Goal: Information Seeking & Learning: Find specific fact

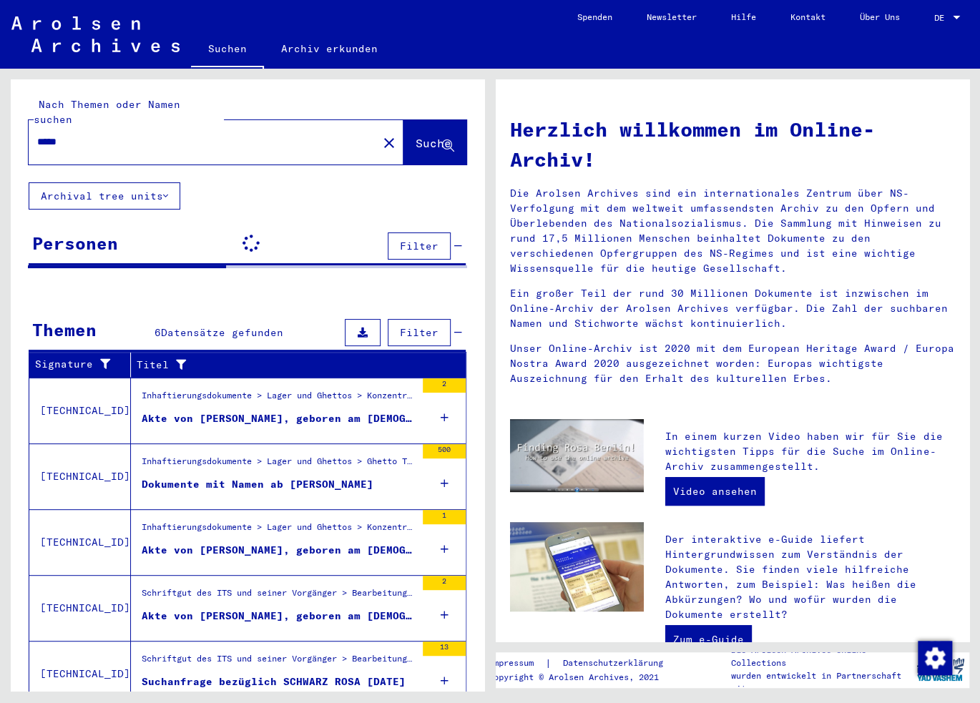
click at [375, 128] on button "close" at bounding box center [389, 142] width 29 height 29
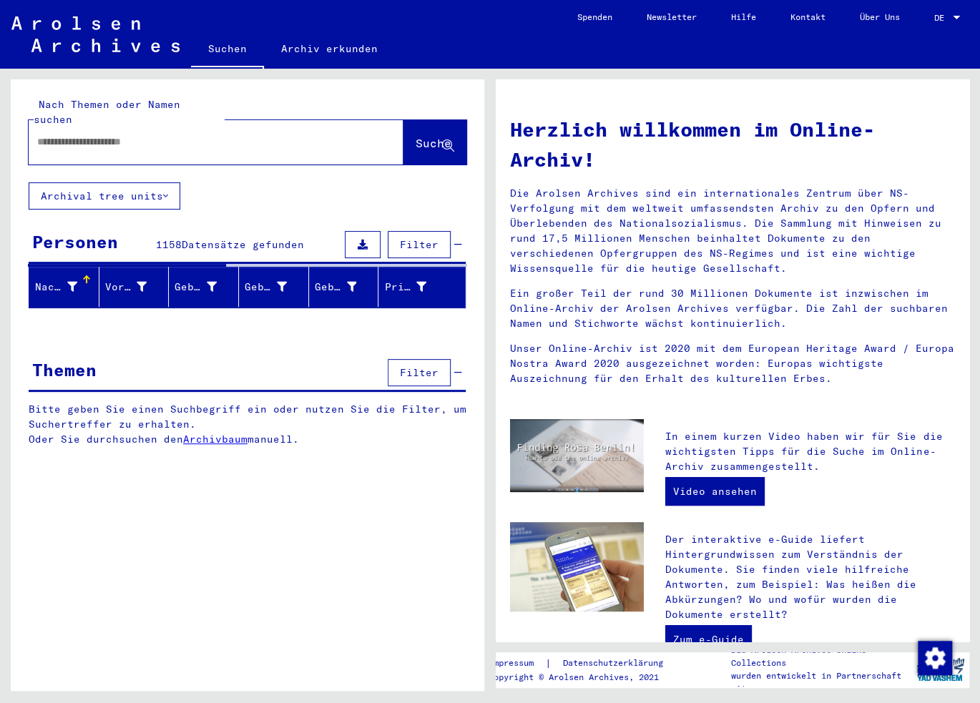
click at [55, 134] on input "text" at bounding box center [198, 141] width 323 height 15
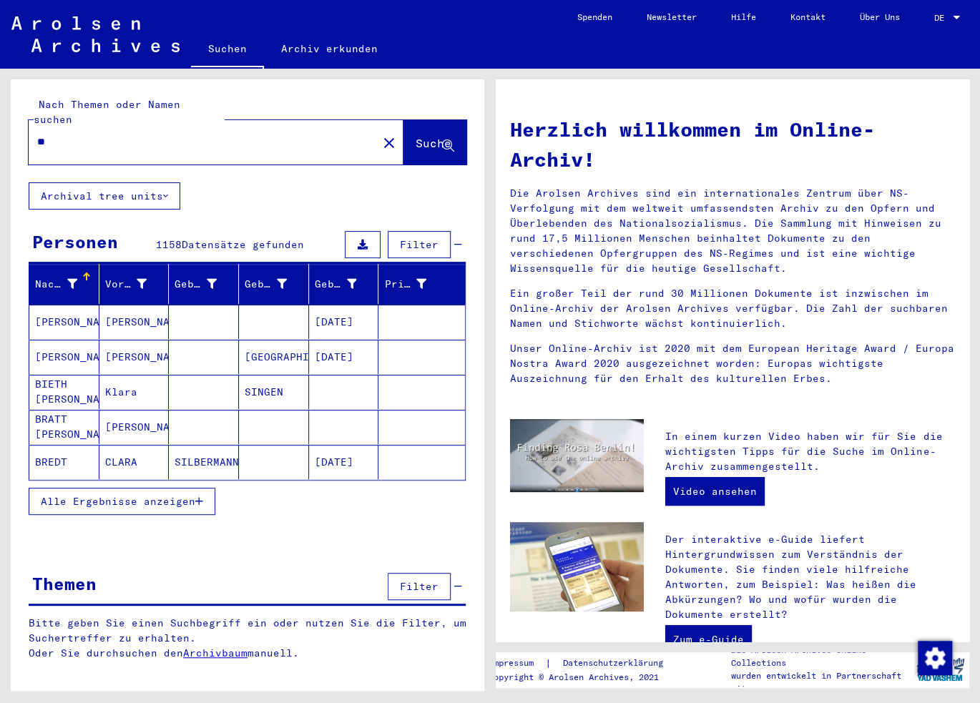
type input "*"
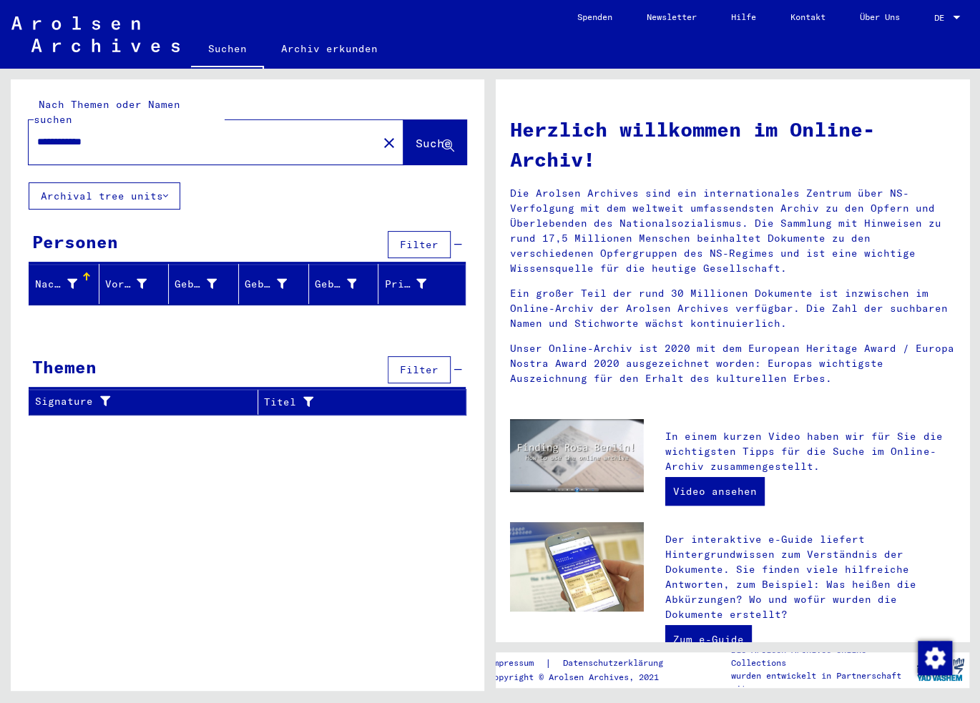
click at [41, 134] on input "**********" at bounding box center [198, 141] width 323 height 15
click at [54, 134] on input "**********" at bounding box center [198, 141] width 323 height 15
drag, startPoint x: 66, startPoint y: 127, endPoint x: -33, endPoint y: 131, distance: 98.8
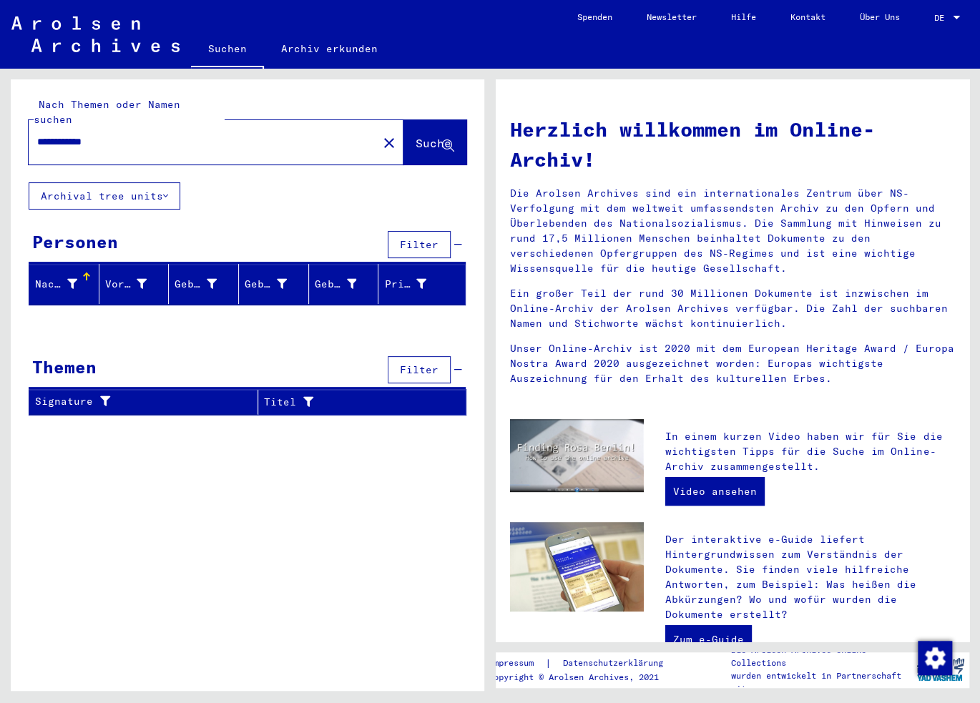
click at [0, 131] on html "**********" at bounding box center [490, 351] width 980 height 703
type input "*******"
drag, startPoint x: 92, startPoint y: 135, endPoint x: -36, endPoint y: 118, distance: 129.9
click at [0, 118] on html "Suchen Archiv erkunden Spenden Newsletter Hilfe Kontakt Über Uns Suchen Archiv …" at bounding box center [490, 351] width 980 height 703
click at [381, 134] on mat-icon "close" at bounding box center [389, 142] width 17 height 17
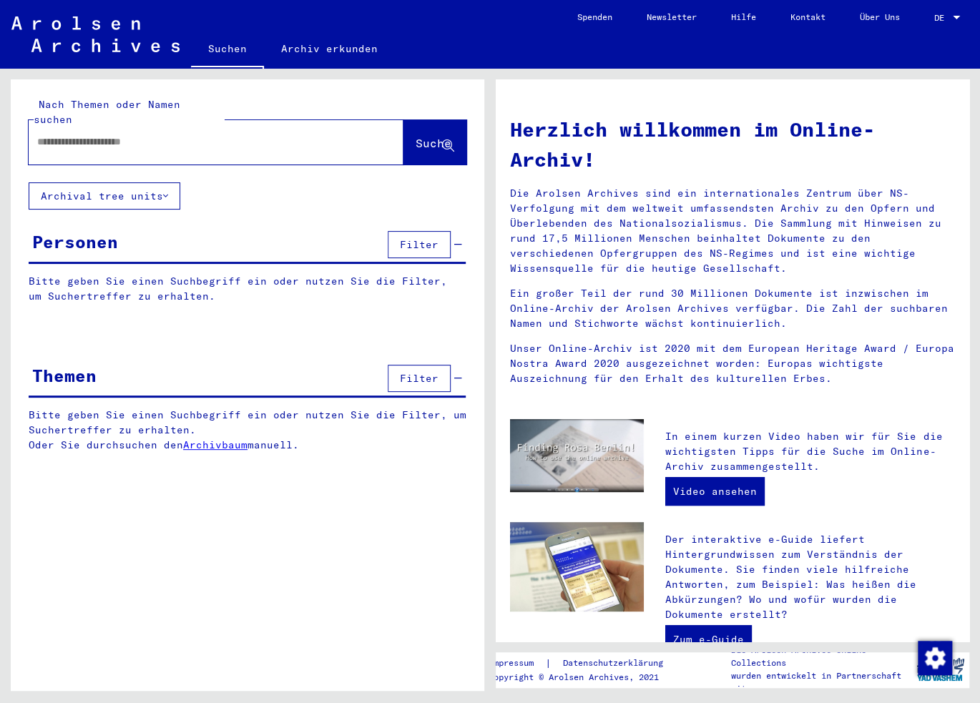
click at [102, 134] on input "text" at bounding box center [198, 141] width 323 height 15
type input "****"
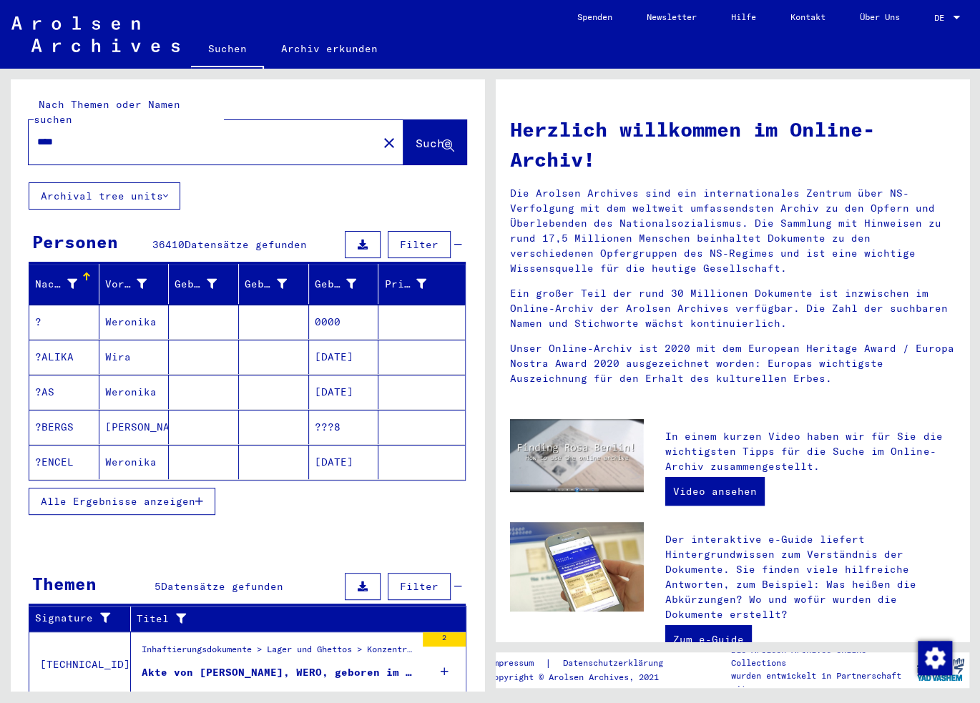
click at [97, 511] on div "Nachname Vorname Geburtsname Geburt‏ Geburtsdatum Prisoner # ? Weronika 0000 ?[…" at bounding box center [248, 399] width 474 height 270
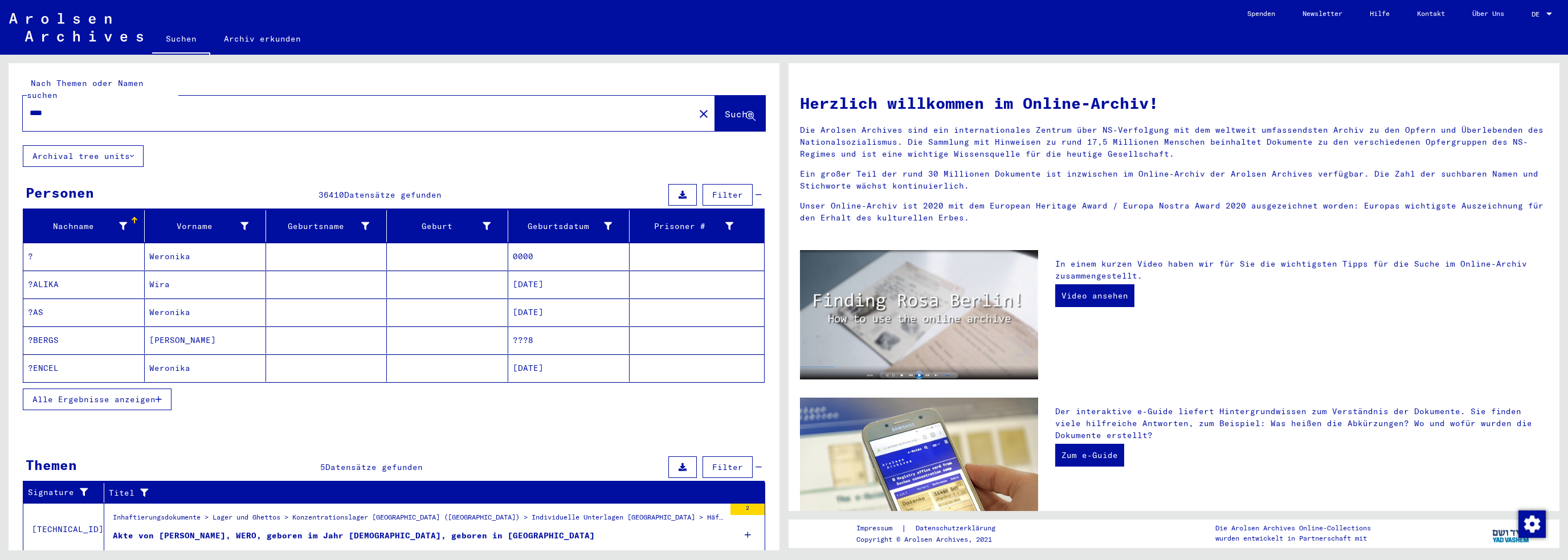
click at [697, 107] on mat-icon "close" at bounding box center [704, 113] width 14 height 14
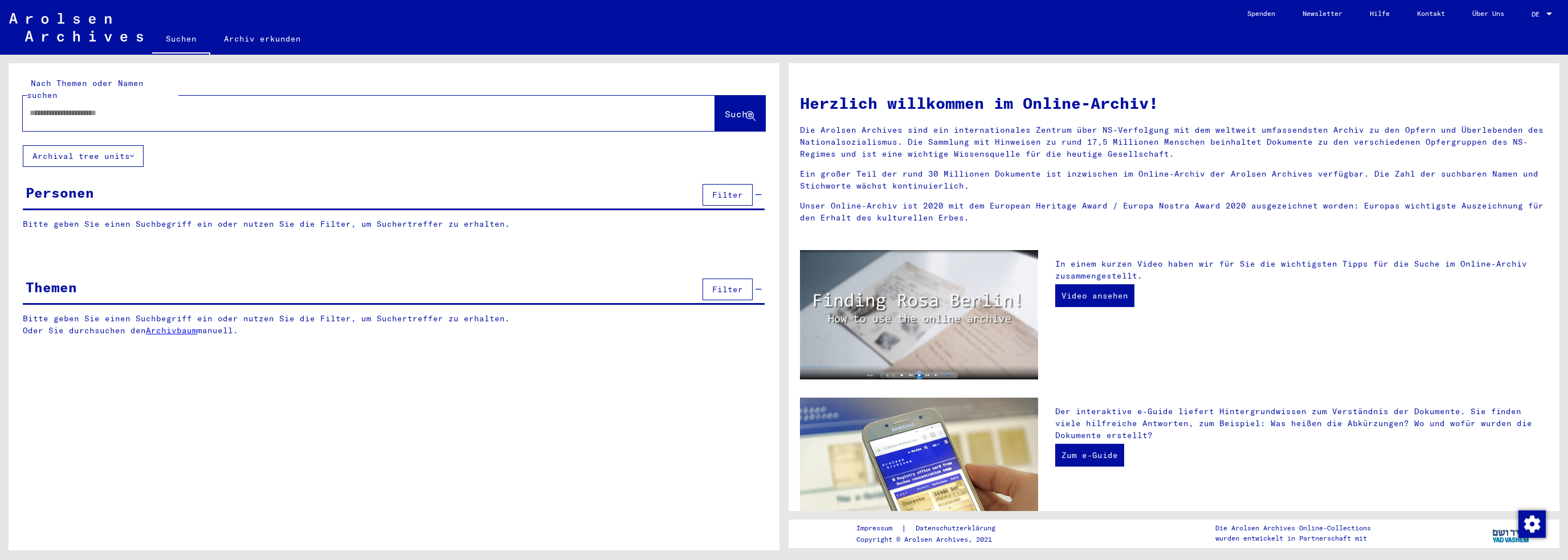
click at [201, 107] on input "text" at bounding box center [355, 112] width 652 height 12
click at [139, 107] on input "text" at bounding box center [355, 112] width 652 height 12
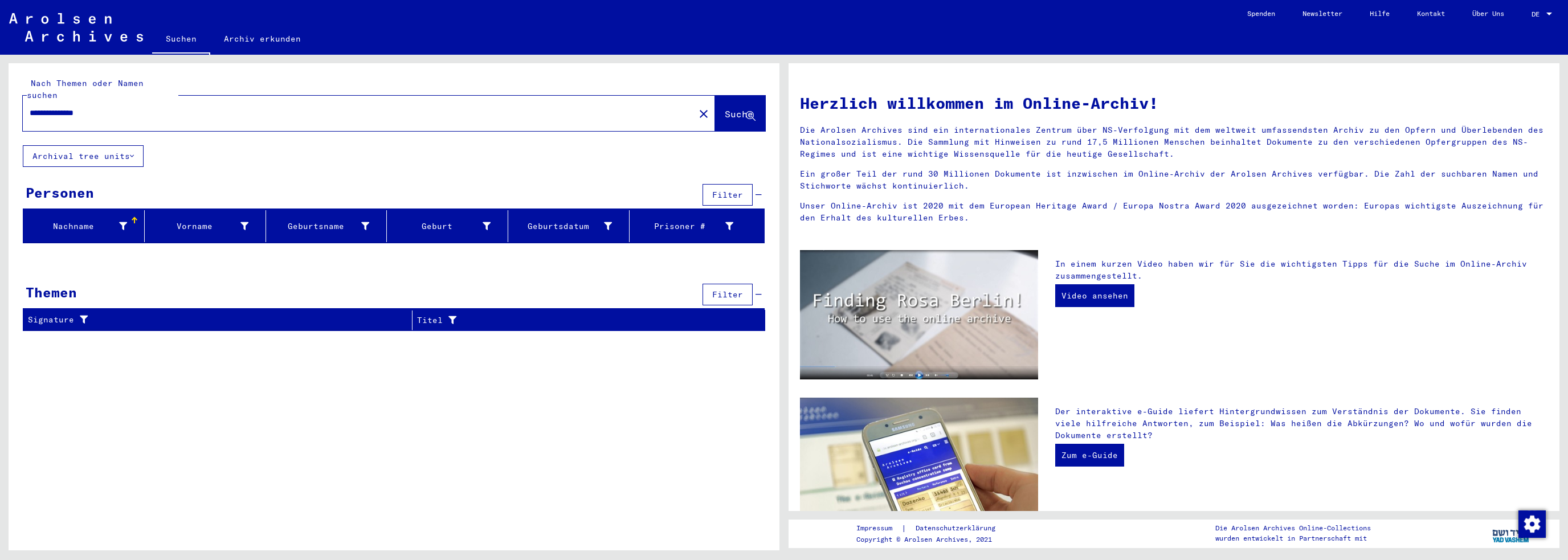
click at [736, 108] on span "Suche" at bounding box center [739, 114] width 29 height 11
click at [725, 111] on button "Suche" at bounding box center [740, 113] width 50 height 35
click at [57, 107] on input "**********" at bounding box center [355, 112] width 652 height 12
drag, startPoint x: 53, startPoint y: 102, endPoint x: -55, endPoint y: 105, distance: 108.0
click at [0, 105] on html "**********" at bounding box center [784, 280] width 1568 height 560
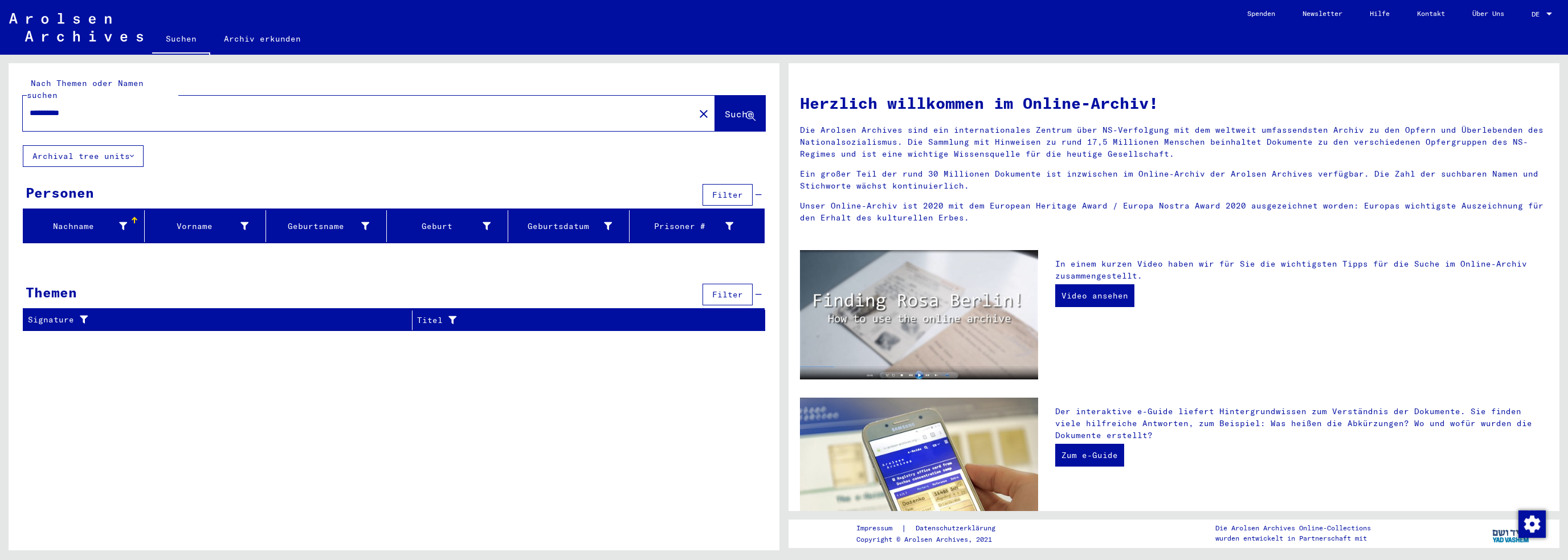
type input "**********"
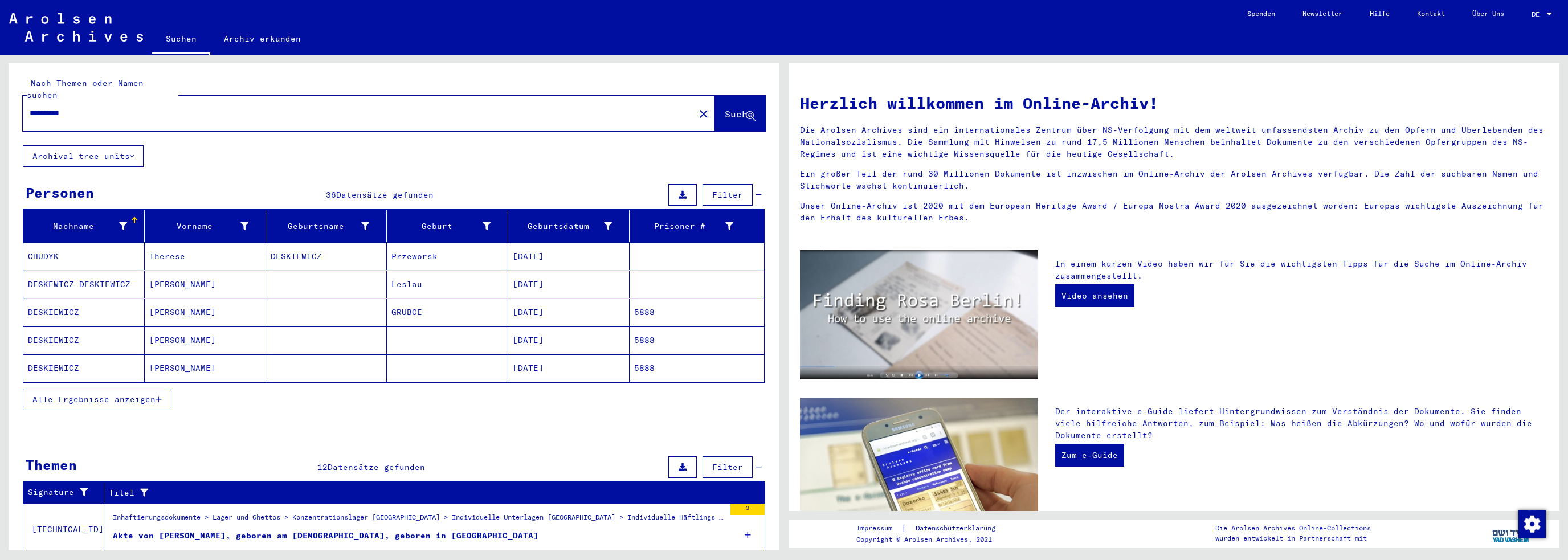
click at [128, 394] on span "Alle Ergebnisse anzeigen" at bounding box center [94, 399] width 123 height 10
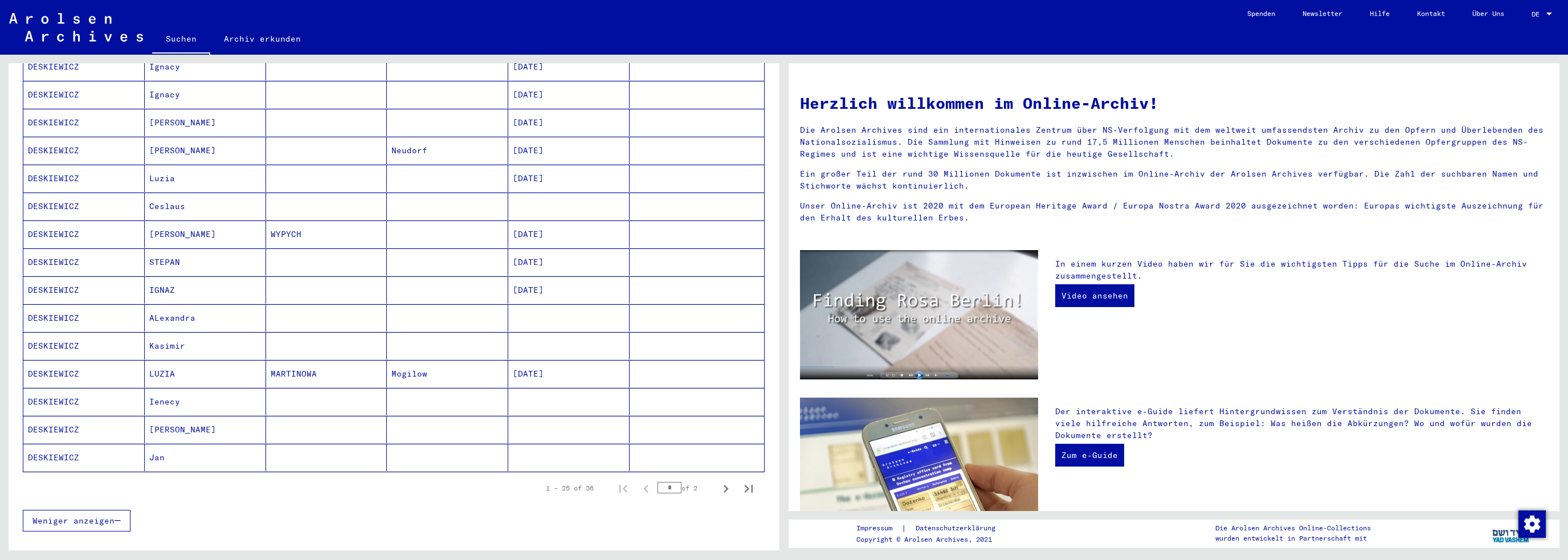
scroll to position [513, 0]
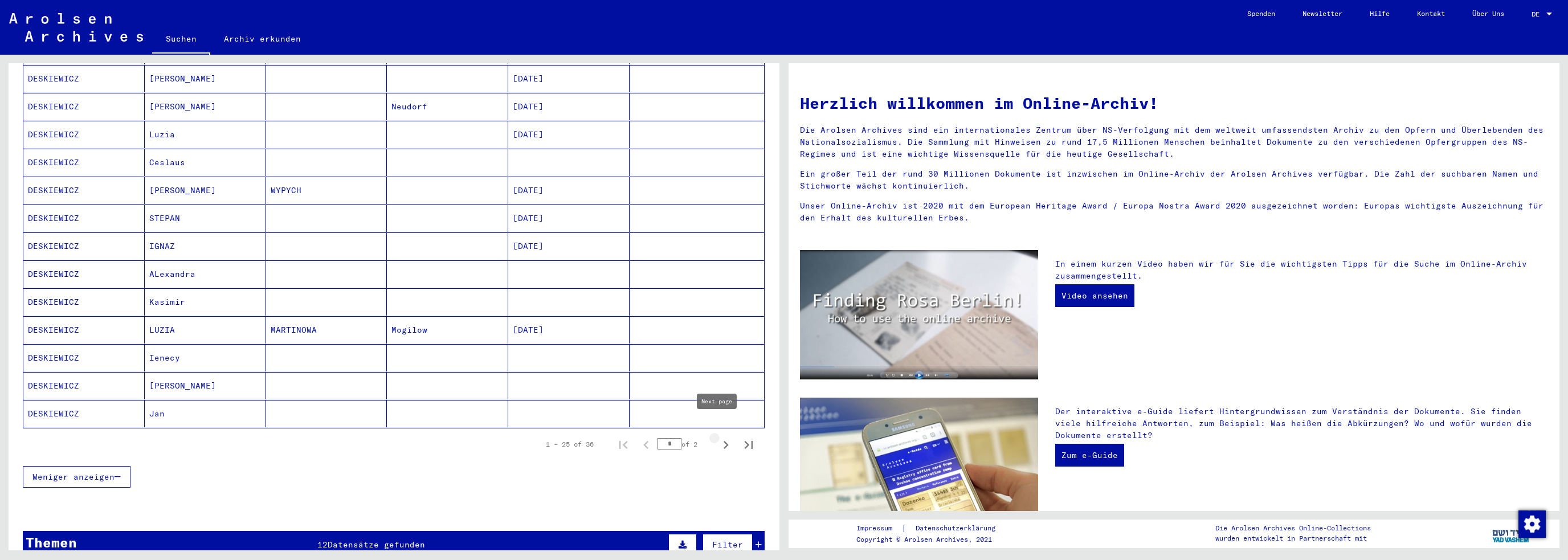
click at [721, 437] on icon "Next page" at bounding box center [726, 445] width 16 height 16
type input "*"
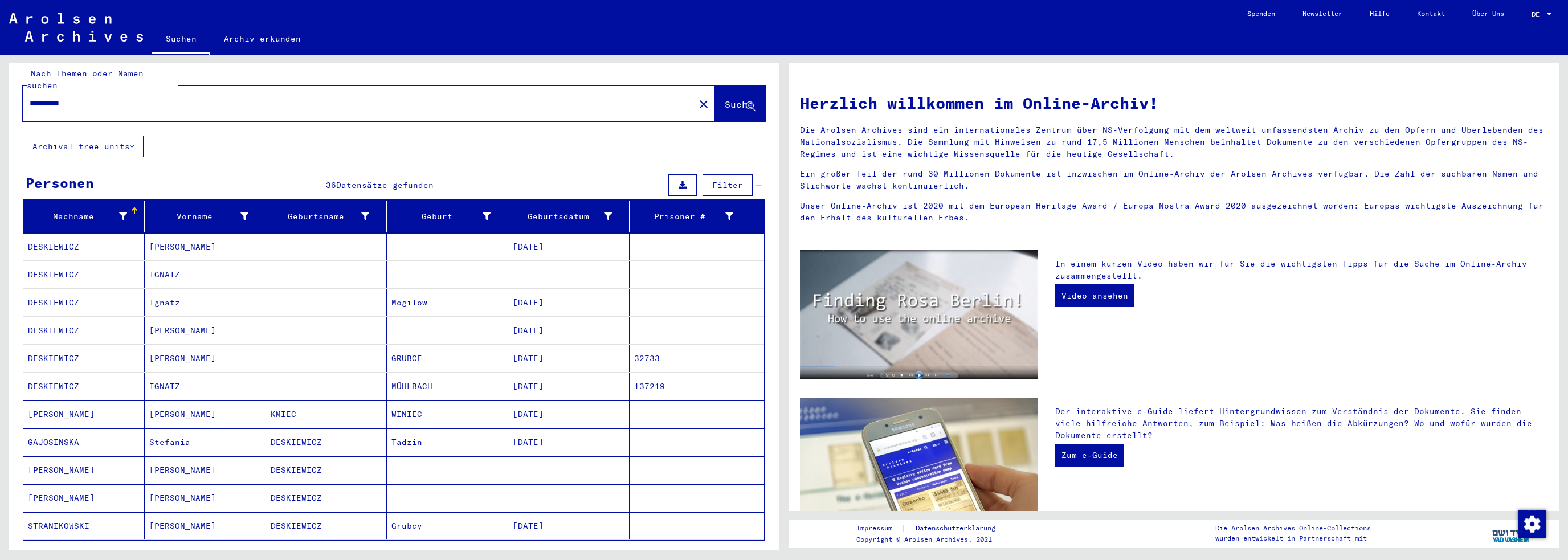
scroll to position [0, 0]
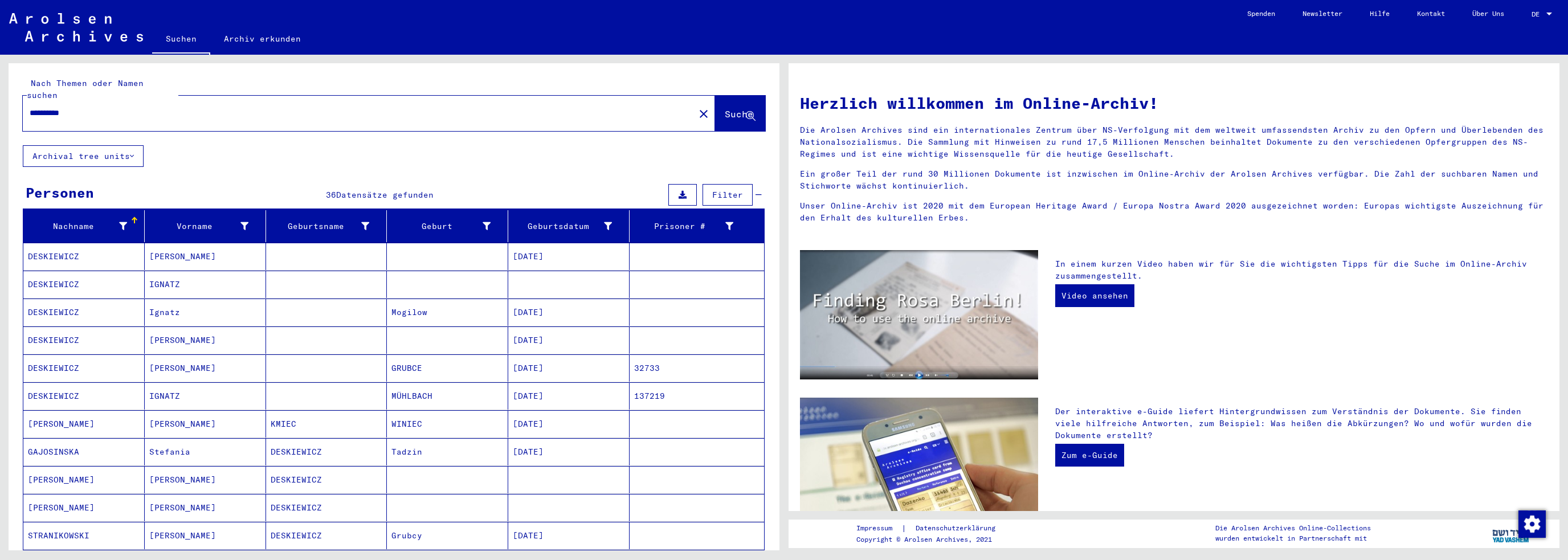
drag, startPoint x: 112, startPoint y: 94, endPoint x: -38, endPoint y: 106, distance: 150.5
click at [0, 106] on html "**********" at bounding box center [784, 280] width 1568 height 560
click at [61, 107] on input "**********" at bounding box center [355, 112] width 652 height 12
type input "*********"
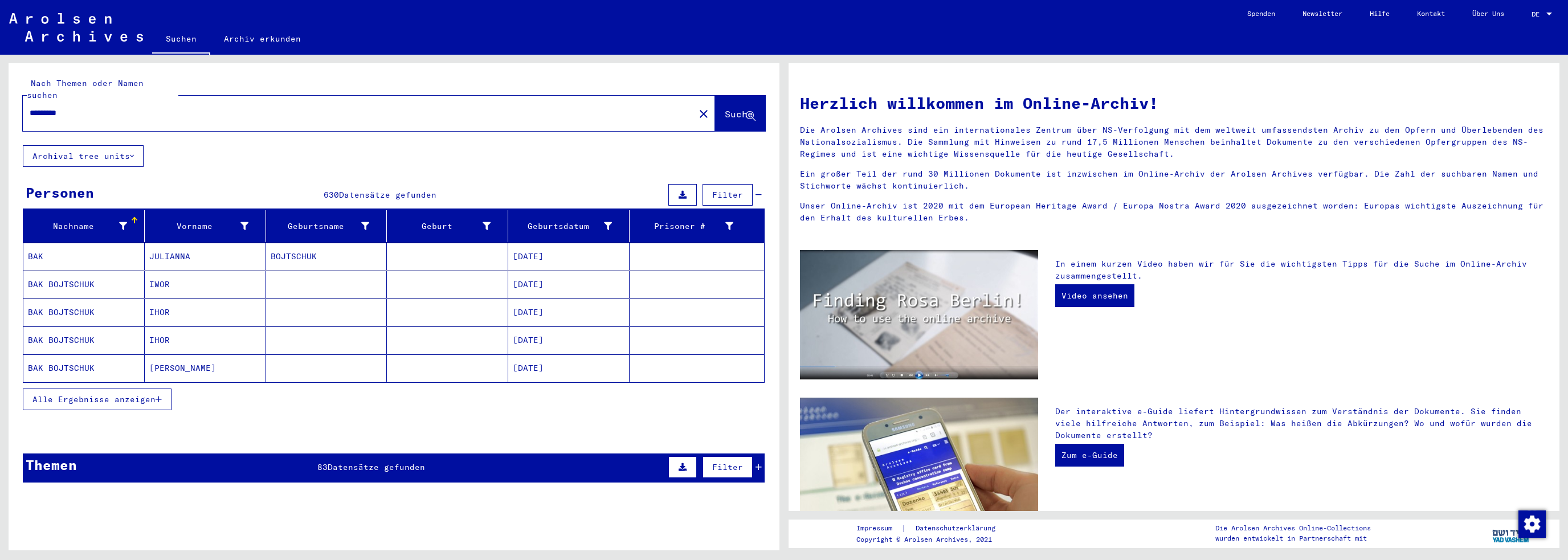
click at [138, 394] on span "Alle Ergebnisse anzeigen" at bounding box center [94, 399] width 123 height 10
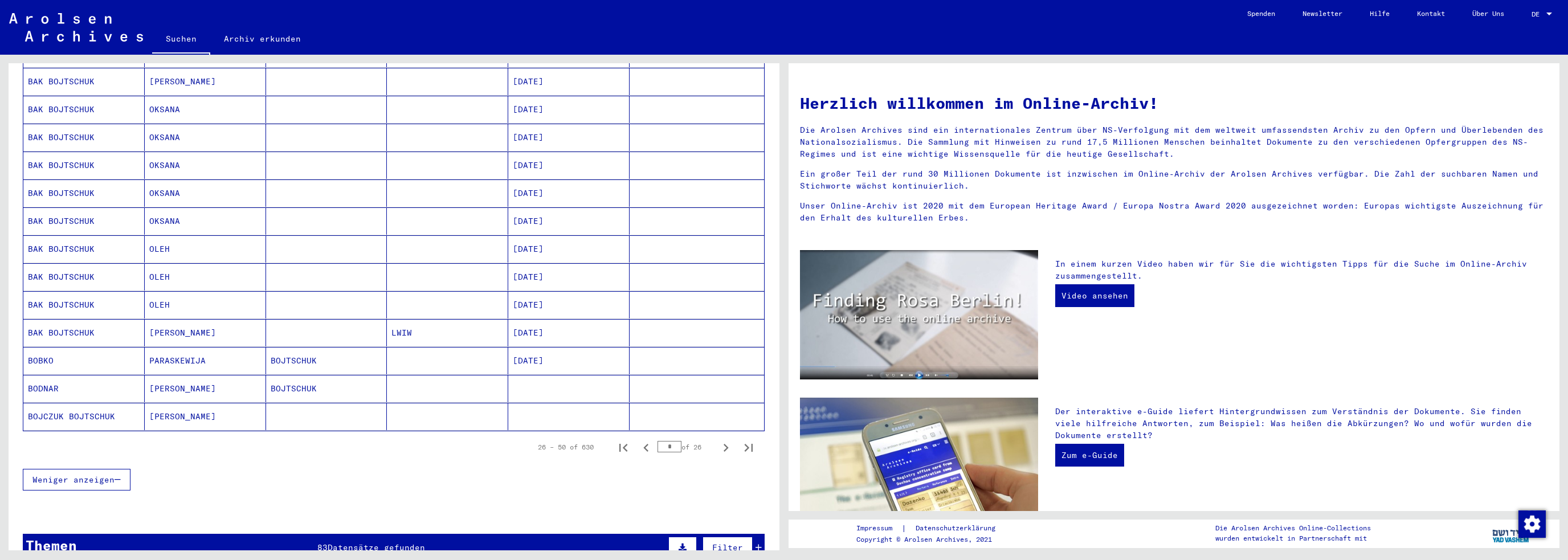
scroll to position [513, 0]
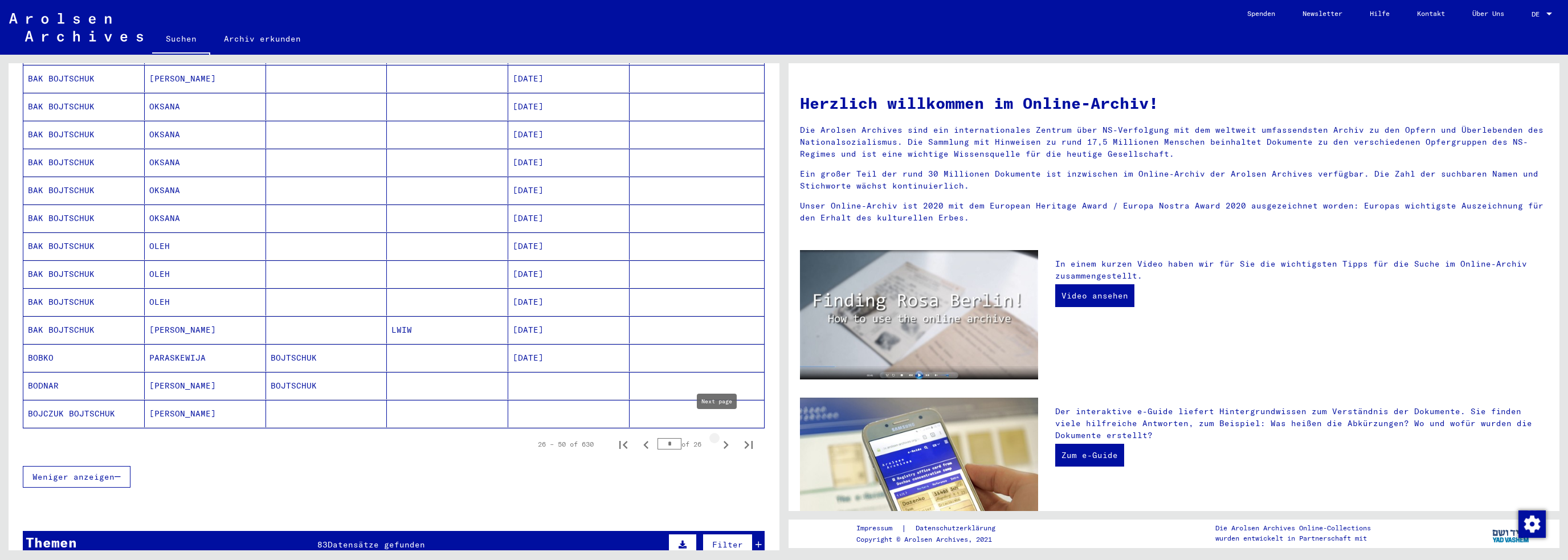
click at [723, 441] on icon "Next page" at bounding box center [726, 445] width 5 height 8
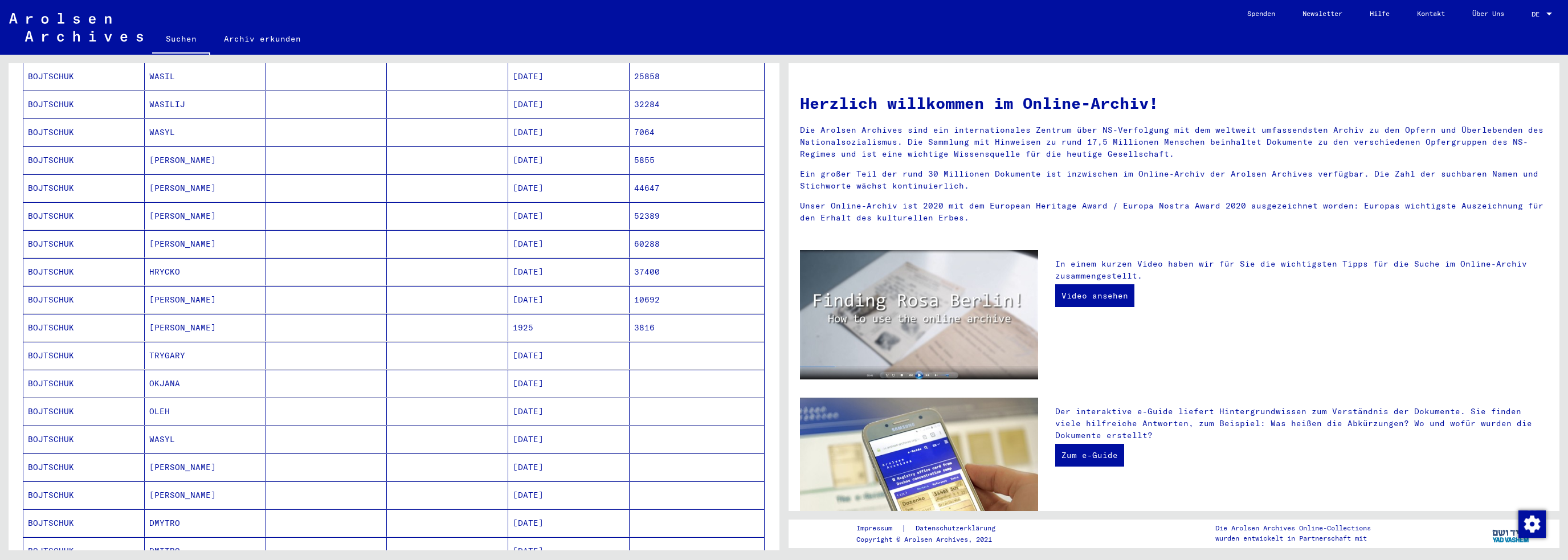
scroll to position [342, 0]
click at [55, 208] on mat-cell "BOJTSCHUK" at bounding box center [84, 221] width 121 height 27
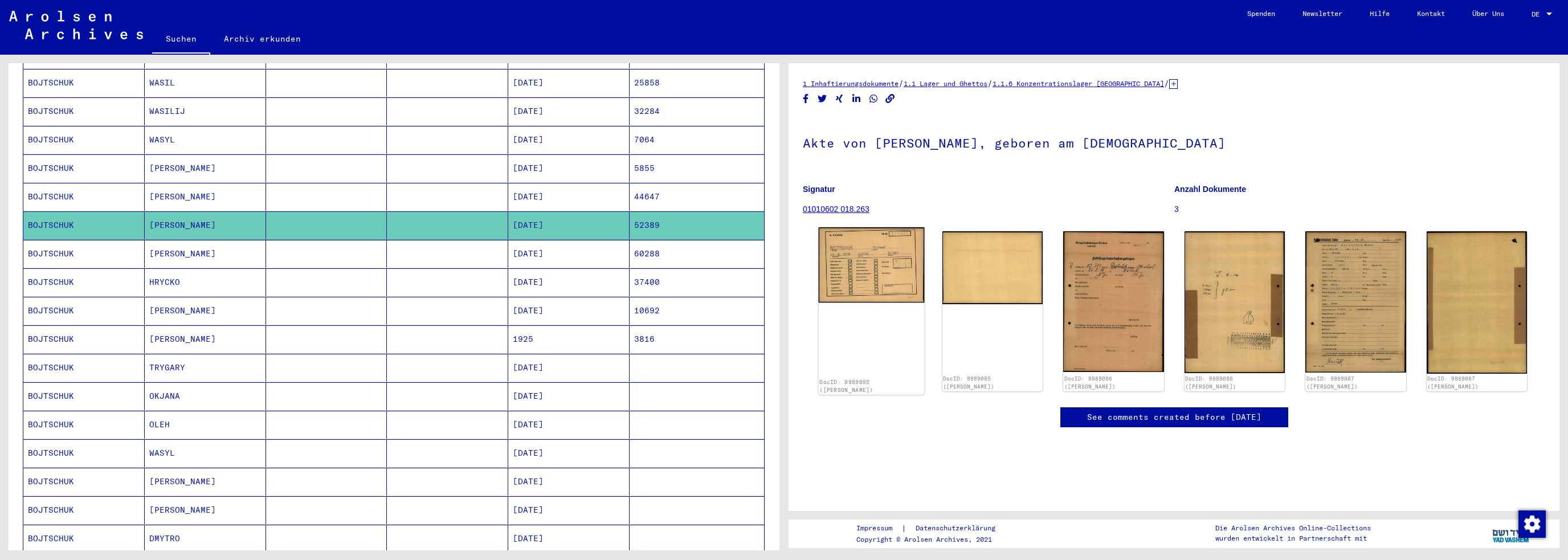
click at [780, 266] on img at bounding box center [872, 264] width 105 height 75
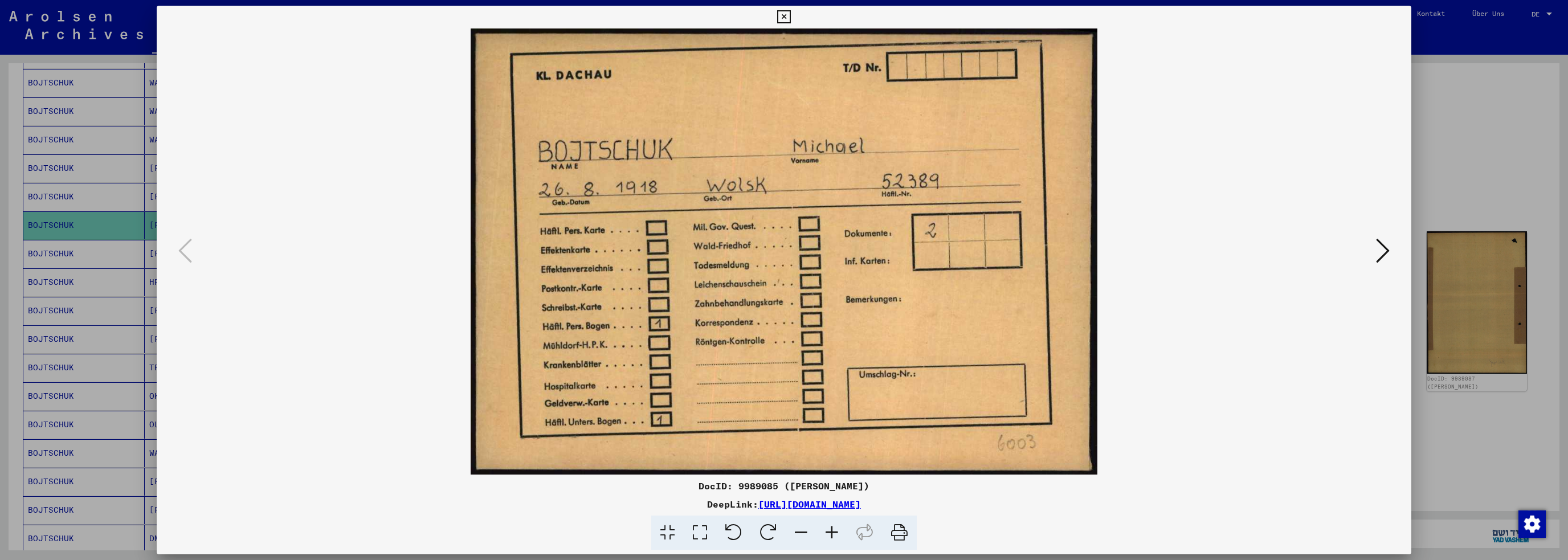
click at [780, 253] on button at bounding box center [1383, 251] width 21 height 33
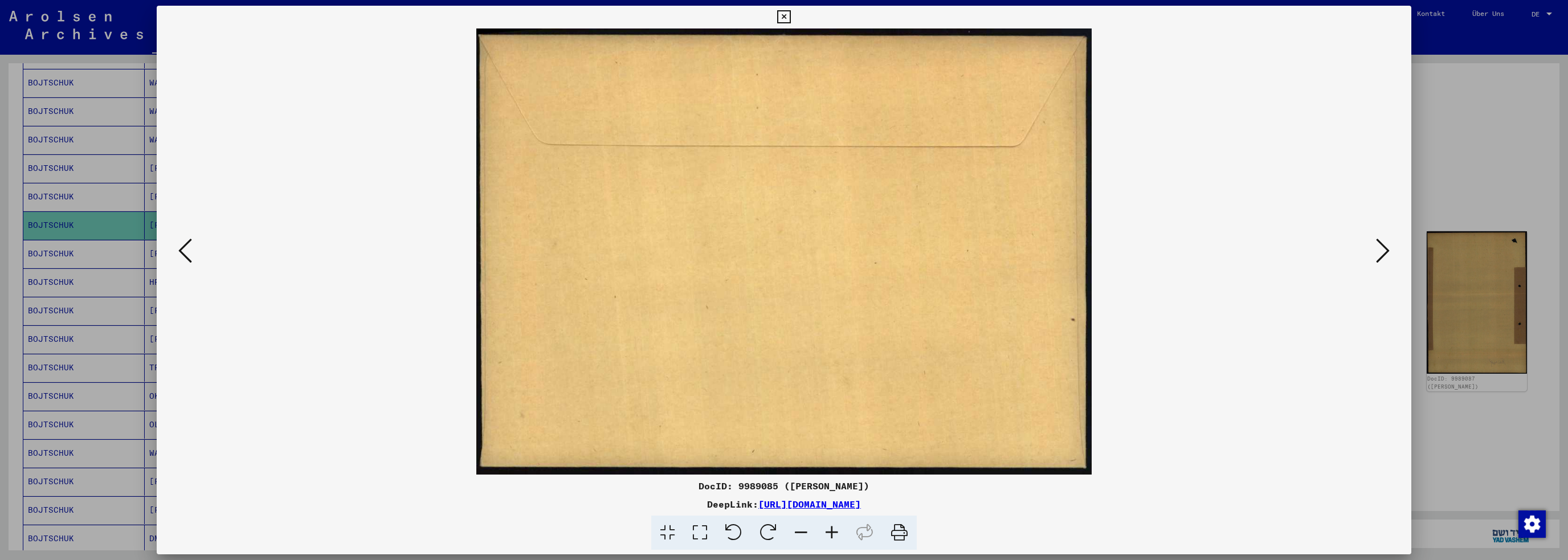
click at [780, 253] on button at bounding box center [1383, 251] width 21 height 33
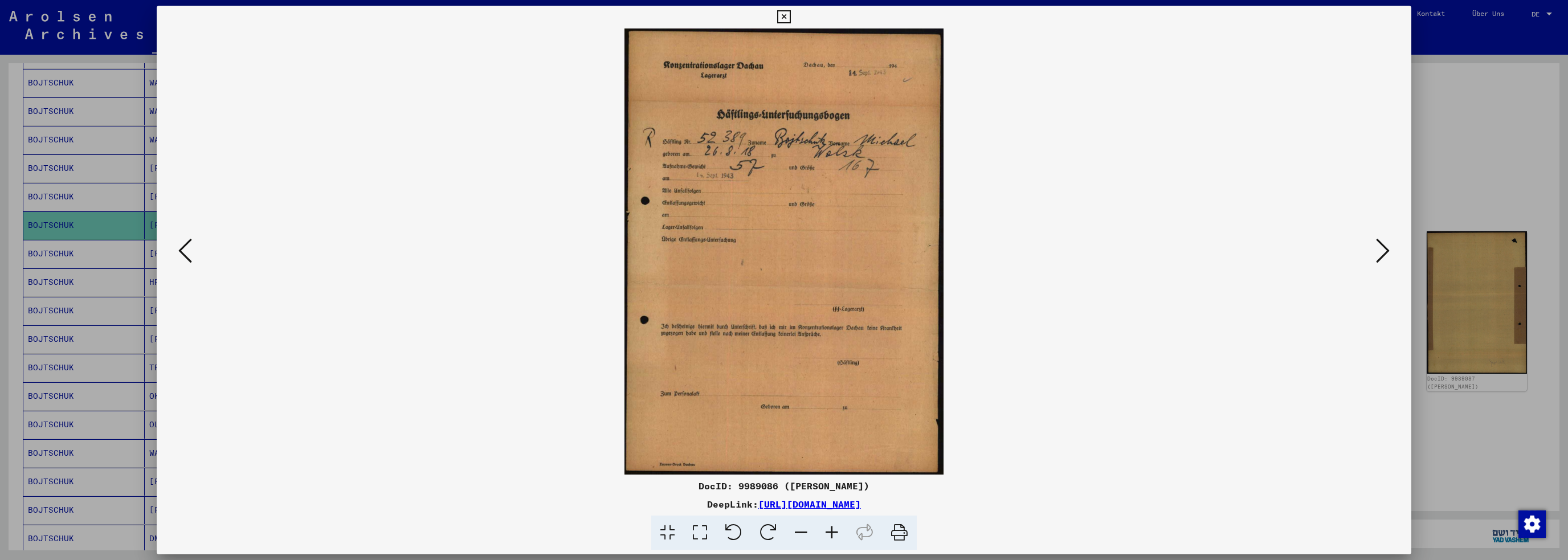
click at [780, 249] on icon at bounding box center [1382, 251] width 14 height 27
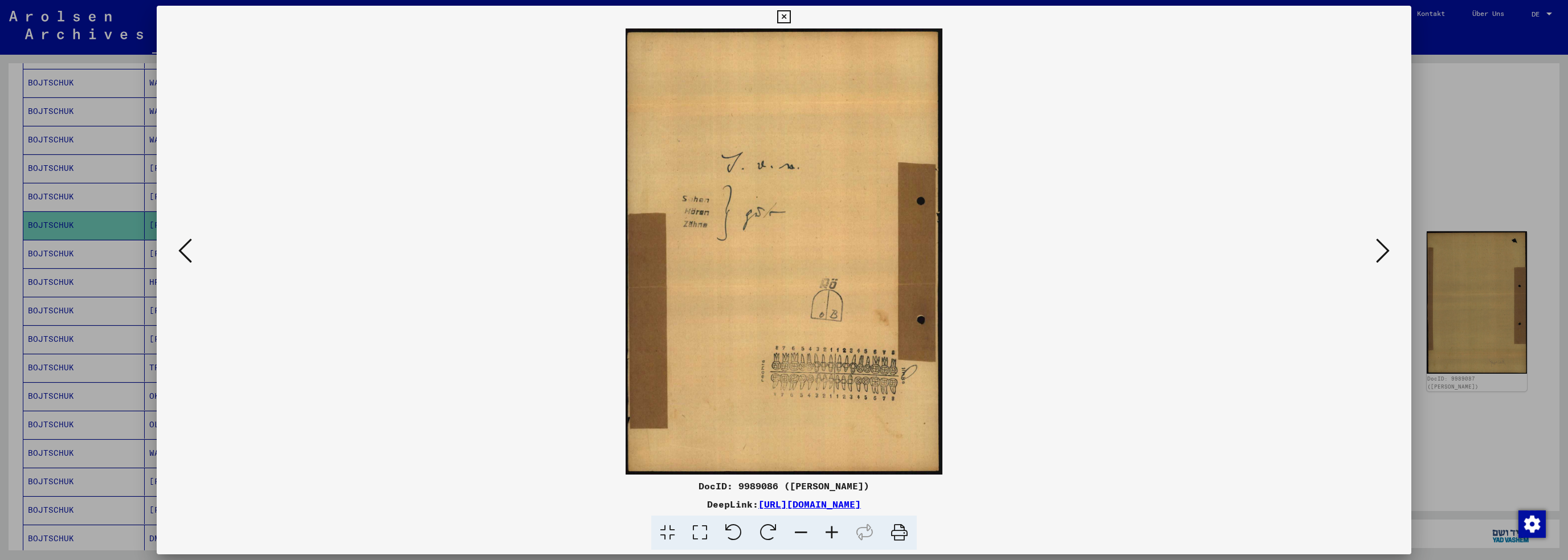
click at [780, 249] on icon at bounding box center [1382, 251] width 14 height 27
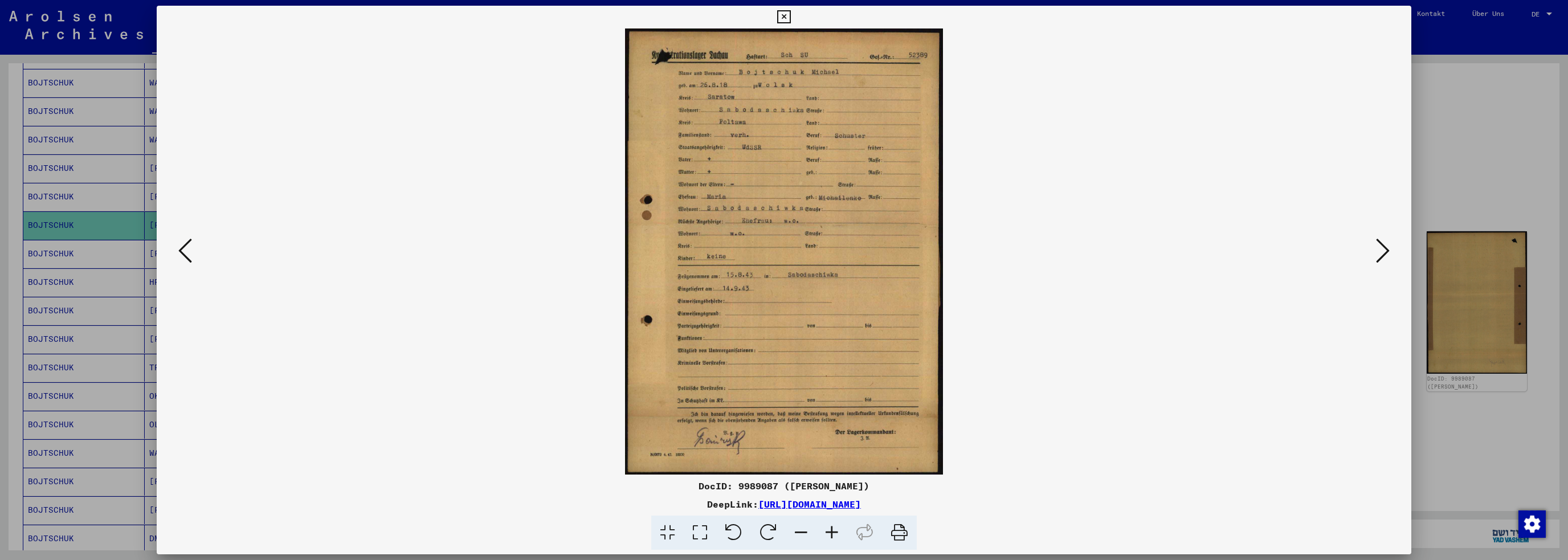
click at [780, 249] on icon at bounding box center [1382, 251] width 14 height 27
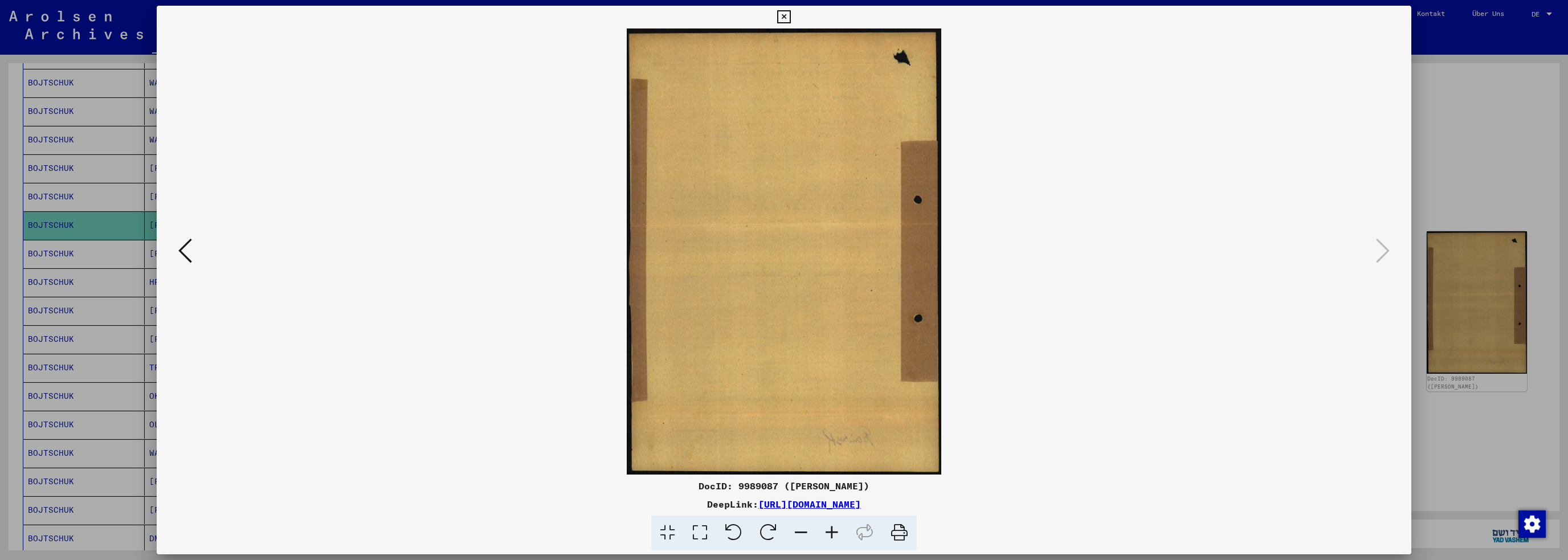
click at [780, 17] on icon at bounding box center [784, 17] width 13 height 14
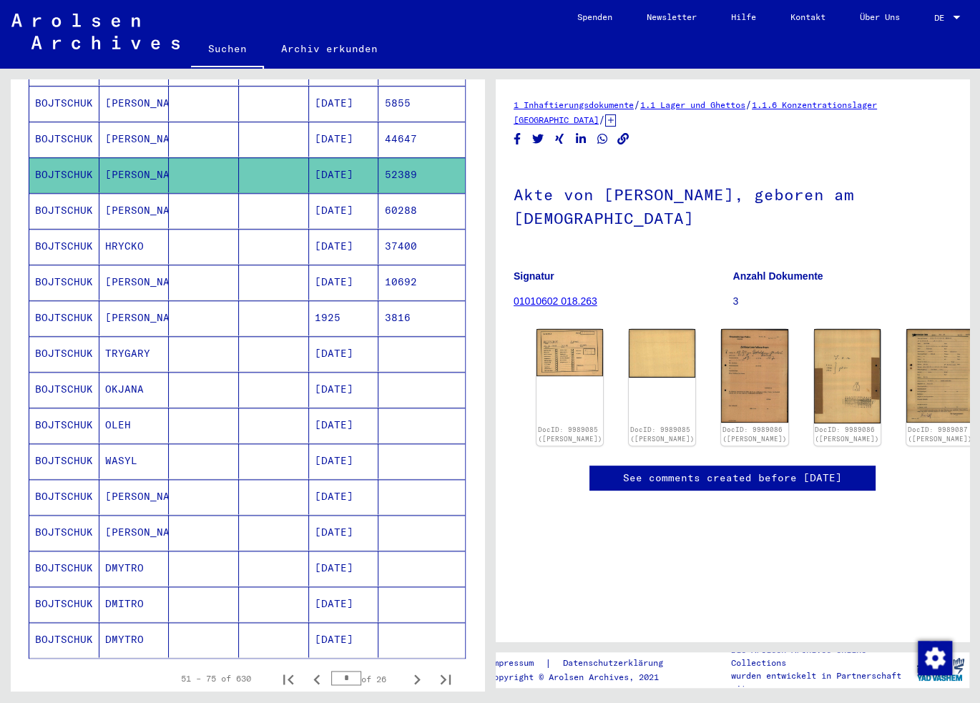
scroll to position [576, 0]
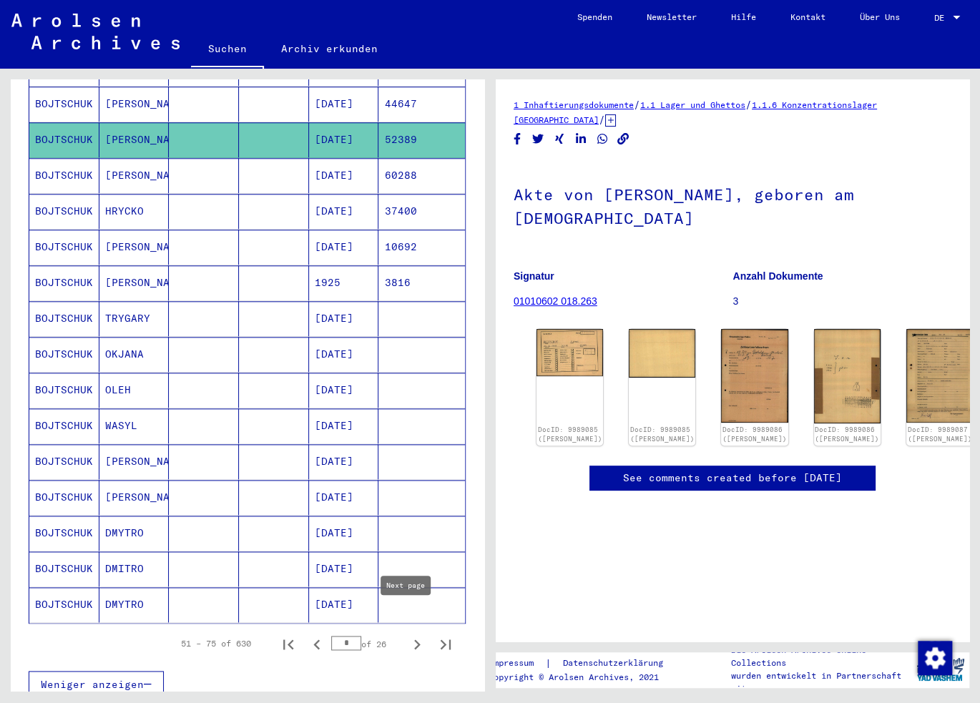
click at [414, 639] on icon "Next page" at bounding box center [417, 644] width 6 height 10
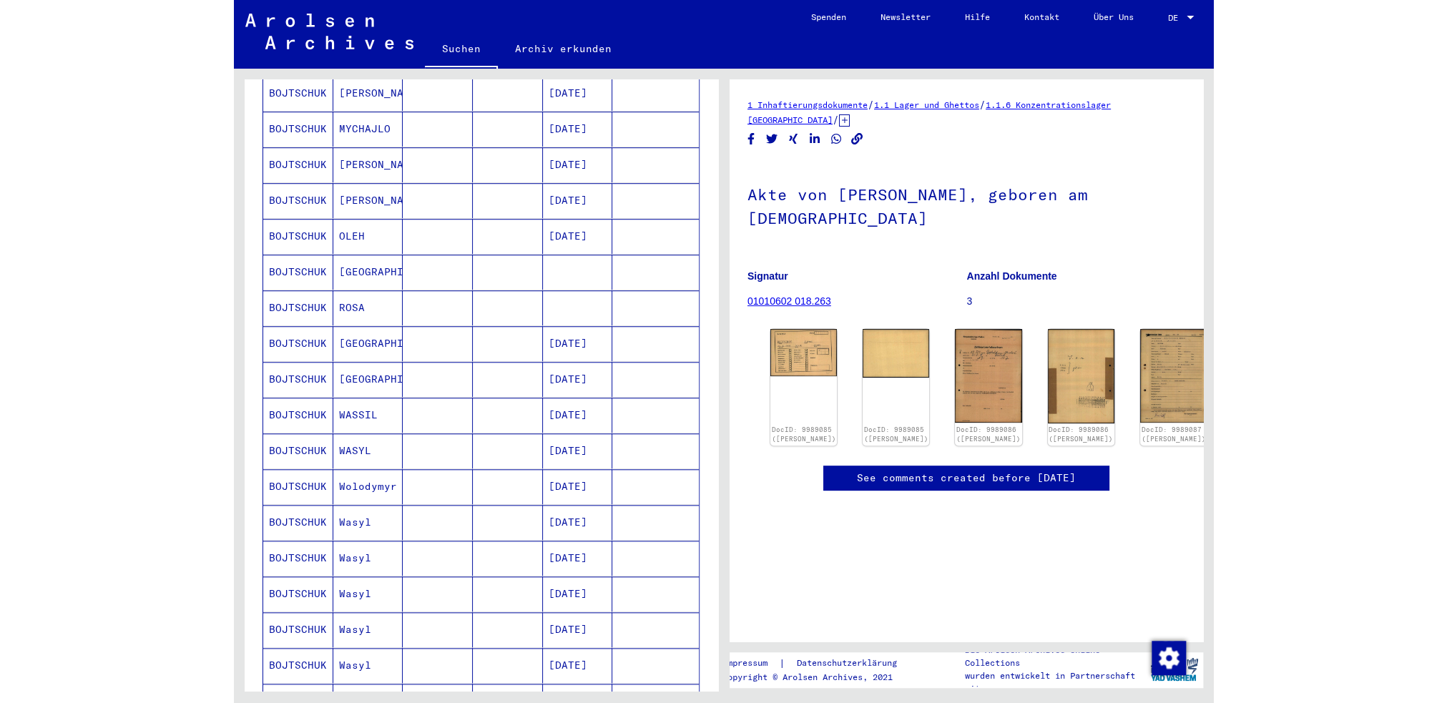
scroll to position [290, 0]
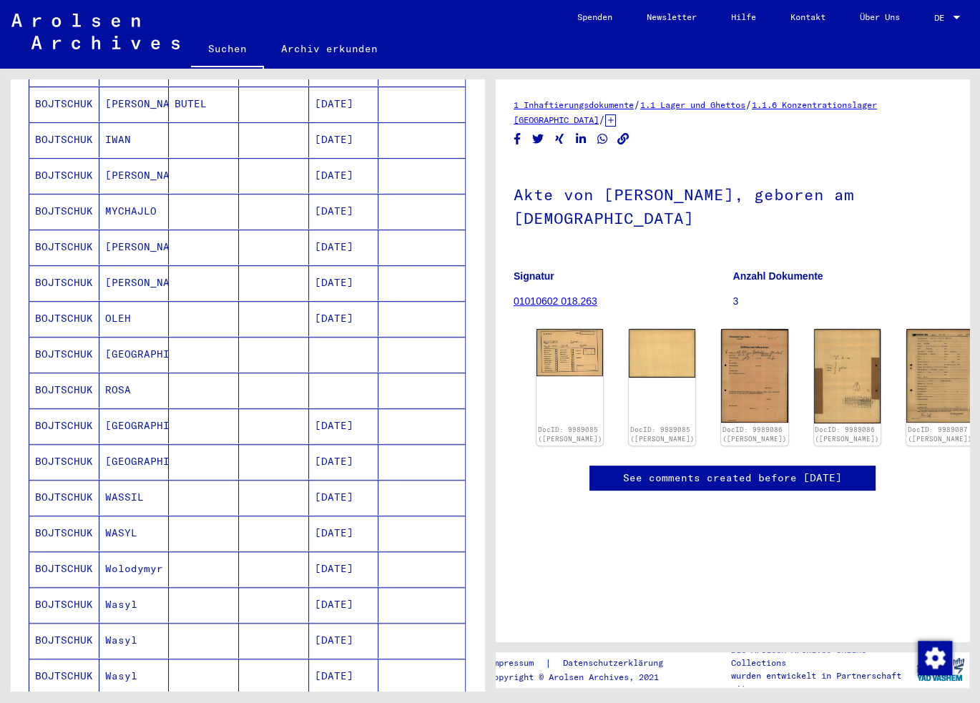
click at [60, 194] on mat-cell "BOJTSCHUK" at bounding box center [64, 211] width 70 height 35
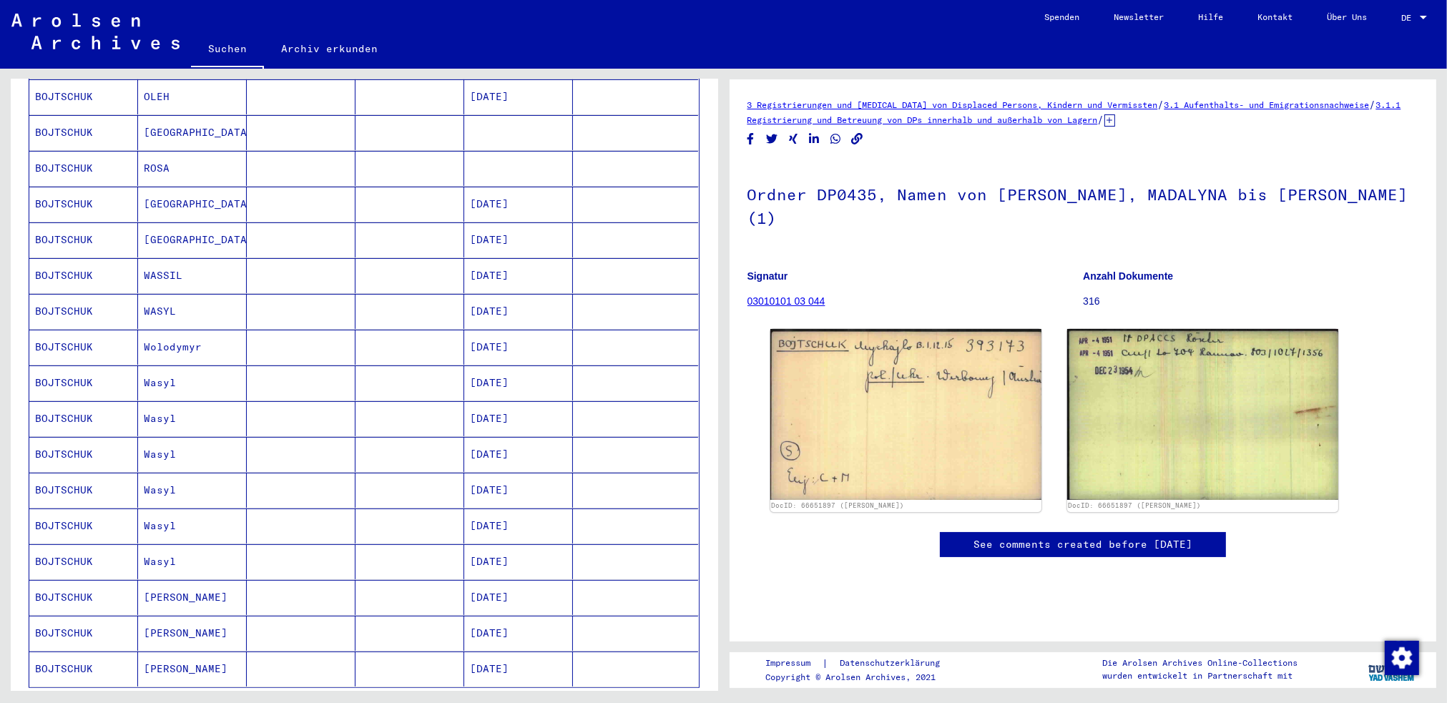
scroll to position [576, 0]
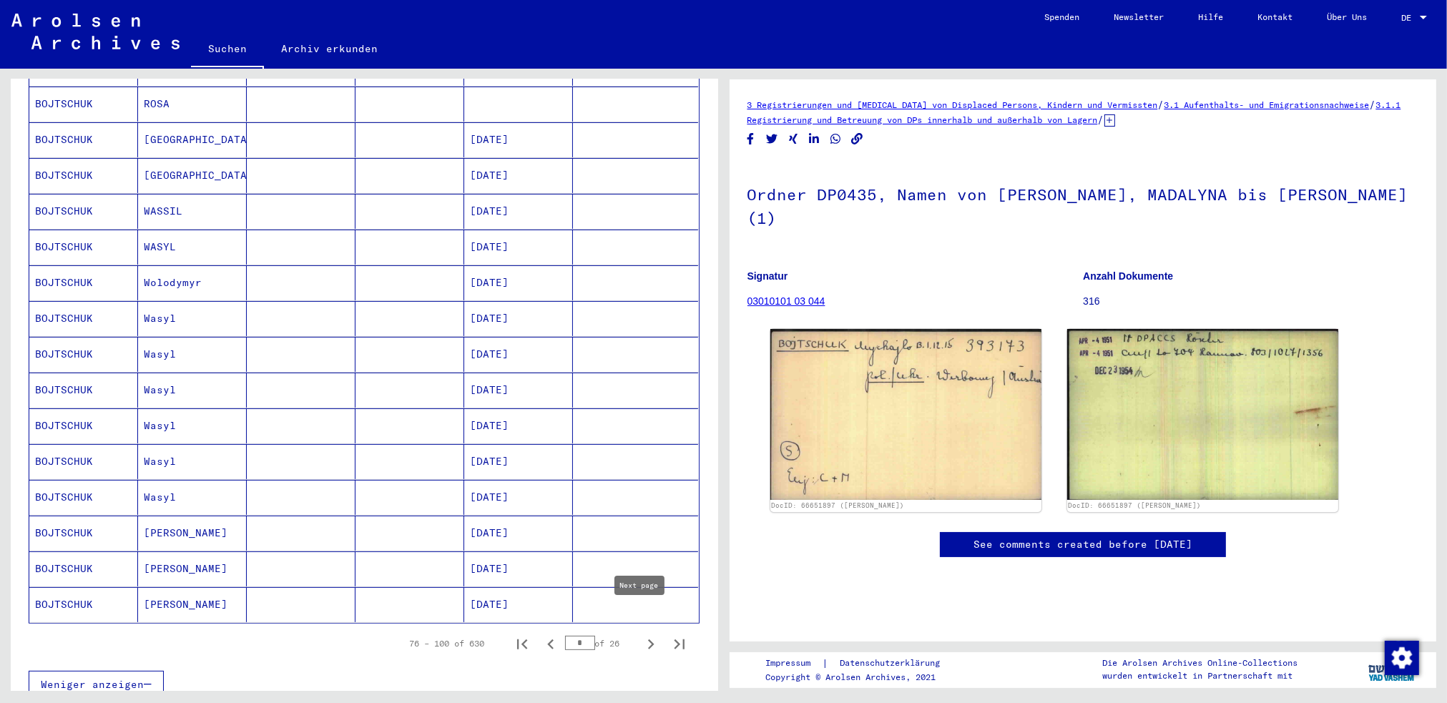
click at [641, 634] on icon "Next page" at bounding box center [651, 644] width 20 height 20
type input "*"
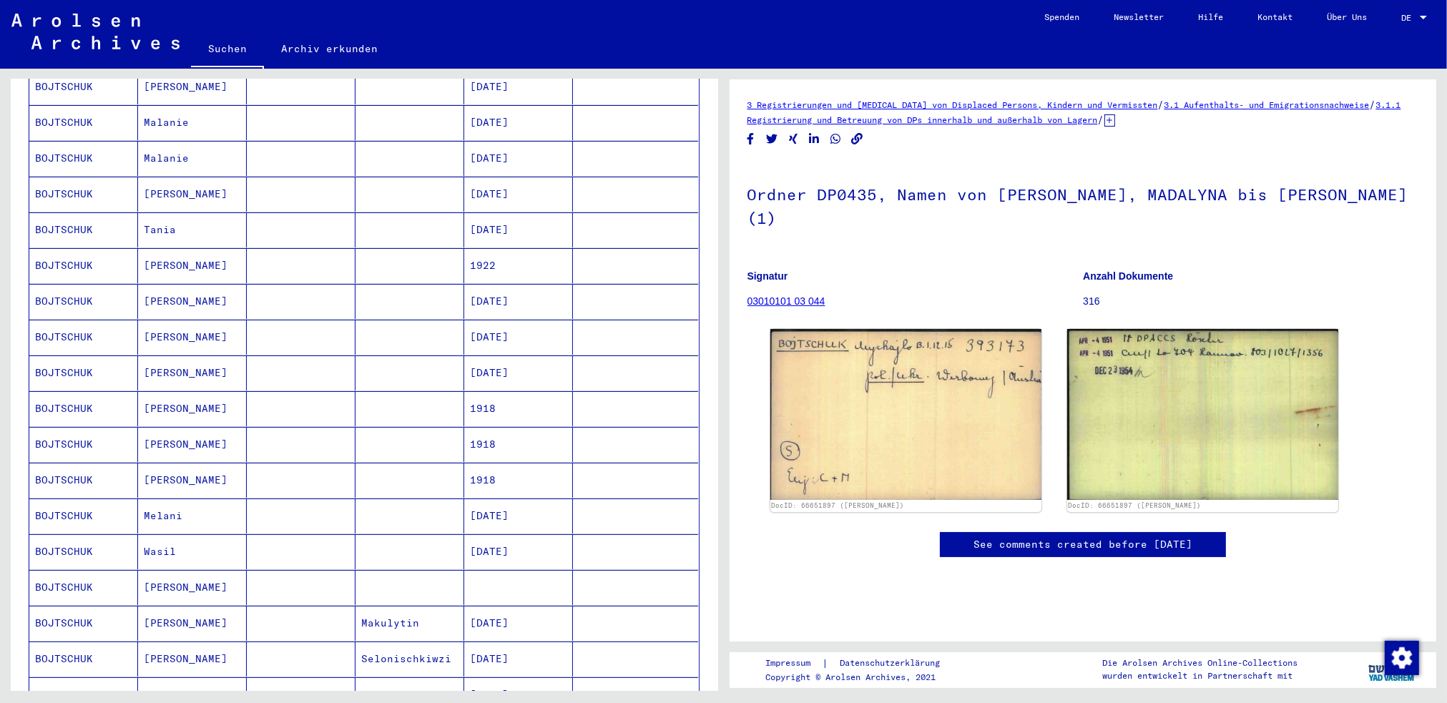
scroll to position [147, 0]
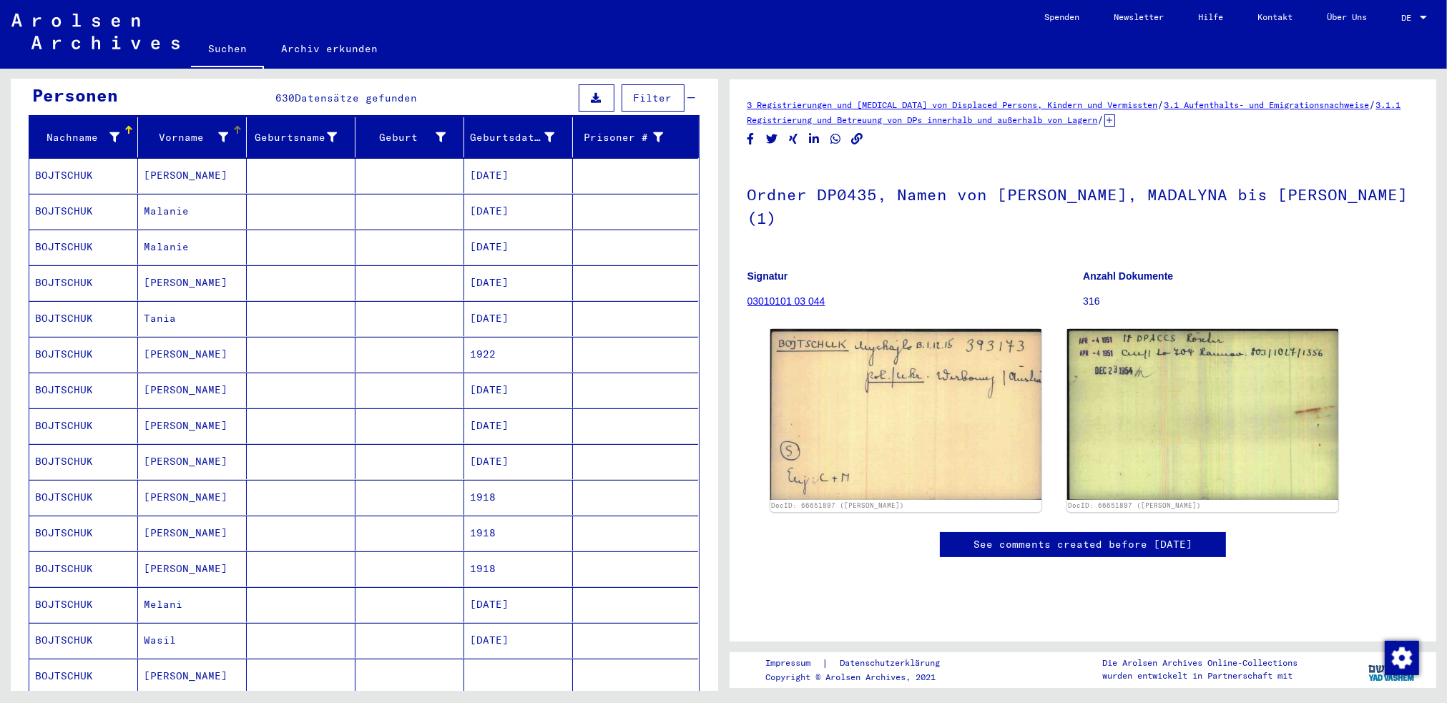
click at [218, 132] on icon at bounding box center [223, 137] width 10 height 10
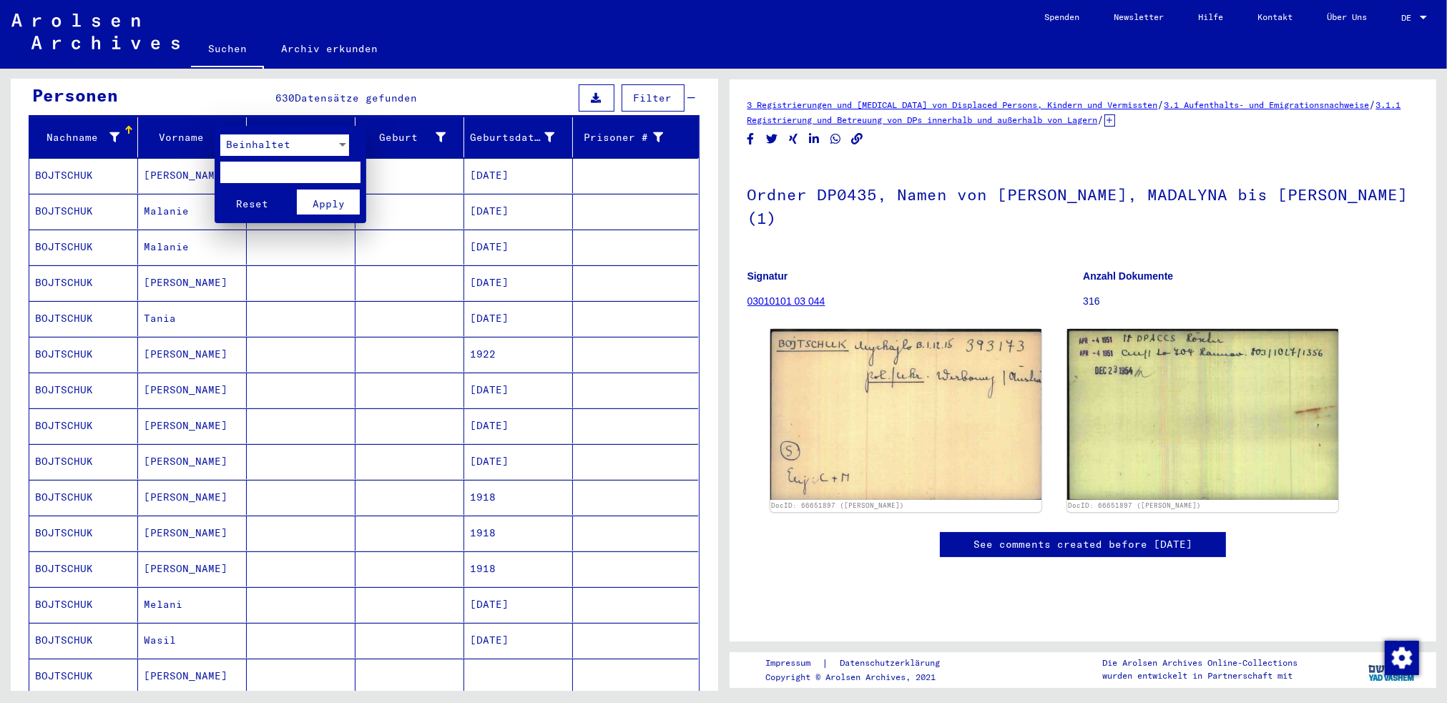
click at [266, 173] on input "text" at bounding box center [290, 172] width 140 height 21
type input "*"
drag, startPoint x: 328, startPoint y: 203, endPoint x: 328, endPoint y: 147, distance: 56.5
click at [328, 148] on mat-card "Beinhaltet * Reset Apply" at bounding box center [291, 175] width 152 height 98
click at [341, 142] on div at bounding box center [342, 144] width 13 height 21
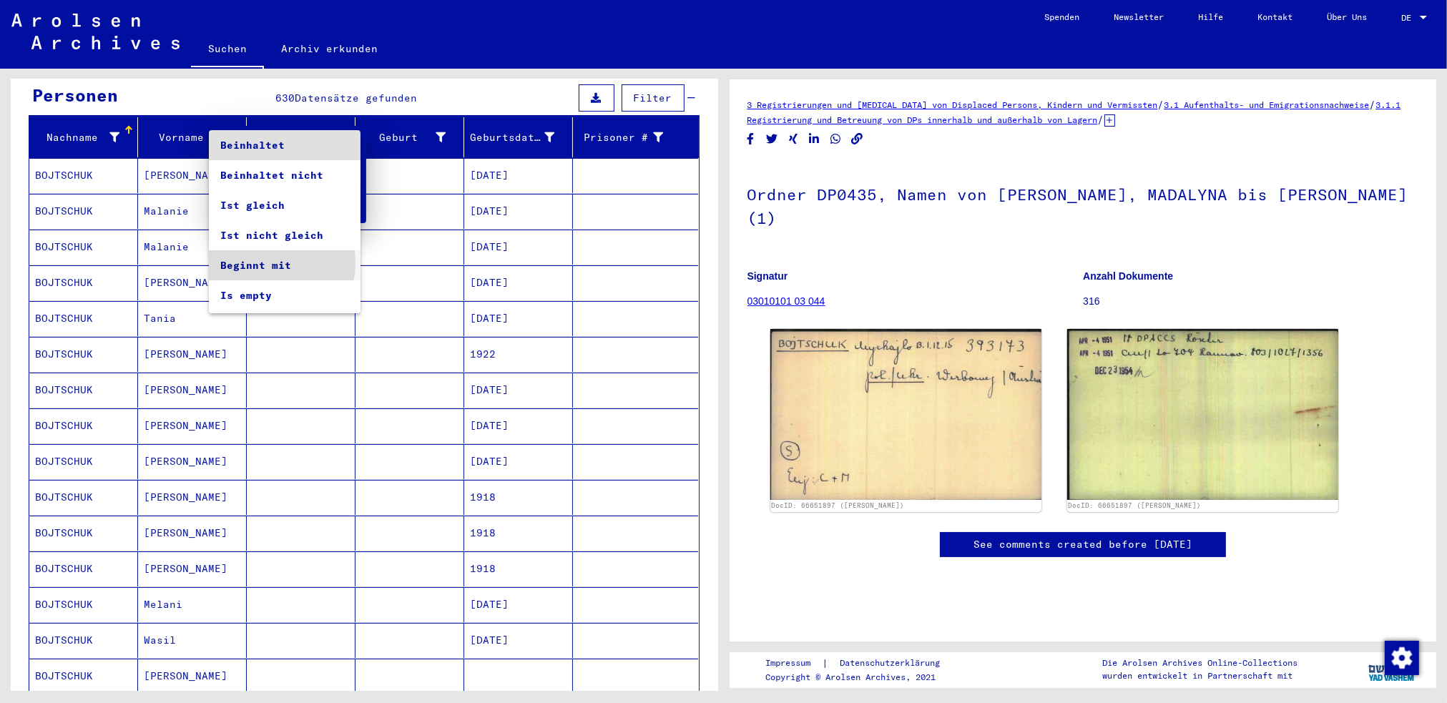
click at [269, 263] on span "Beginnt mit" at bounding box center [284, 265] width 129 height 30
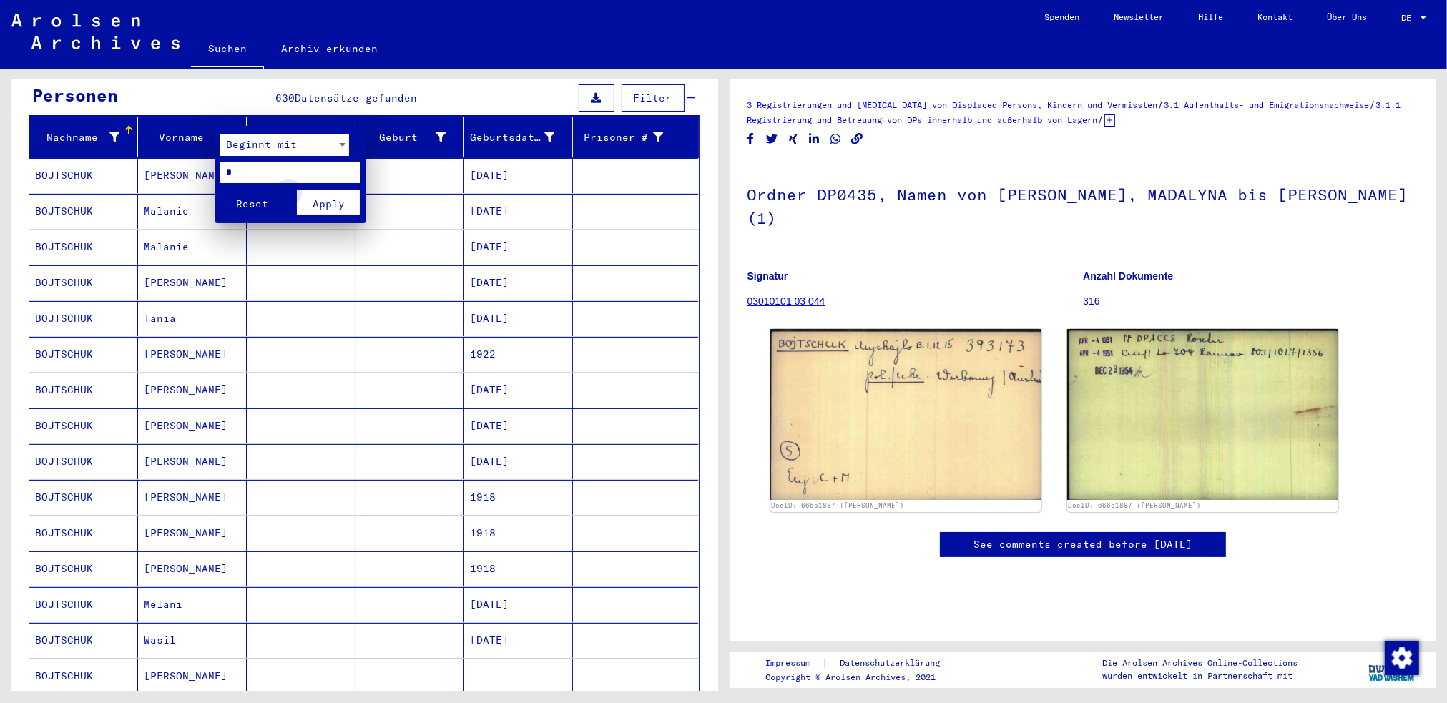
click at [335, 200] on span "Apply" at bounding box center [329, 203] width 32 height 13
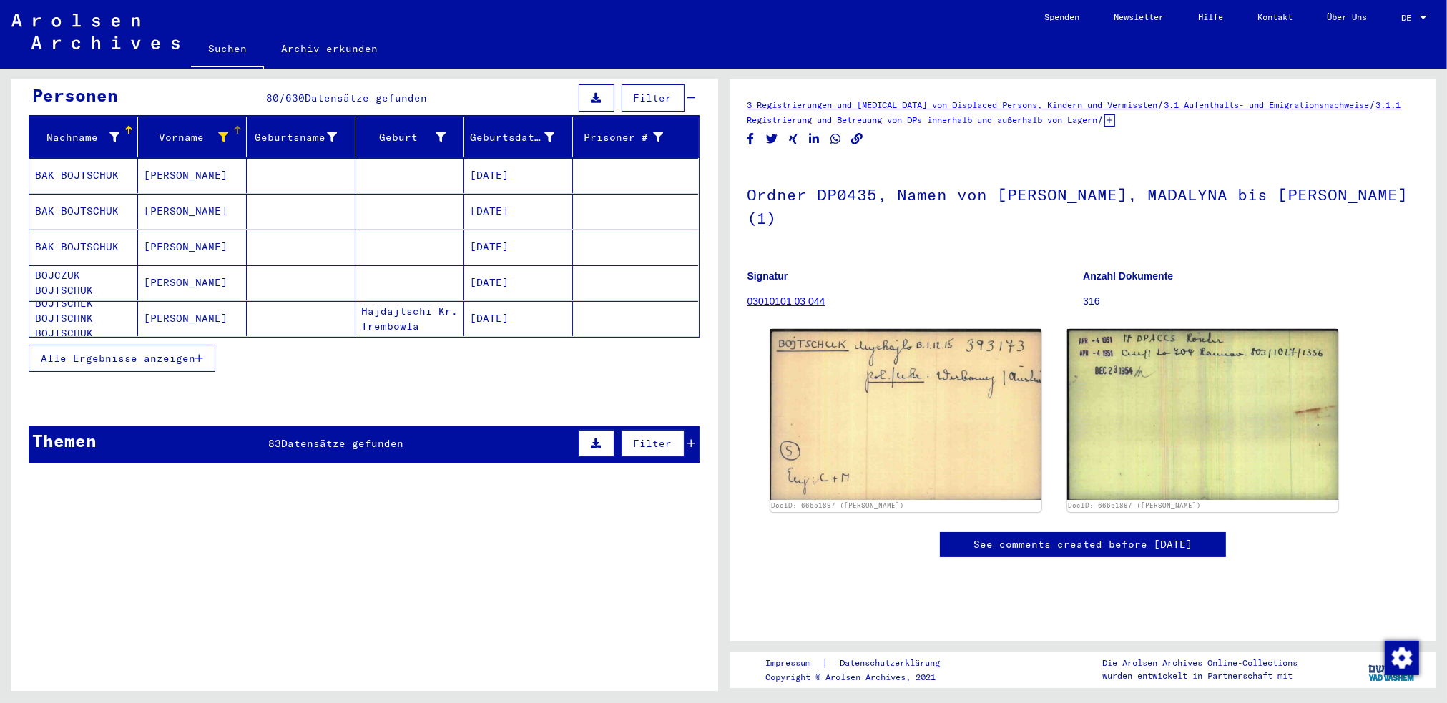
click at [92, 352] on span "Alle Ergebnisse anzeigen" at bounding box center [118, 358] width 155 height 13
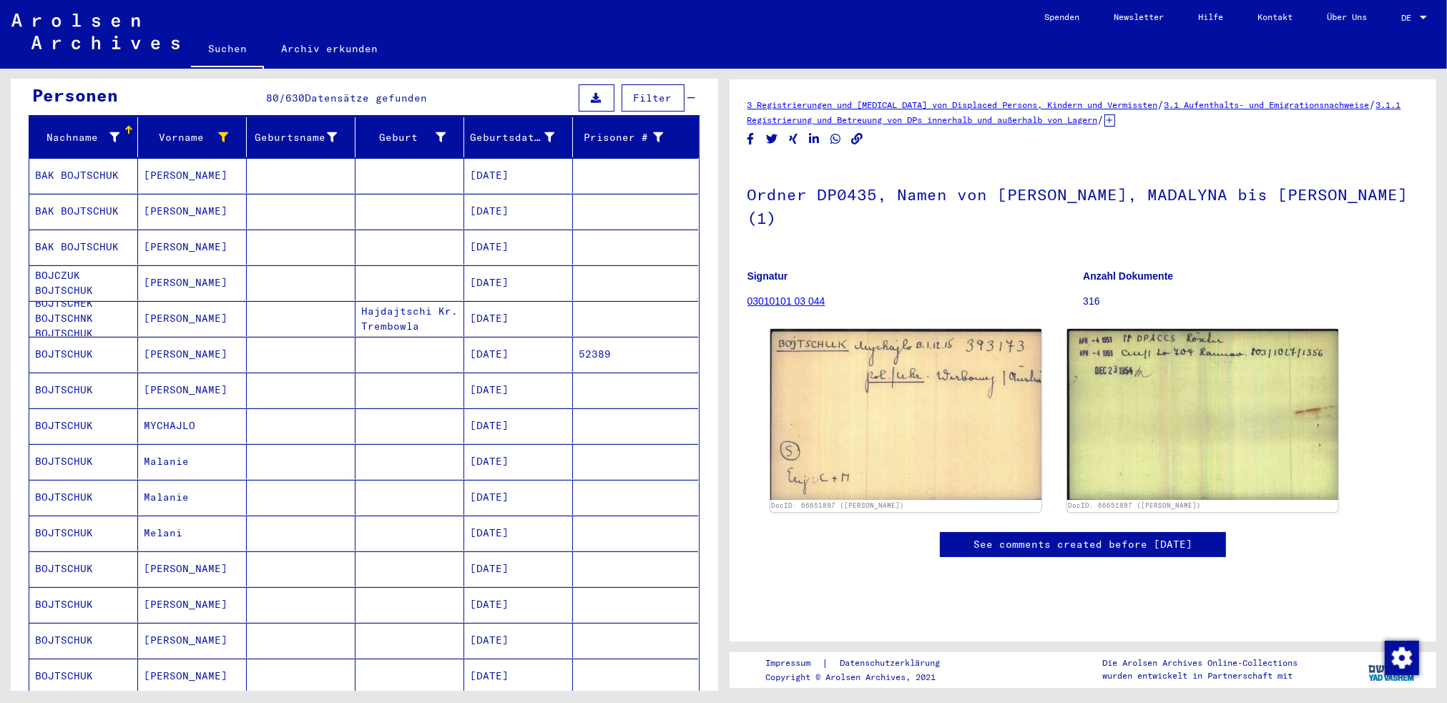
click at [74, 301] on mat-cell "BOJTSCHEK BOJTSCHNK BOJTSCHUK" at bounding box center [83, 318] width 109 height 35
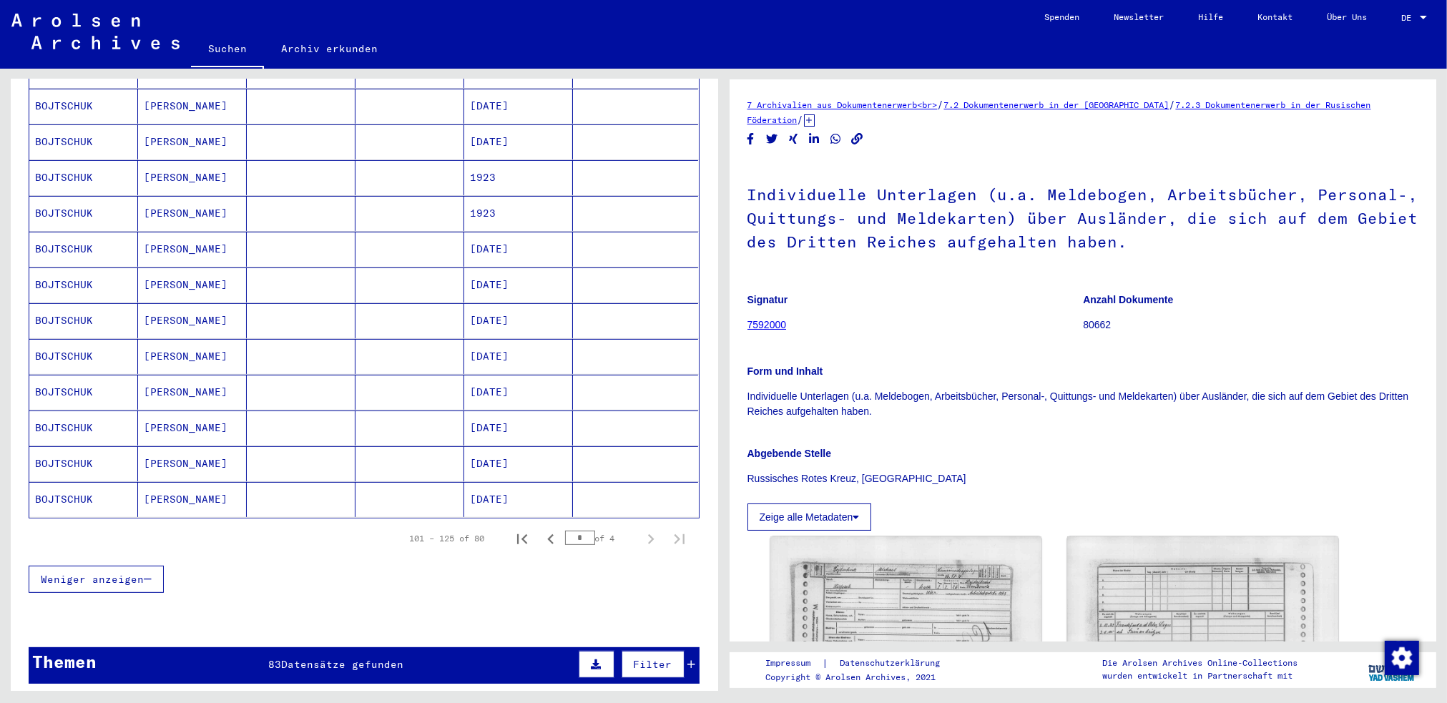
scroll to position [719, 0]
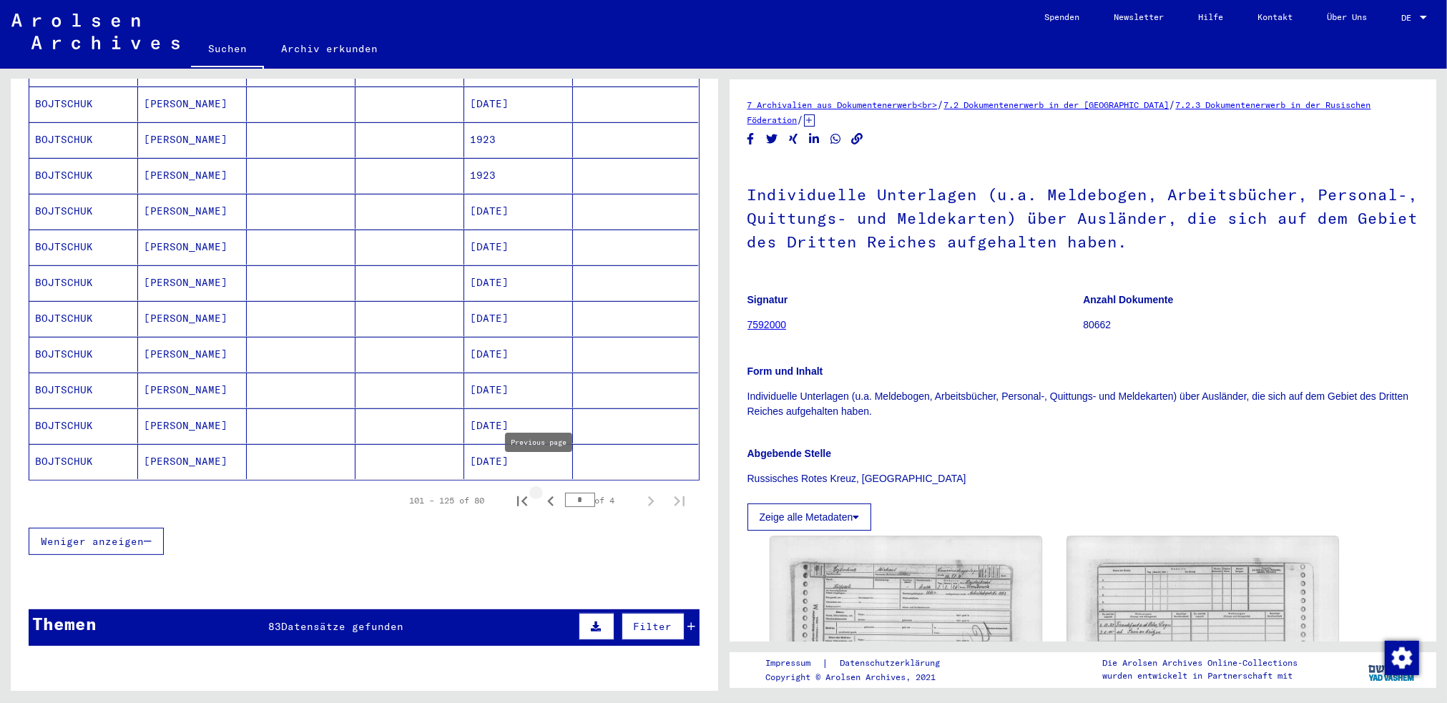
click at [547, 496] on icon "Previous page" at bounding box center [550, 501] width 6 height 10
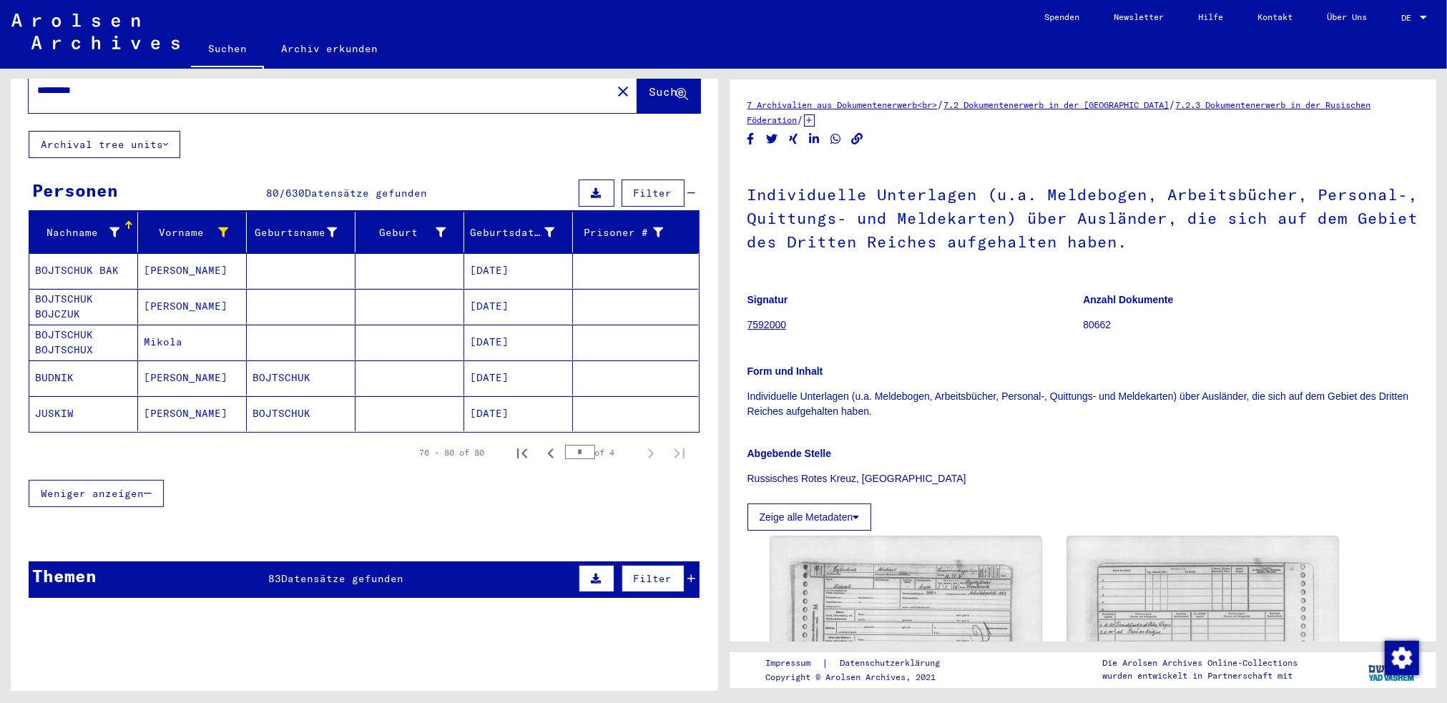
scroll to position [37, 0]
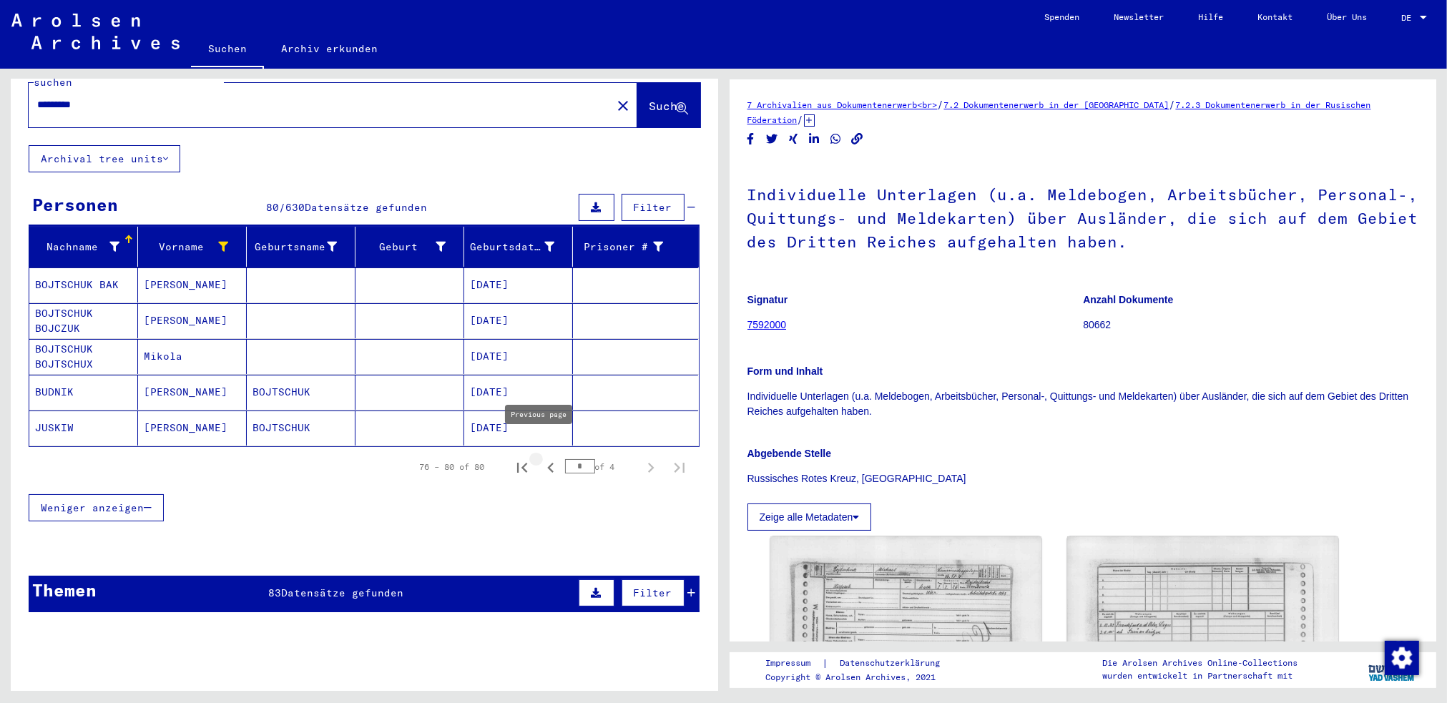
click at [541, 458] on icon "Previous page" at bounding box center [551, 468] width 20 height 20
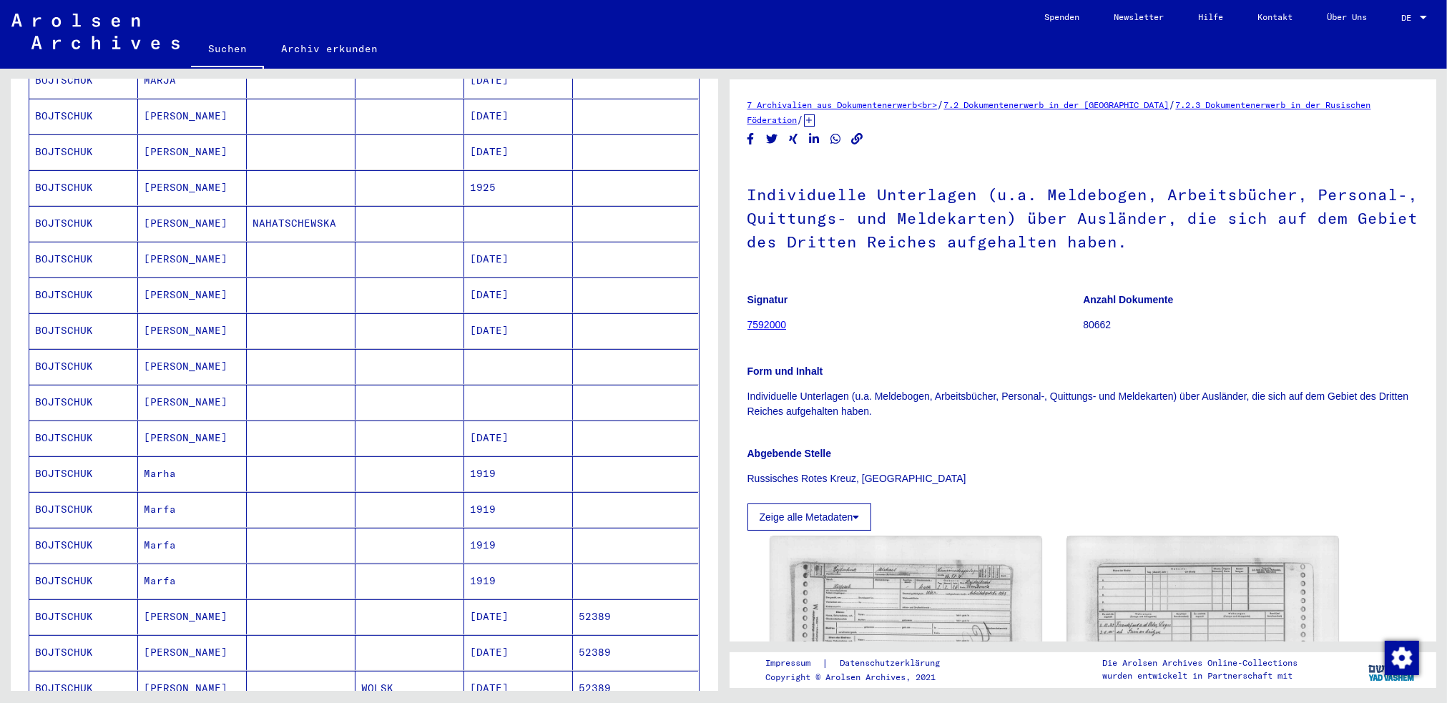
scroll to position [538, 0]
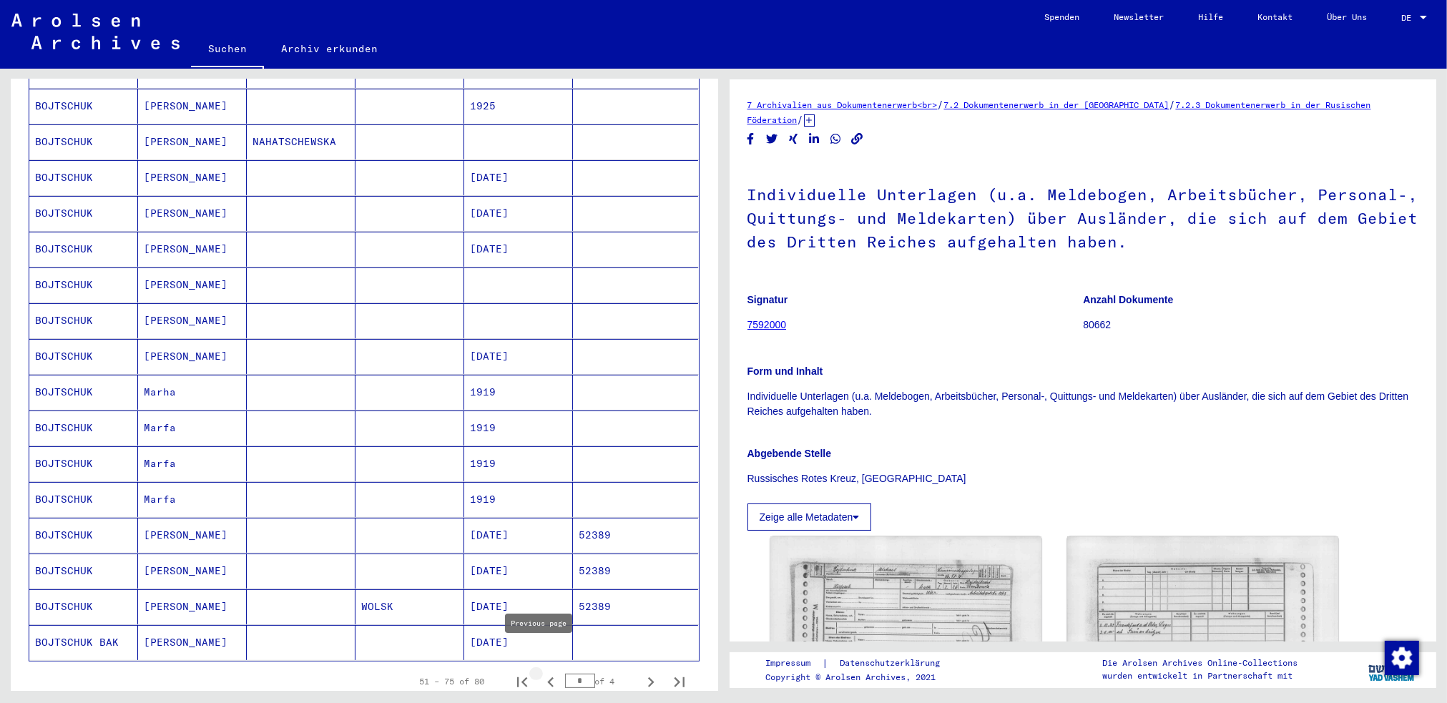
click at [541, 672] on icon "Previous page" at bounding box center [551, 682] width 20 height 20
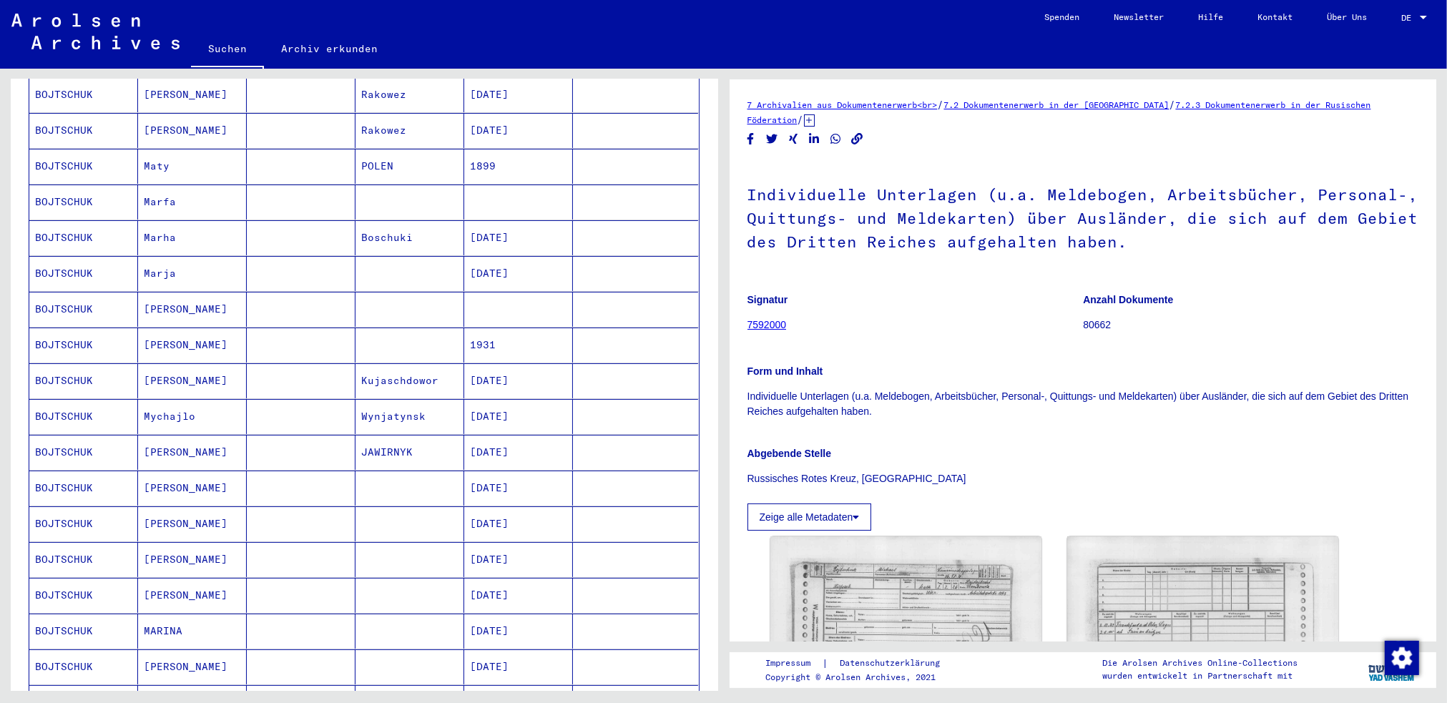
scroll to position [323, 0]
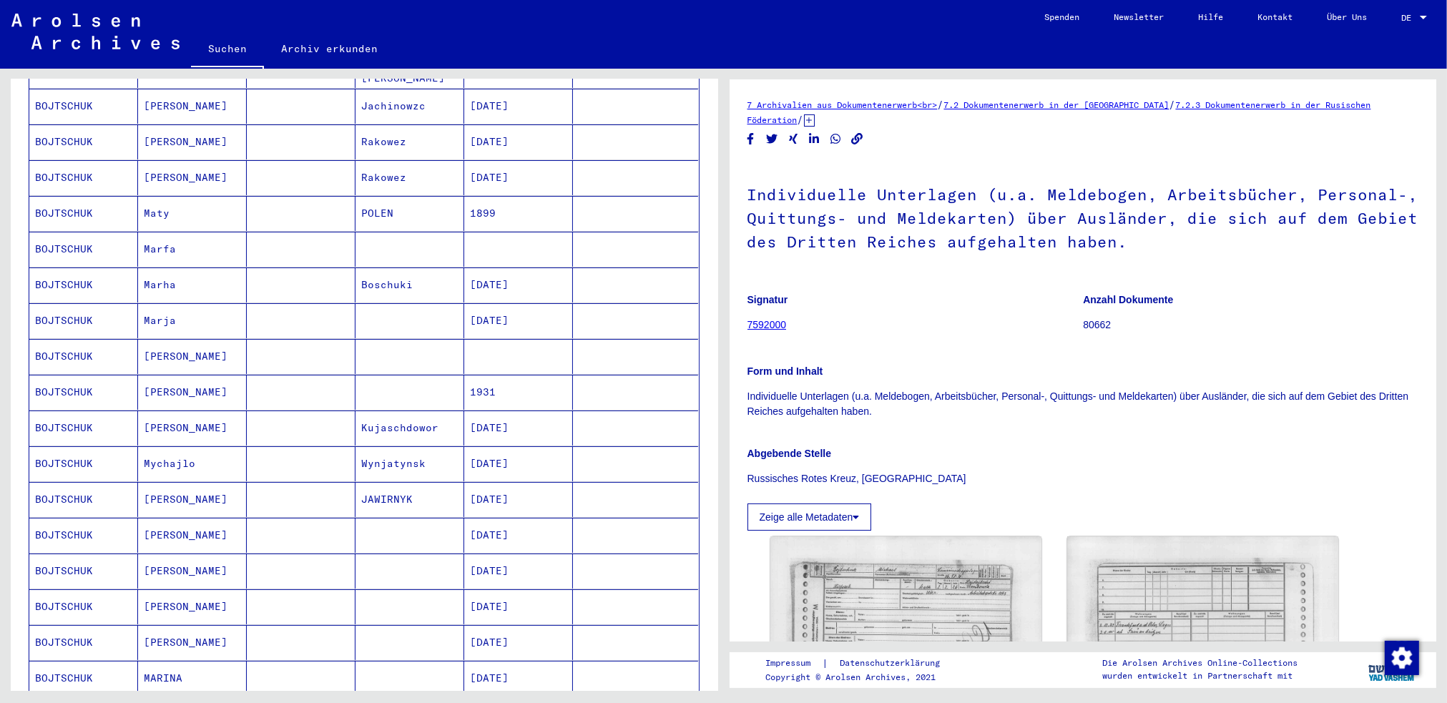
click at [69, 339] on mat-cell "BOJTSCHUK" at bounding box center [83, 356] width 109 height 35
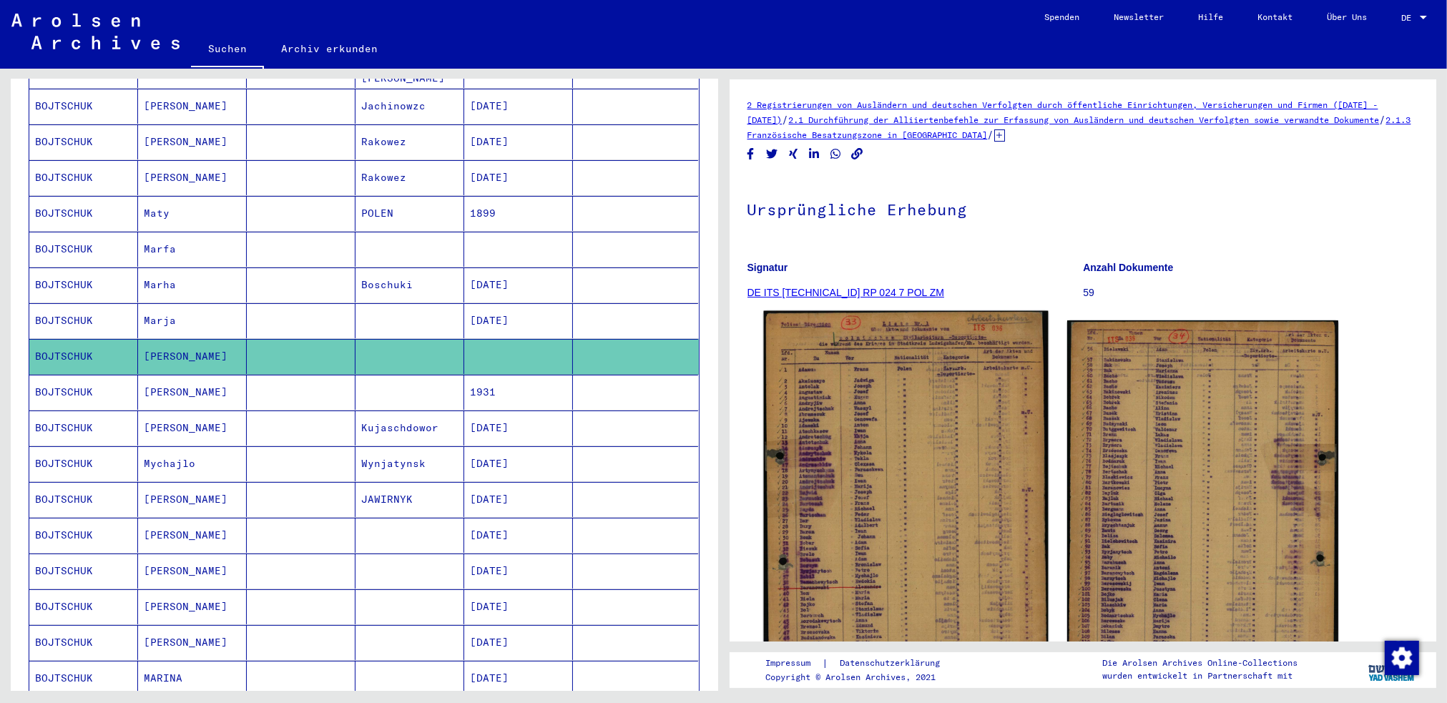
click at [931, 519] on img at bounding box center [905, 507] width 285 height 393
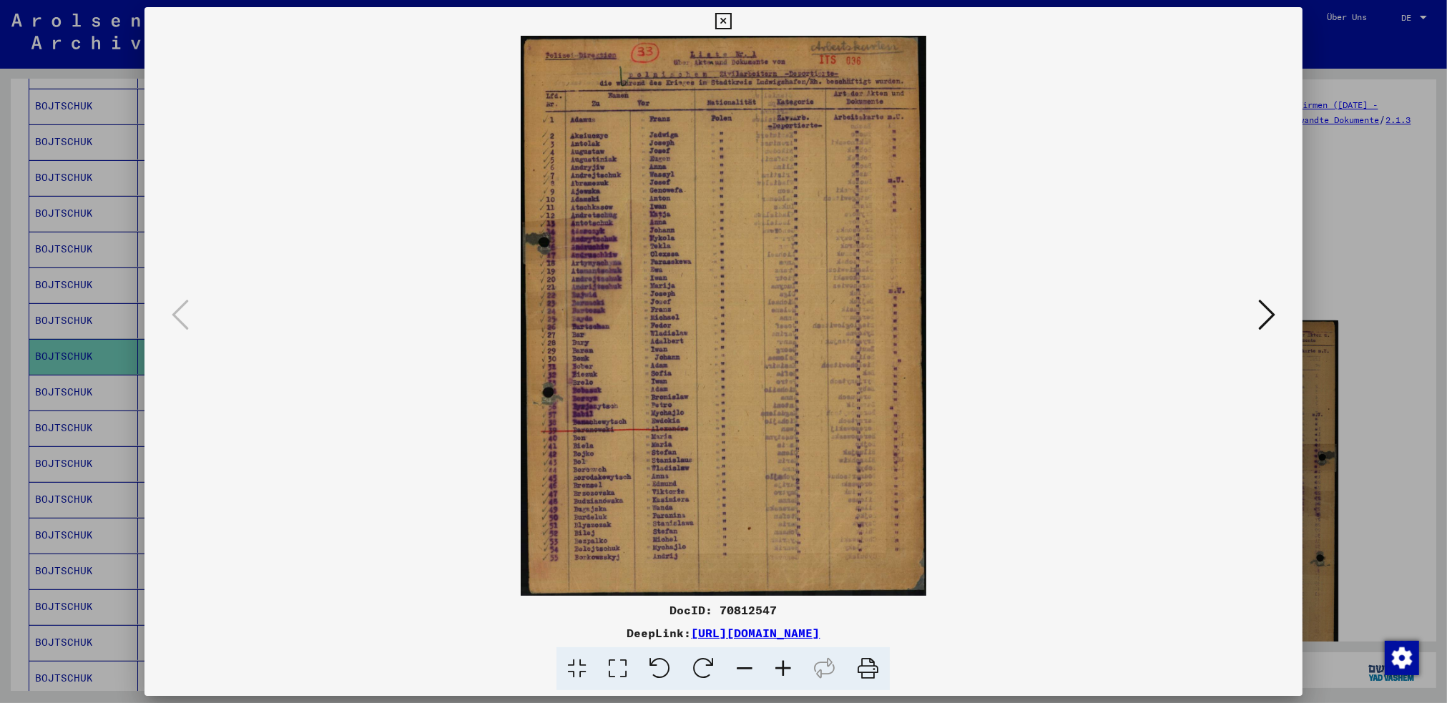
click at [785, 669] on icon at bounding box center [783, 669] width 39 height 44
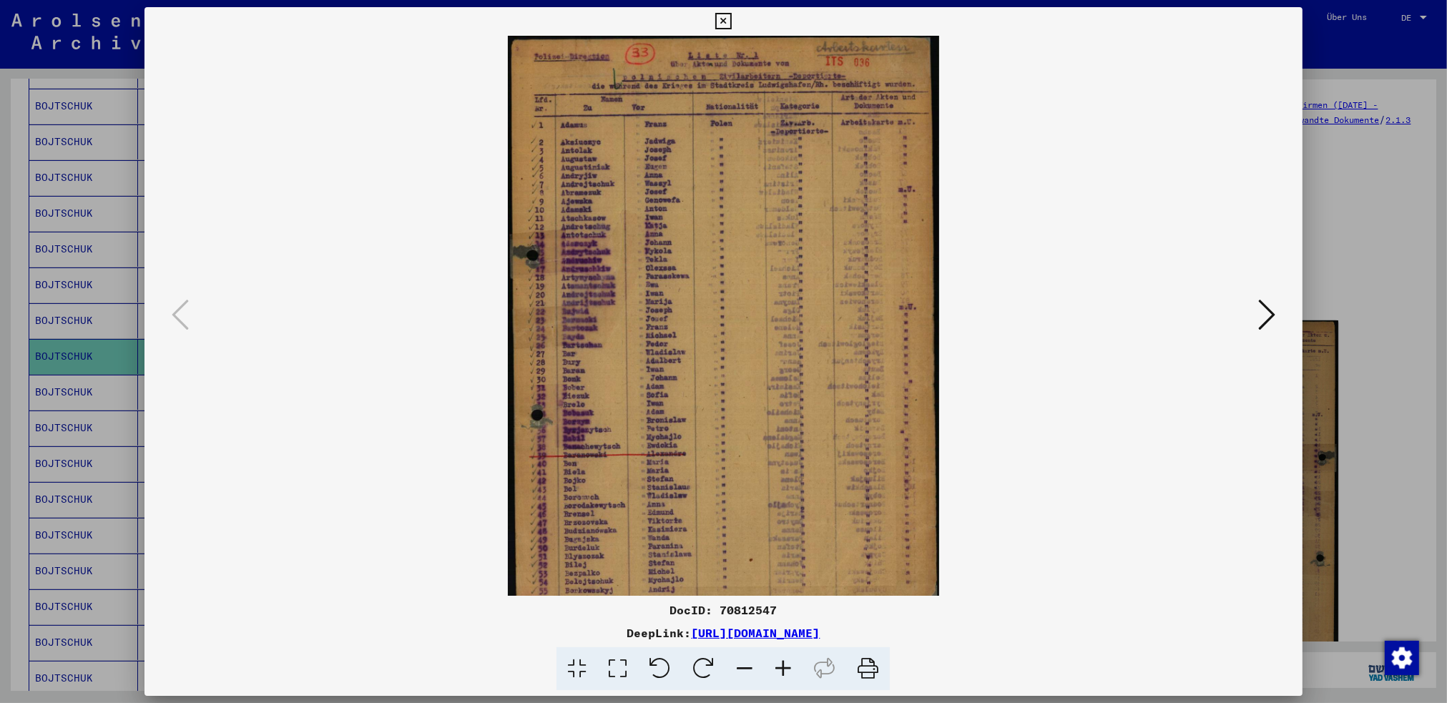
click at [785, 669] on icon at bounding box center [783, 669] width 39 height 44
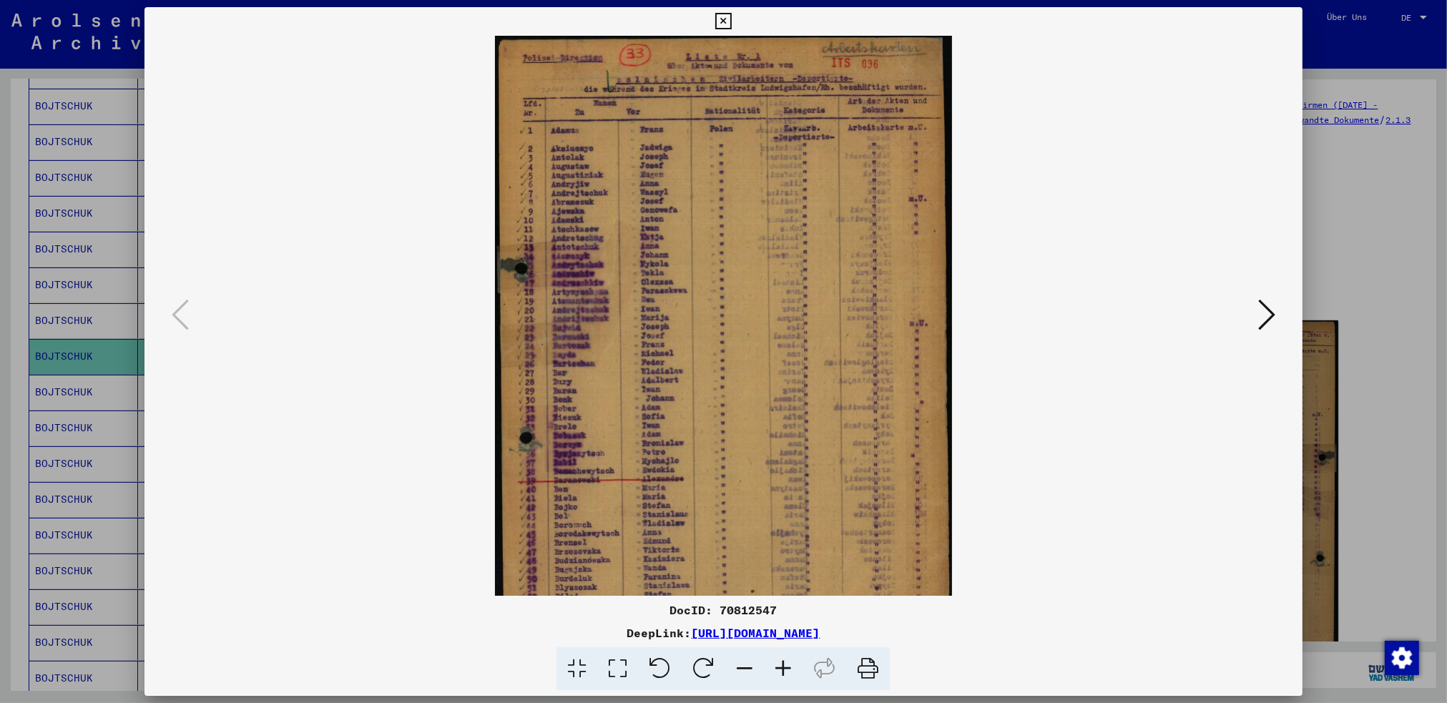
click at [785, 670] on icon at bounding box center [783, 669] width 39 height 44
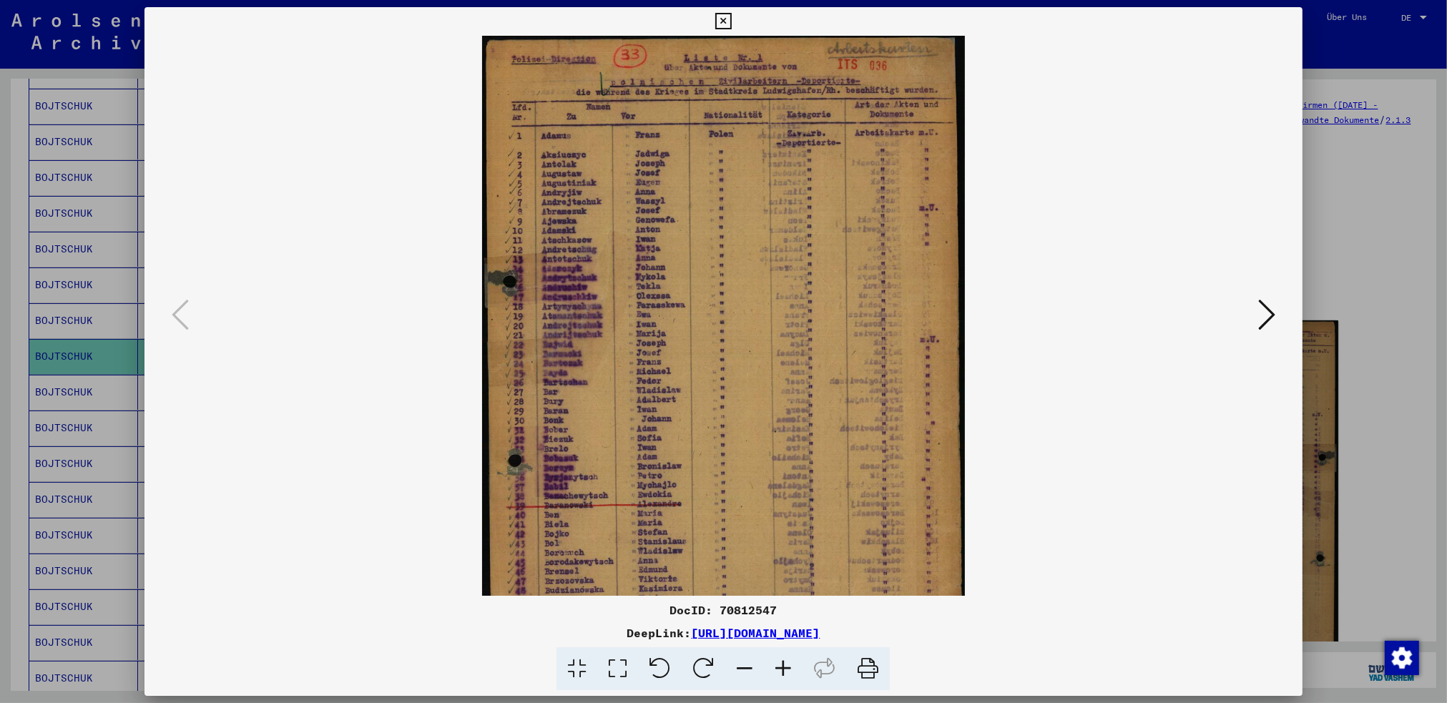
click at [785, 670] on icon at bounding box center [783, 669] width 39 height 44
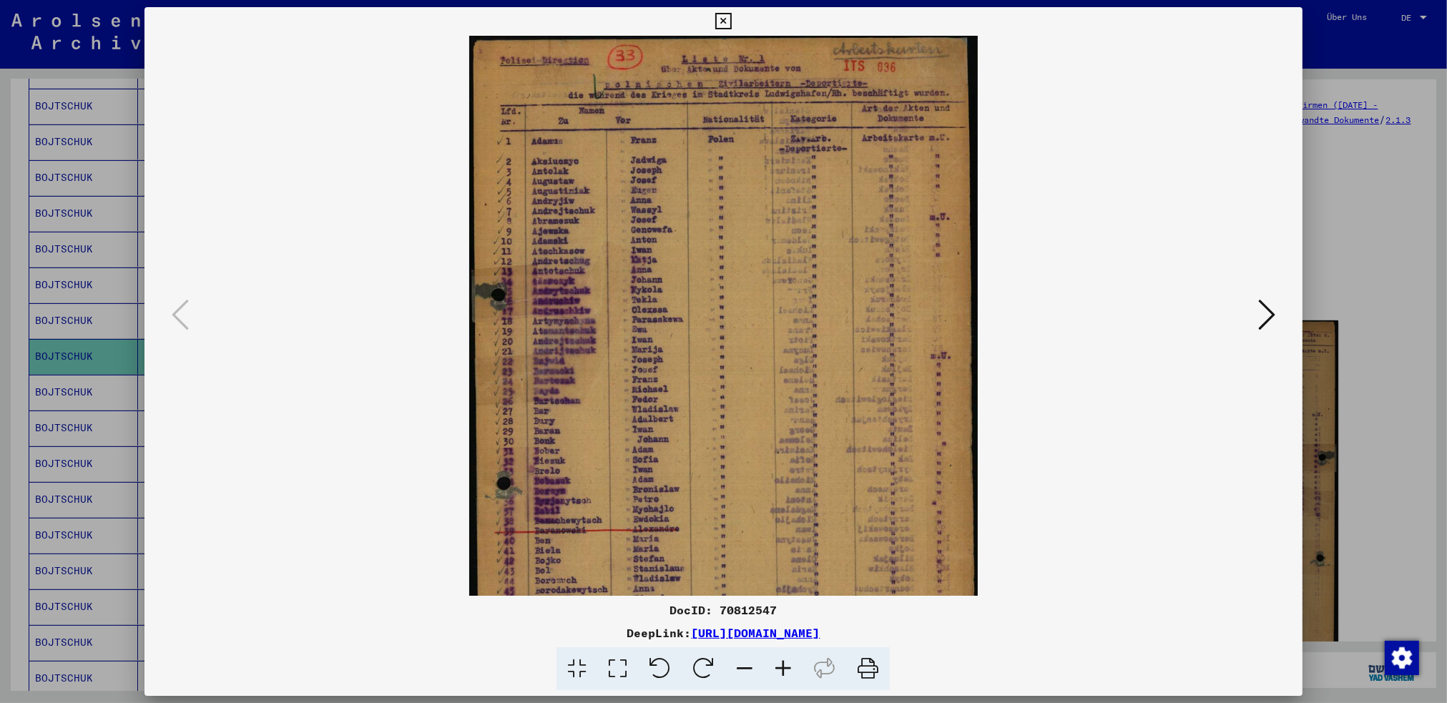
click at [692, 543] on img at bounding box center [723, 387] width 509 height 703
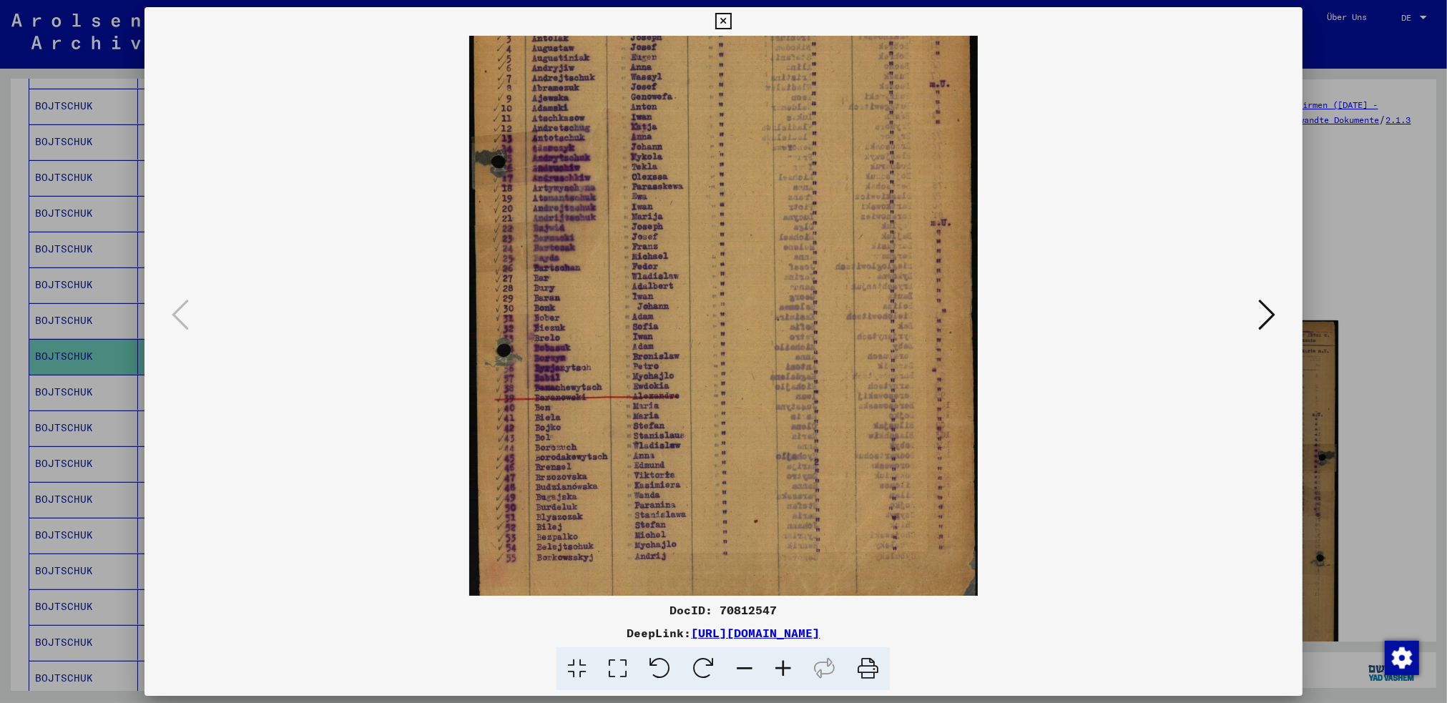
scroll to position [143, 0]
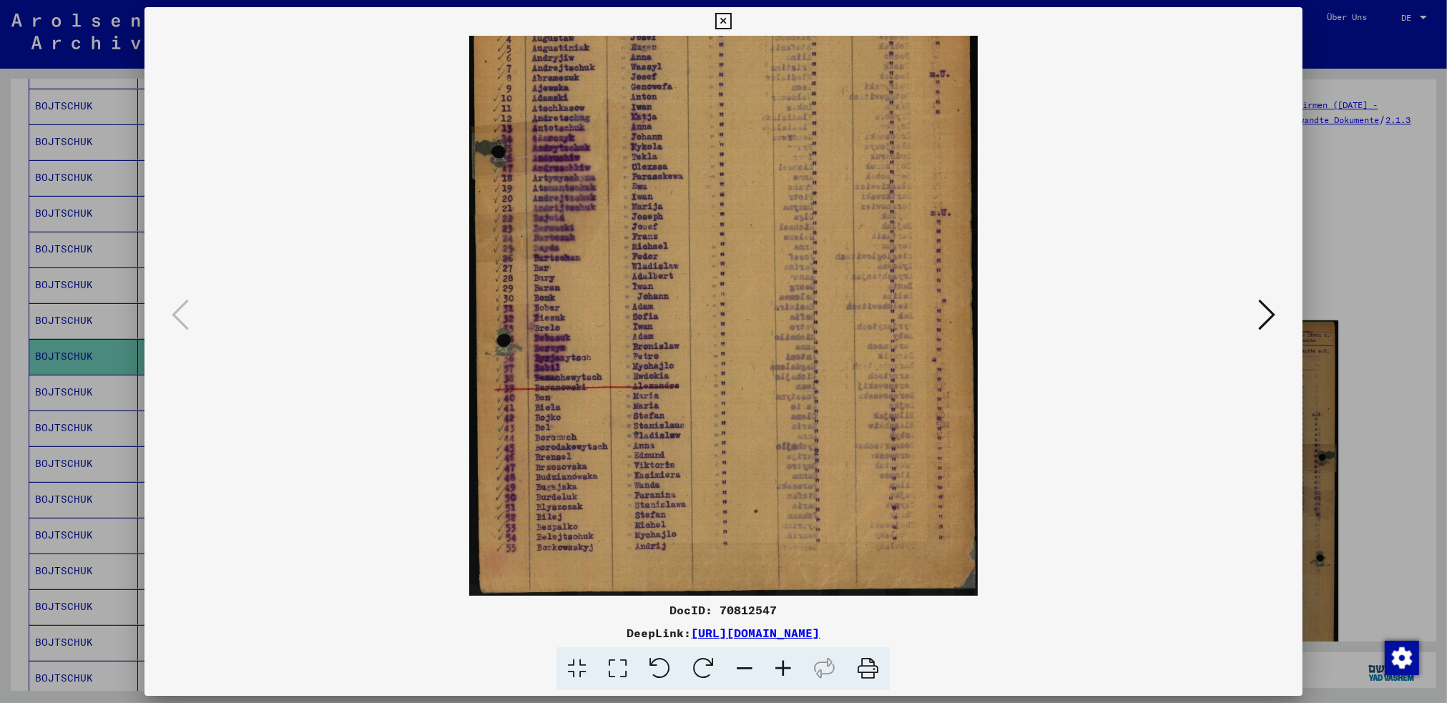
drag, startPoint x: 690, startPoint y: 491, endPoint x: 687, endPoint y: 252, distance: 238.9
click at [687, 252] on img at bounding box center [723, 244] width 509 height 703
click at [979, 315] on icon at bounding box center [1266, 315] width 17 height 34
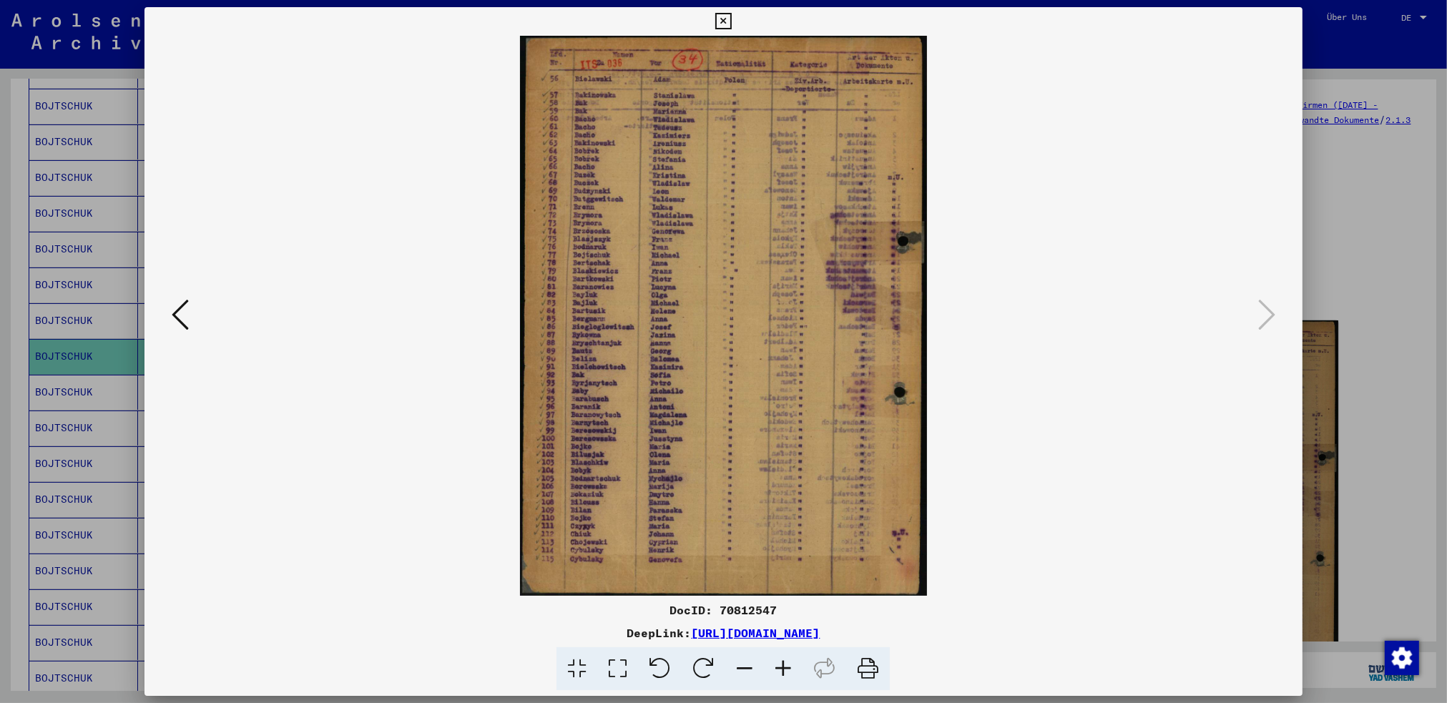
click at [790, 662] on icon at bounding box center [783, 669] width 39 height 44
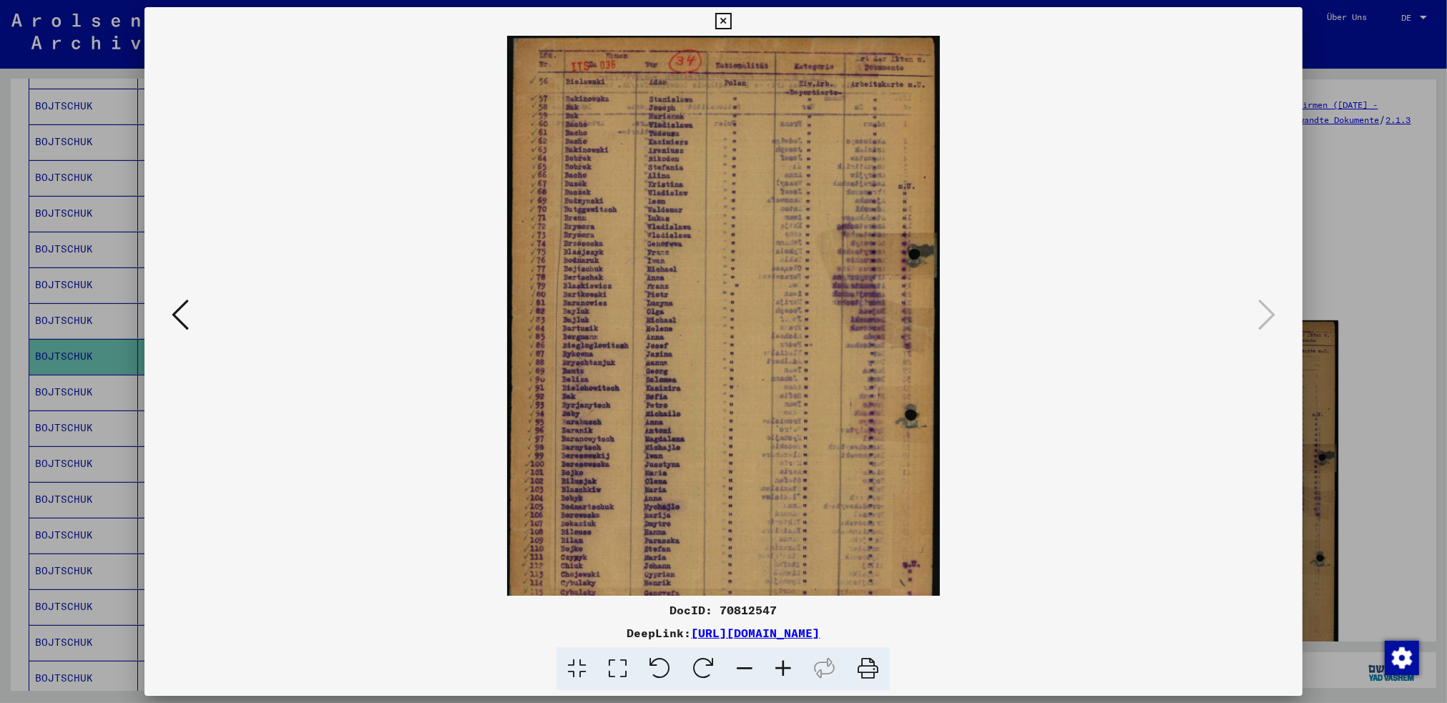
click at [790, 662] on icon at bounding box center [783, 669] width 39 height 44
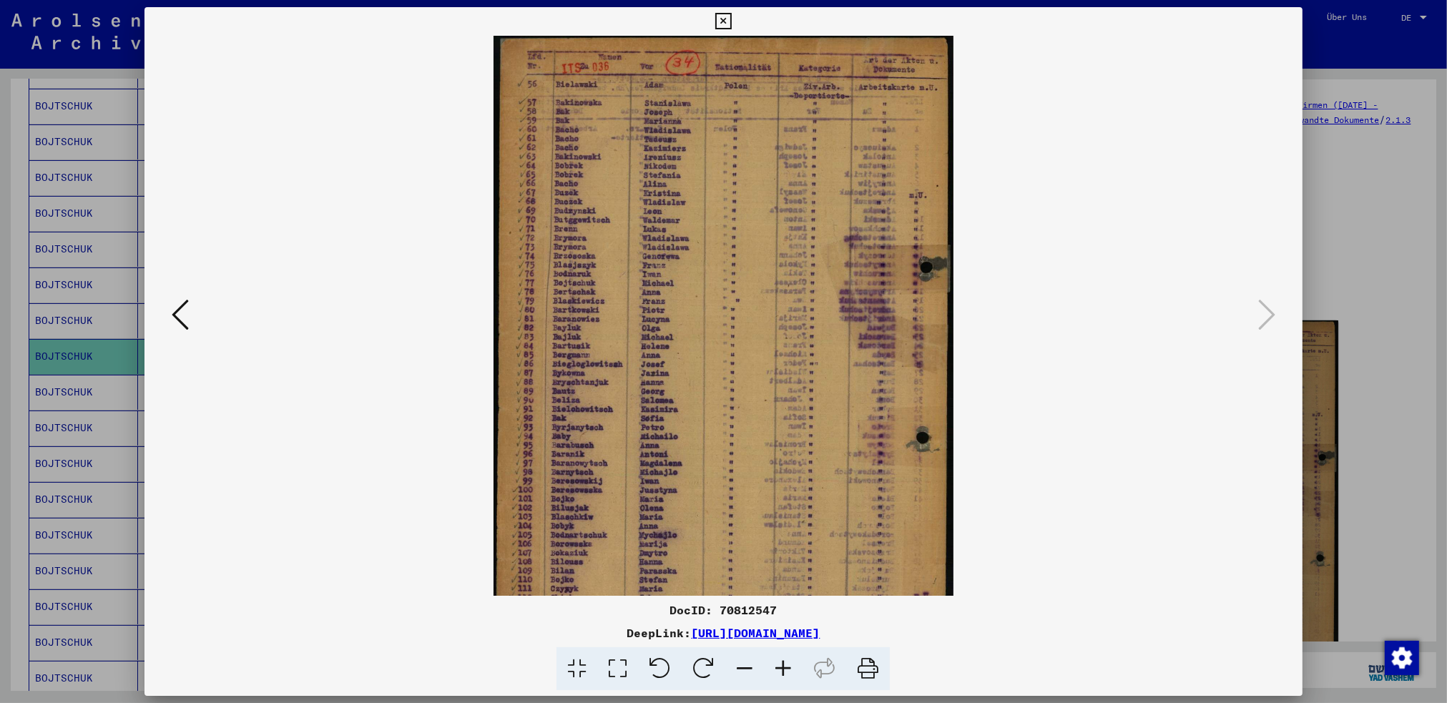
click at [790, 662] on icon at bounding box center [783, 669] width 39 height 44
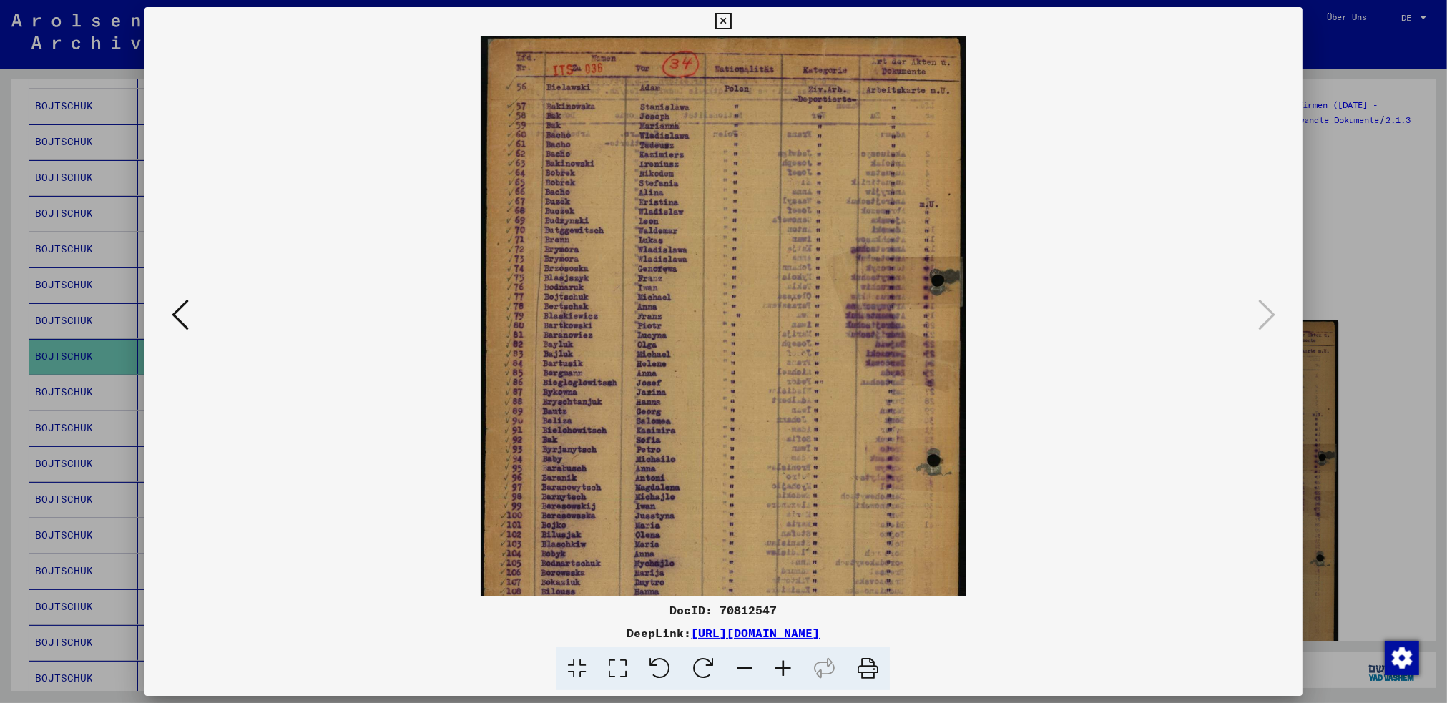
click at [170, 316] on button at bounding box center [180, 315] width 26 height 41
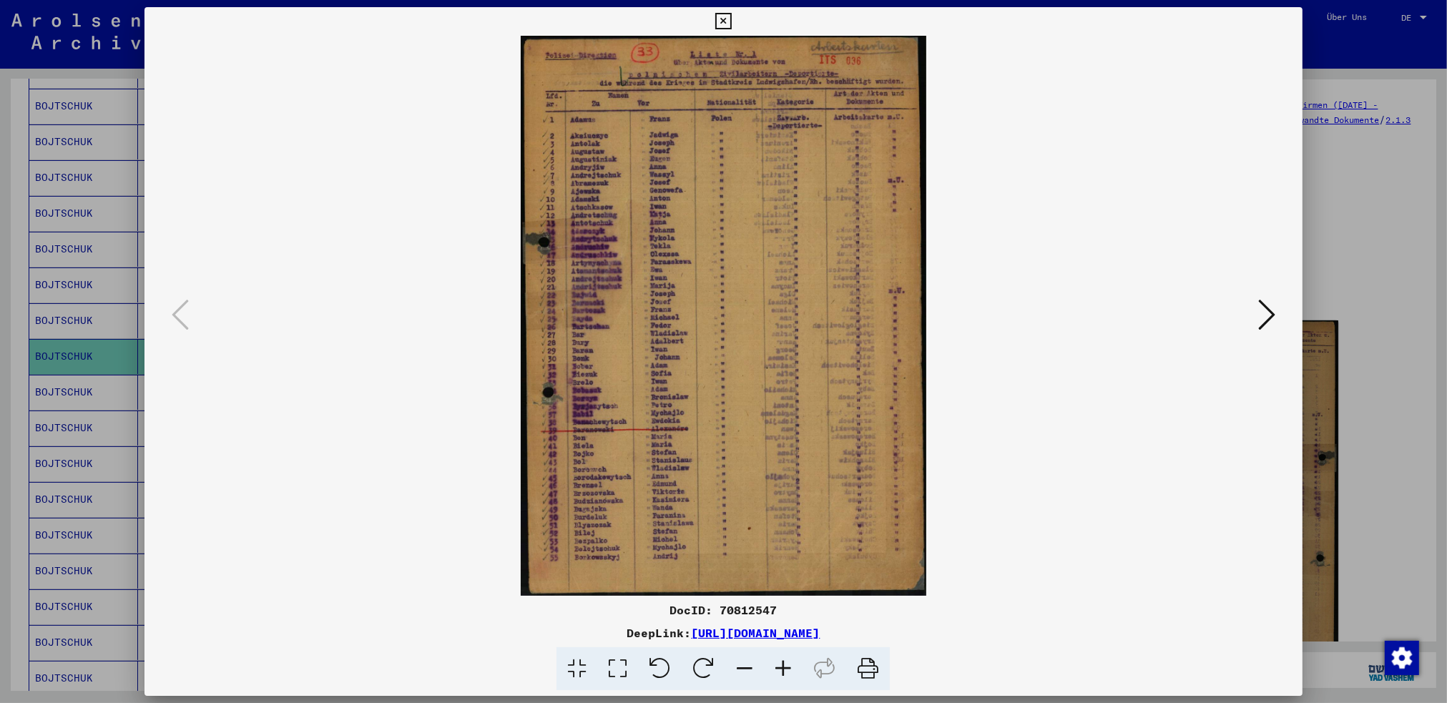
click at [781, 662] on icon at bounding box center [783, 669] width 39 height 44
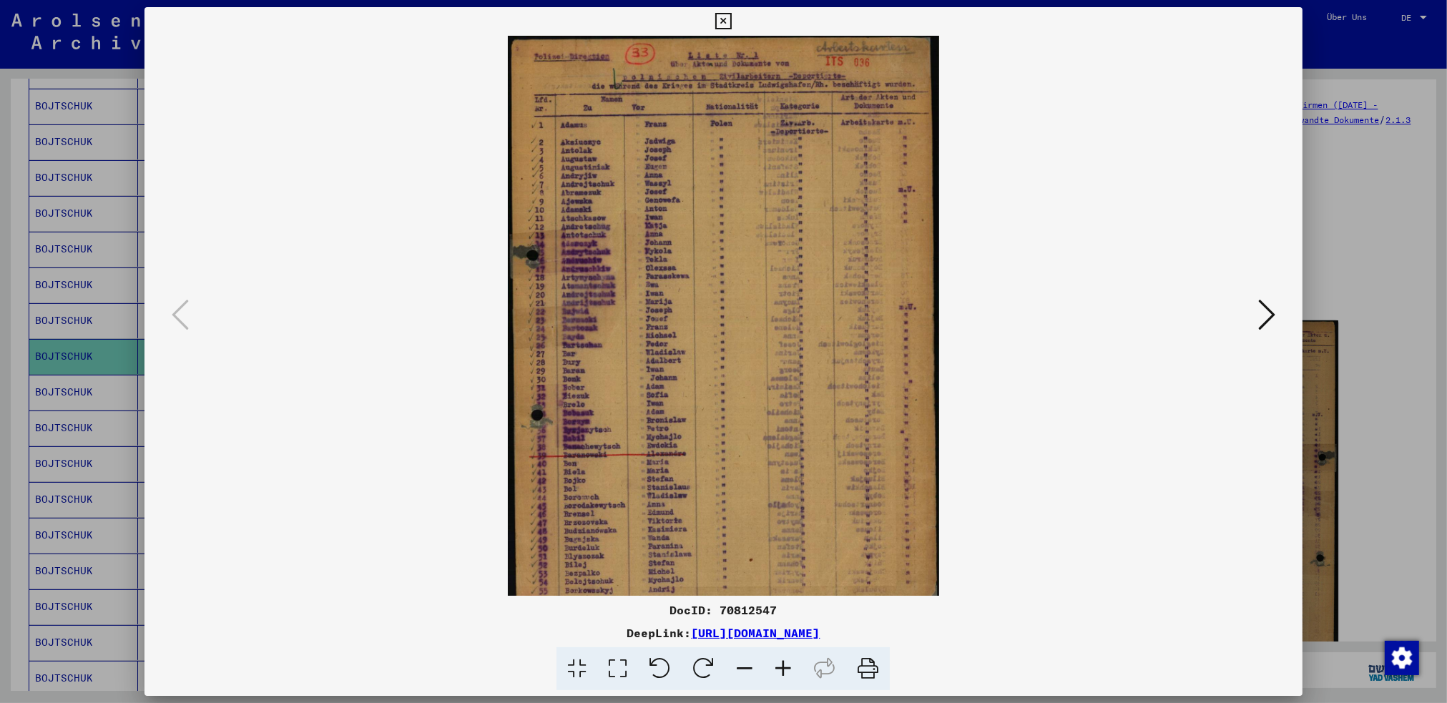
click at [781, 660] on icon at bounding box center [783, 669] width 39 height 44
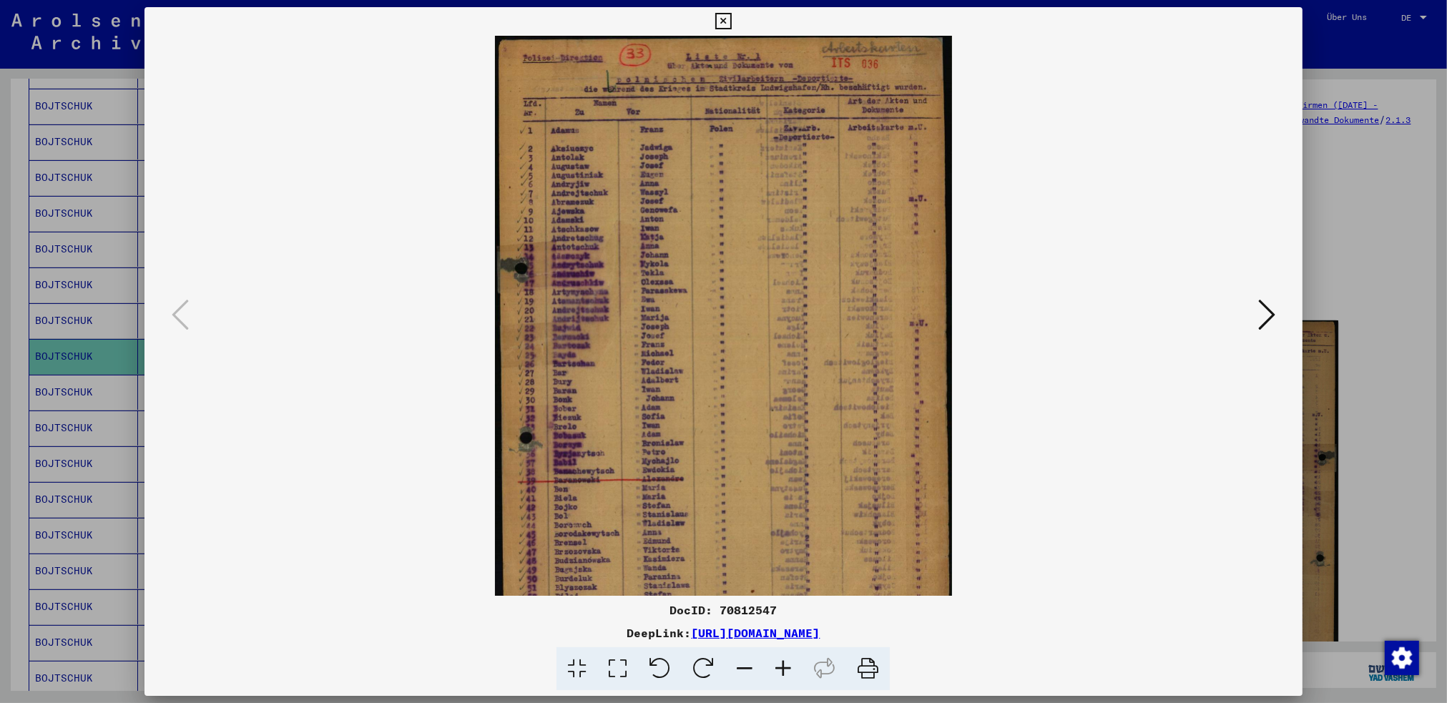
click at [721, 21] on icon at bounding box center [723, 21] width 16 height 17
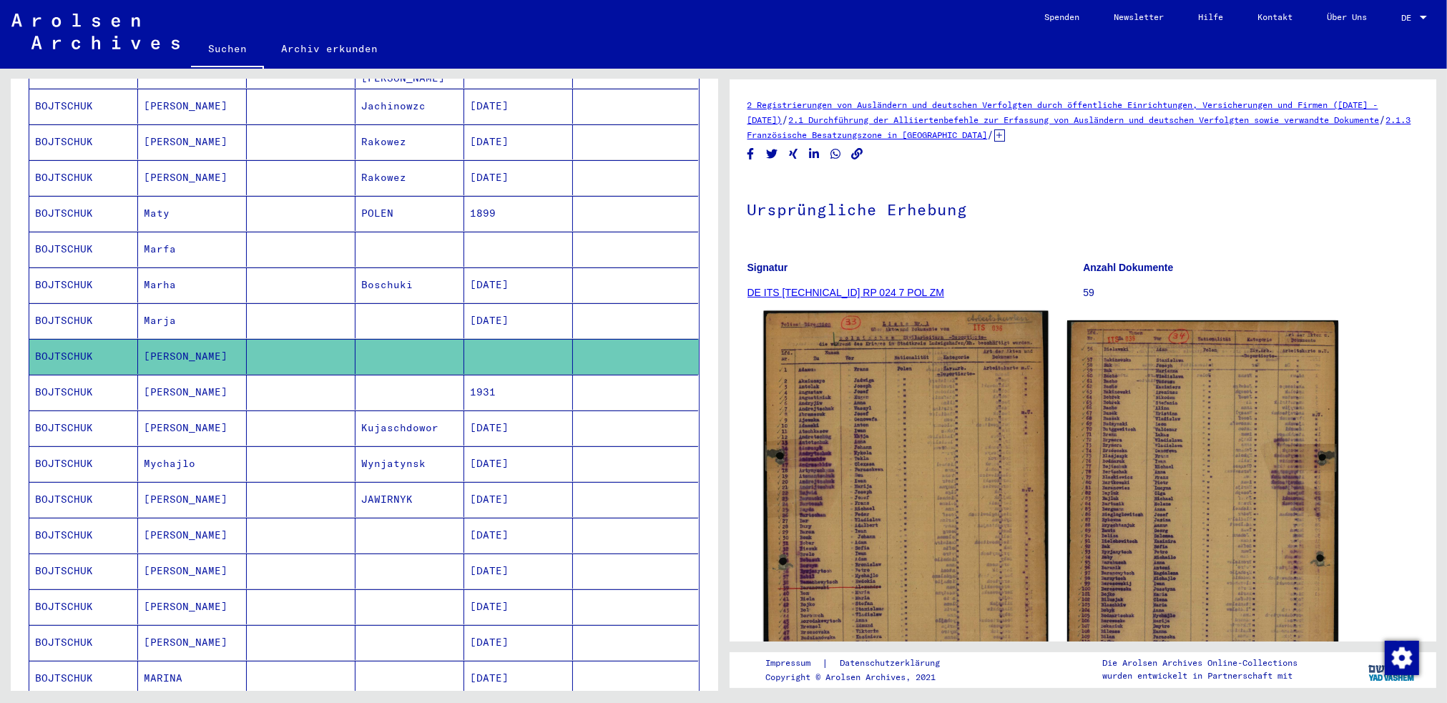
click at [979, 428] on img at bounding box center [905, 507] width 285 height 393
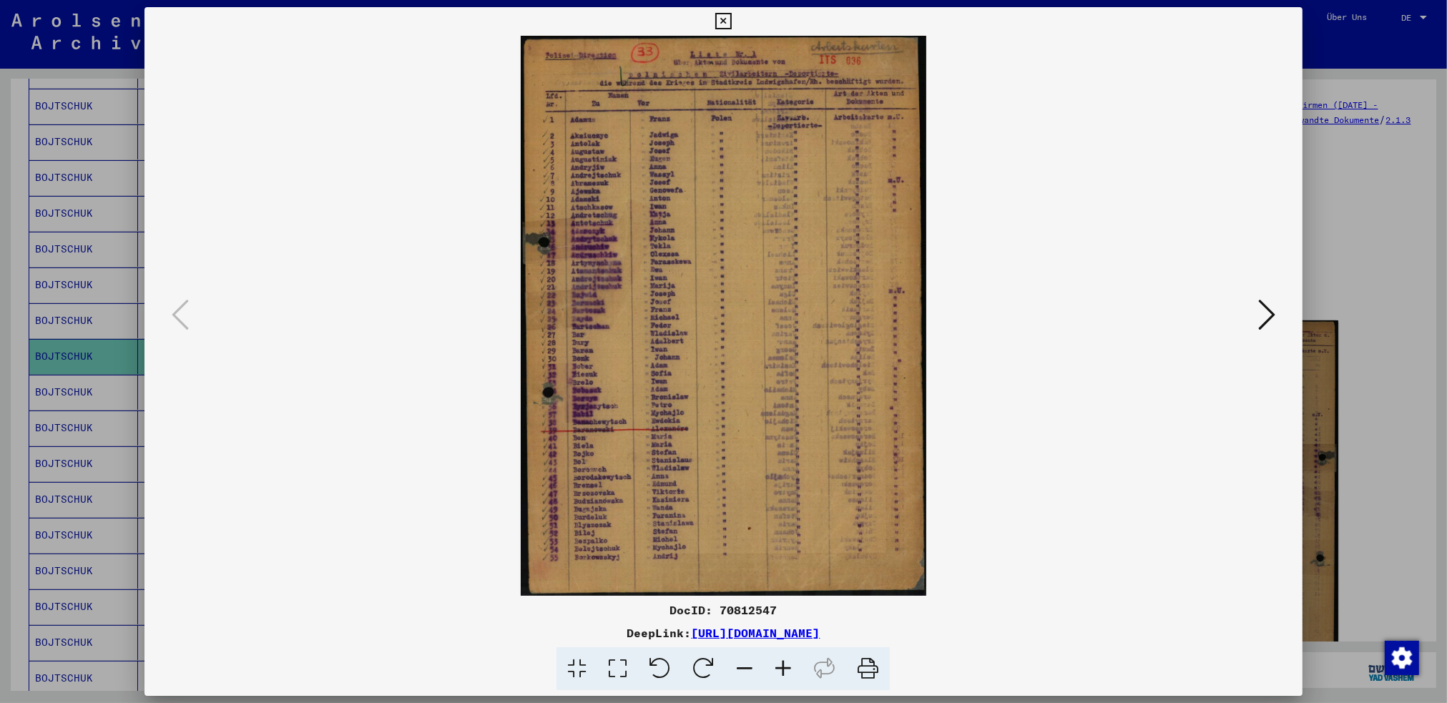
click at [788, 667] on icon at bounding box center [783, 669] width 39 height 44
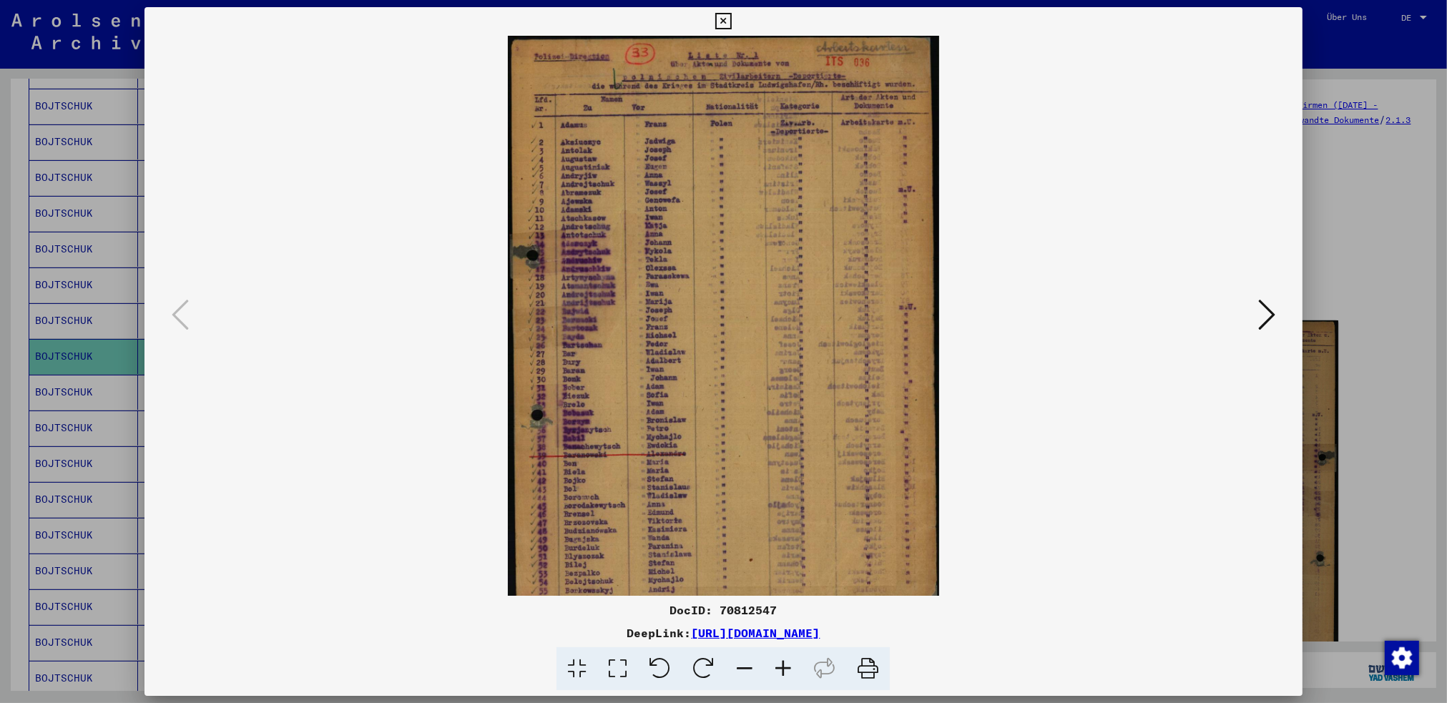
click at [788, 667] on icon at bounding box center [783, 669] width 39 height 44
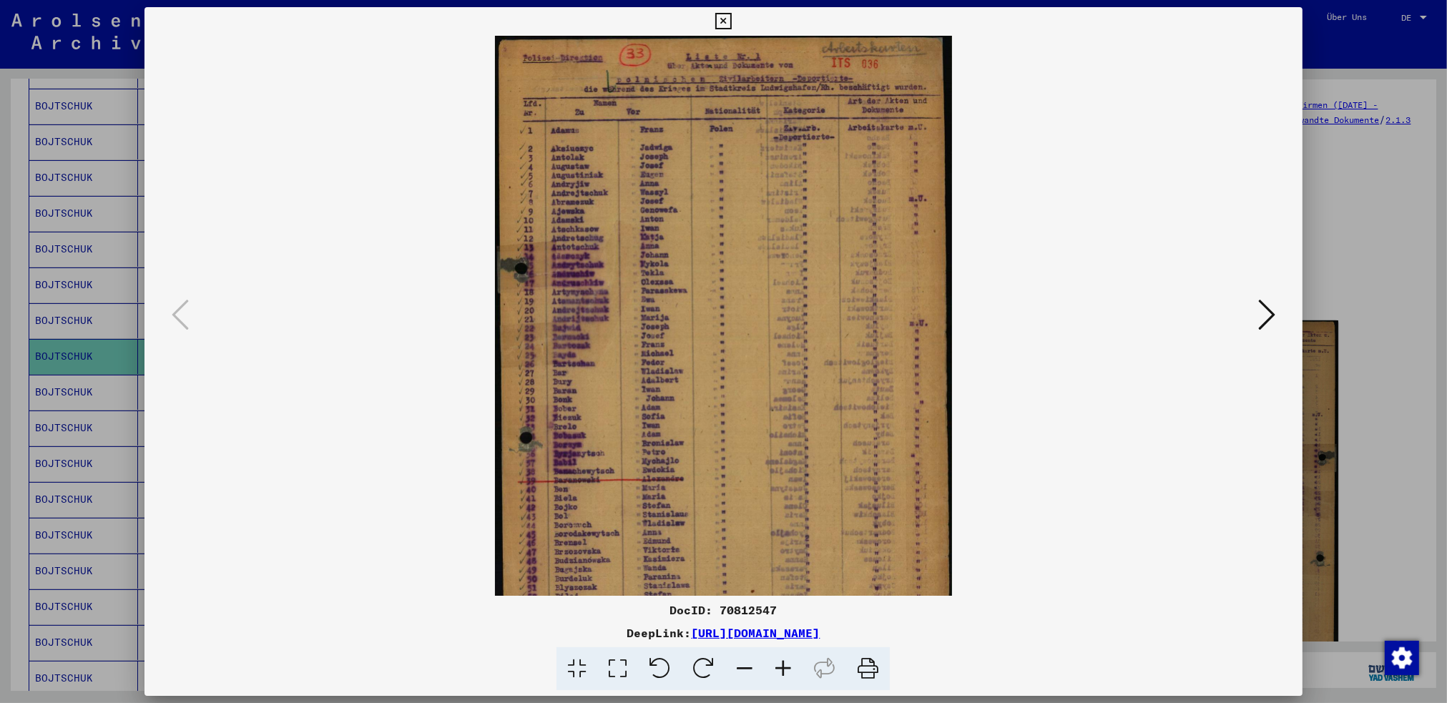
click at [788, 666] on icon at bounding box center [783, 669] width 39 height 44
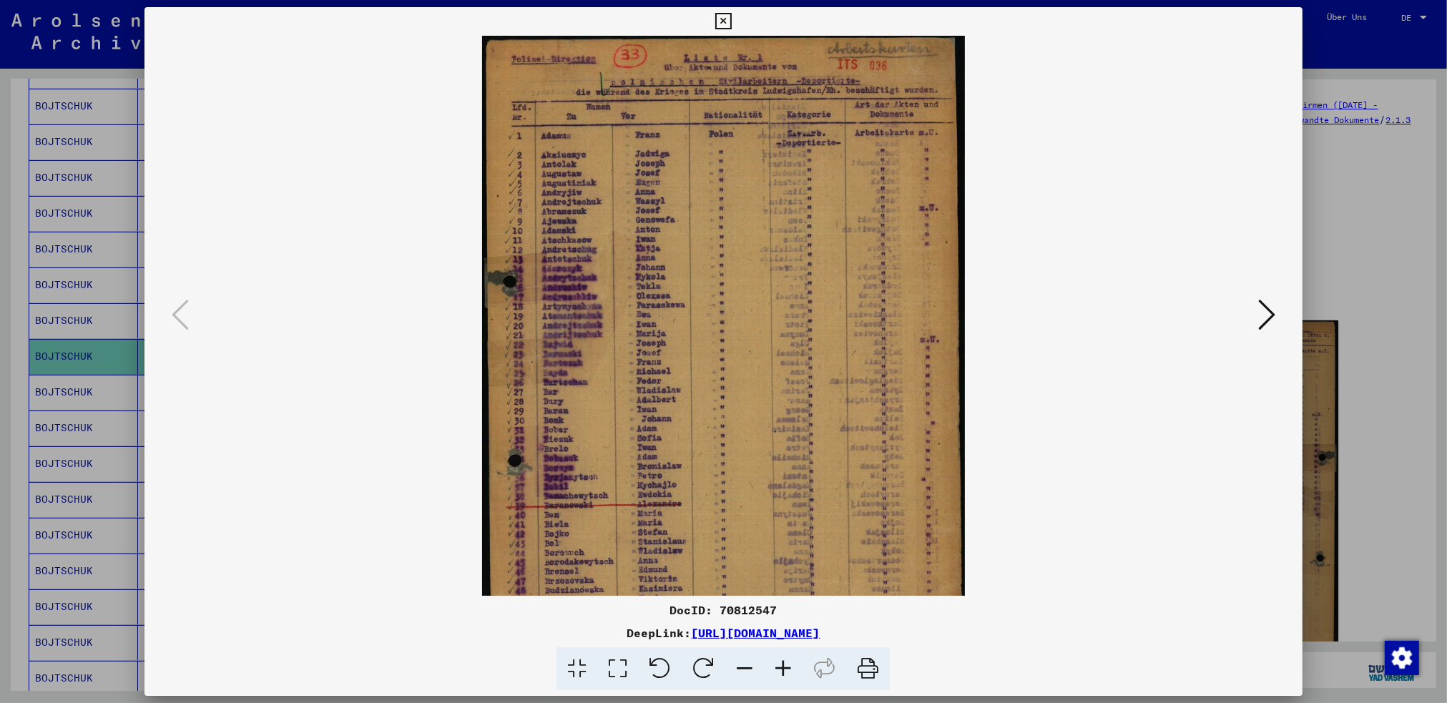
click at [788, 663] on icon at bounding box center [783, 669] width 39 height 44
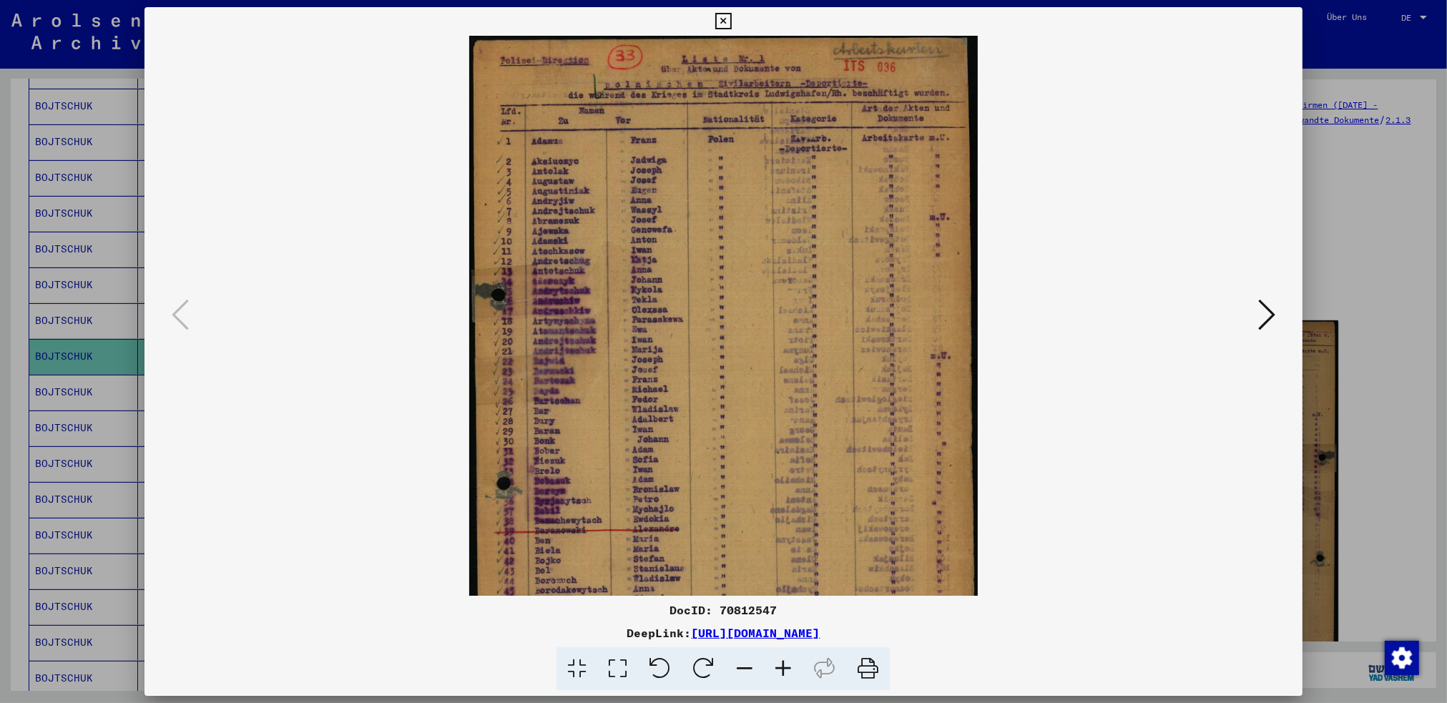
click at [724, 18] on icon at bounding box center [723, 21] width 16 height 17
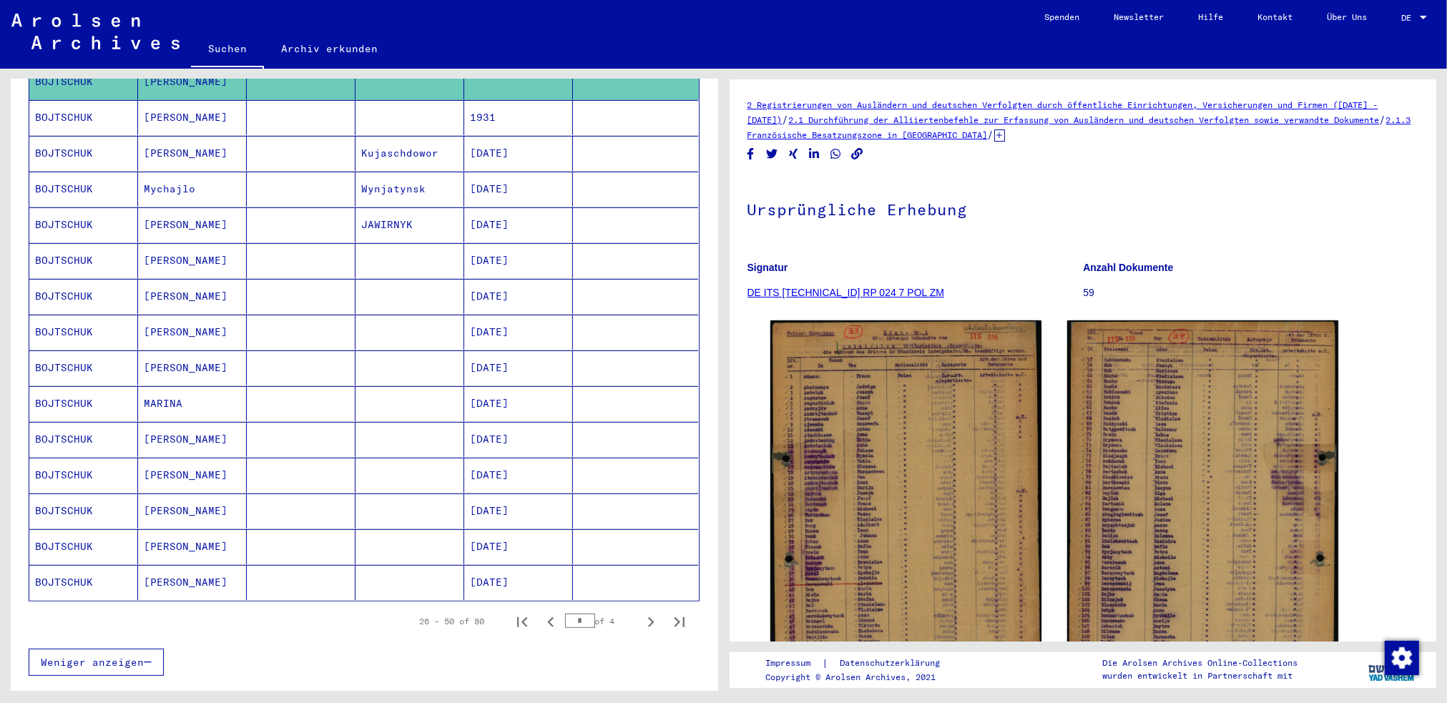
scroll to position [609, 0]
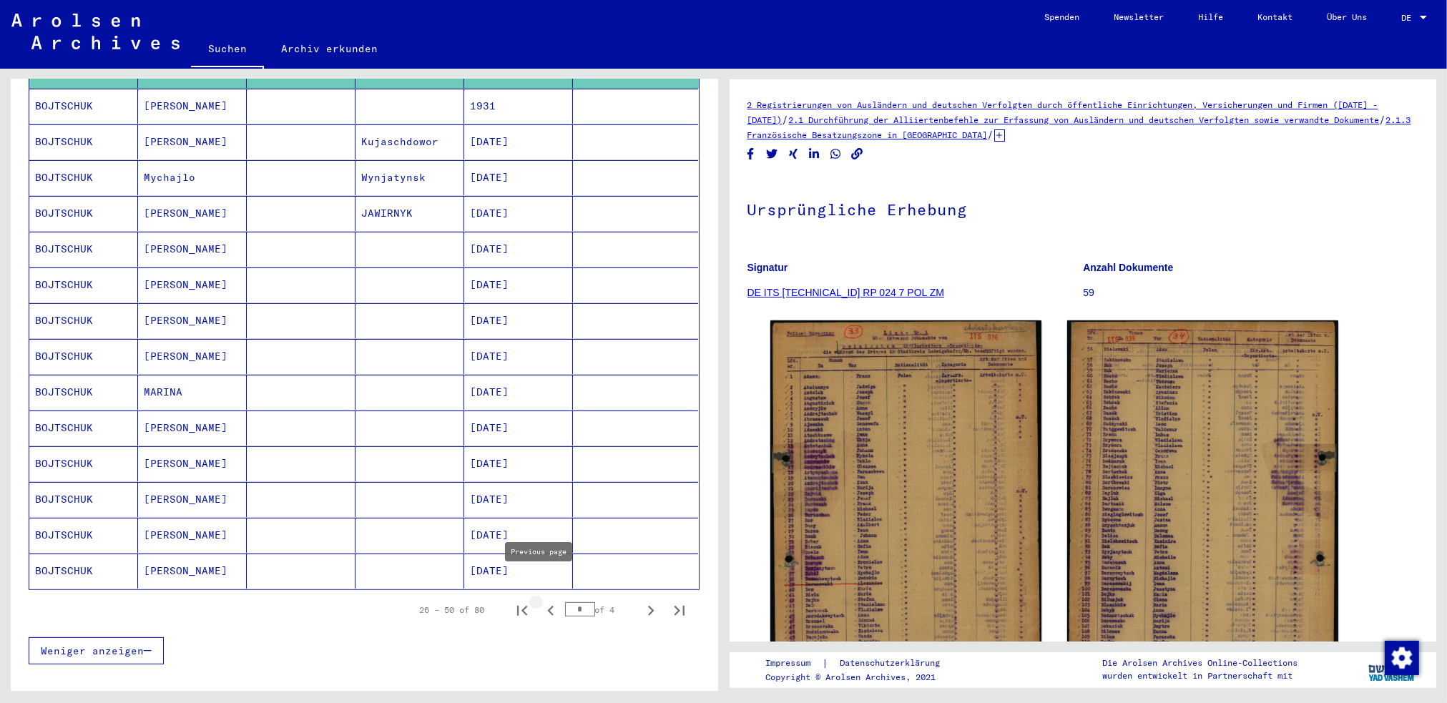
click at [547, 606] on icon "Previous page" at bounding box center [550, 611] width 6 height 10
type input "*"
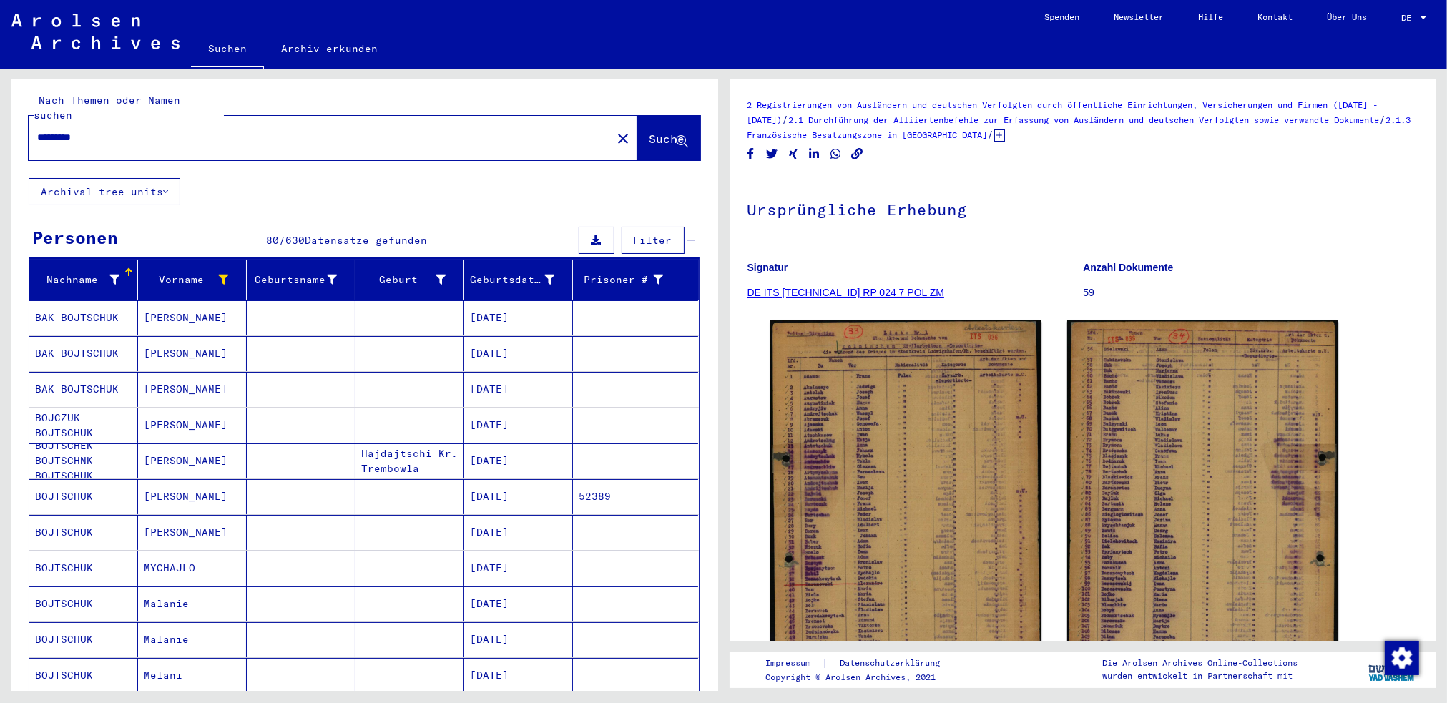
scroll to position [0, 0]
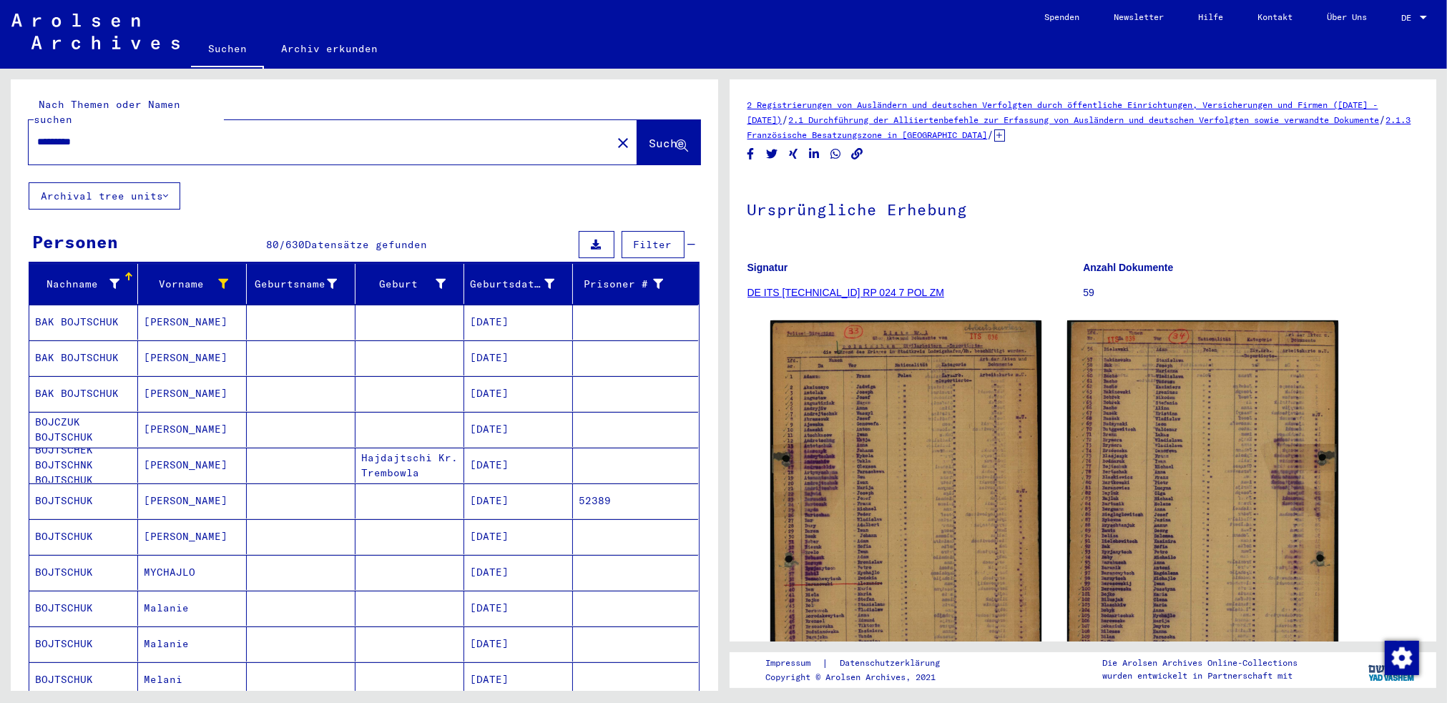
drag, startPoint x: 127, startPoint y: 132, endPoint x: -21, endPoint y: 127, distance: 147.4
click at [0, 127] on html "Suchen Archiv erkunden Spenden Newsletter Hilfe Kontakt Über Uns Suchen Archiv …" at bounding box center [723, 351] width 1447 height 703
type input "******"
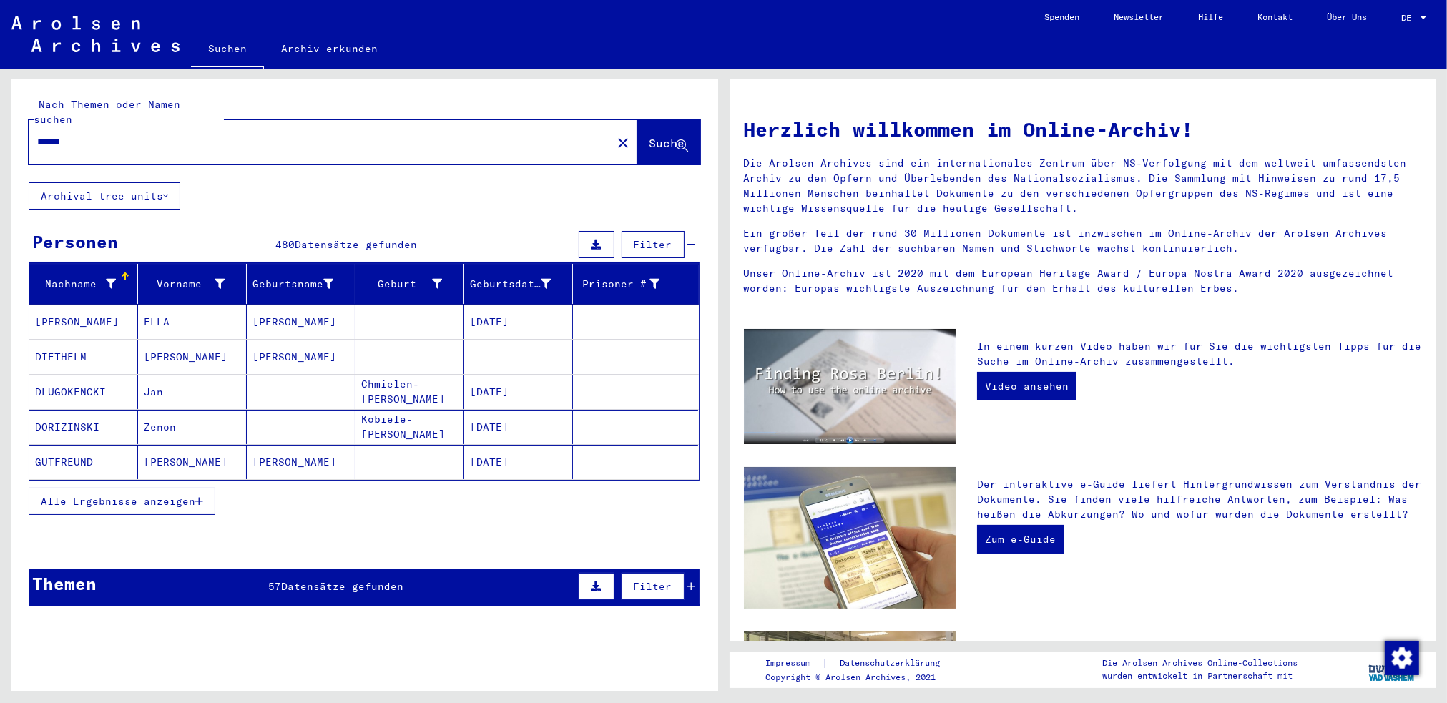
click at [176, 495] on span "Alle Ergebnisse anzeigen" at bounding box center [118, 501] width 155 height 13
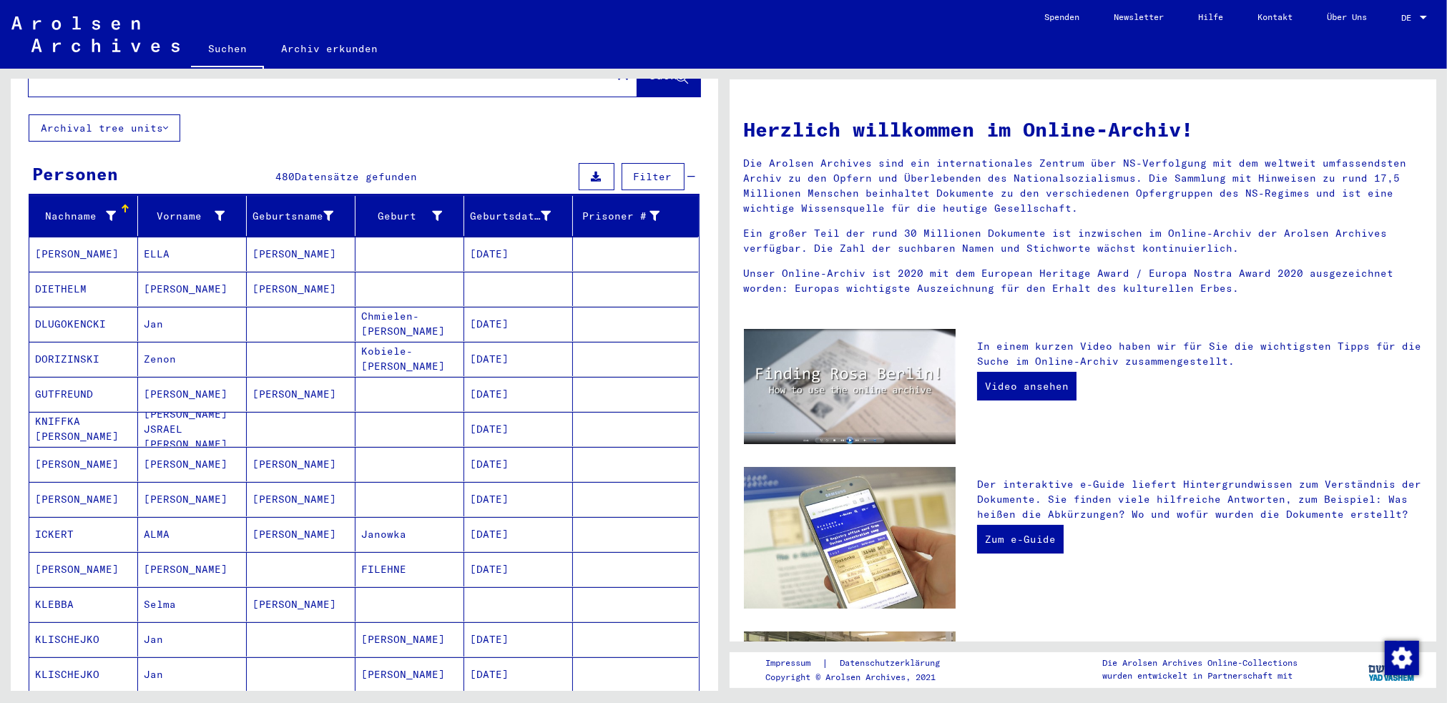
scroll to position [72, 0]
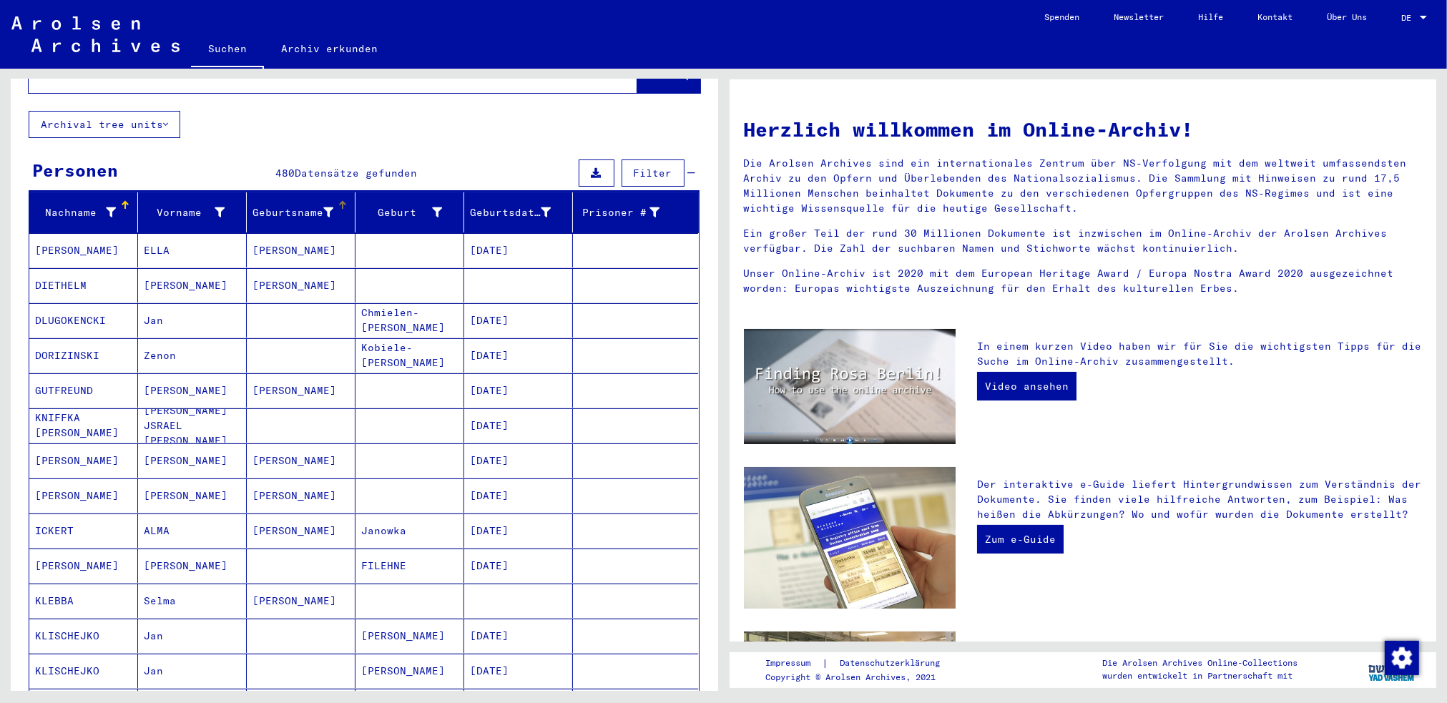
click at [290, 205] on div "Geburtsname" at bounding box center [292, 212] width 81 height 15
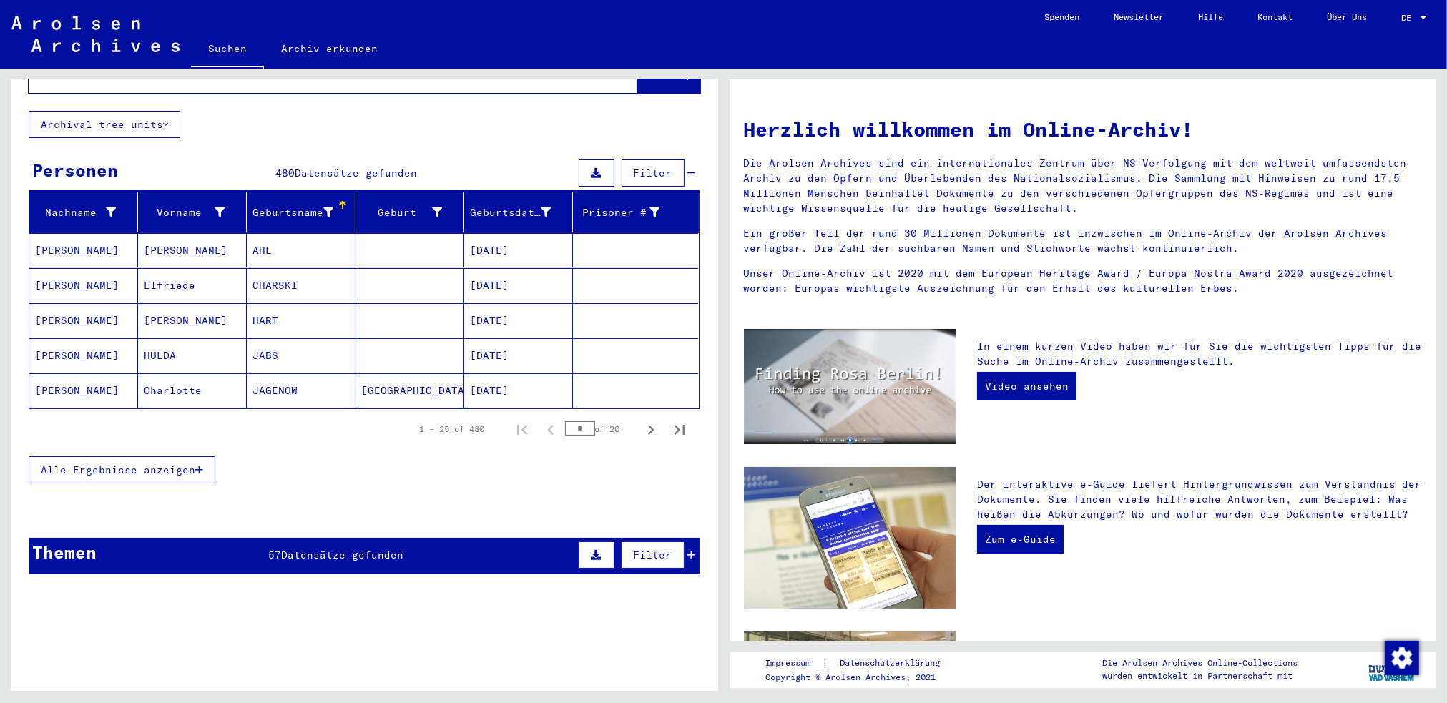
click at [304, 205] on div "Geburtsname" at bounding box center [292, 212] width 81 height 15
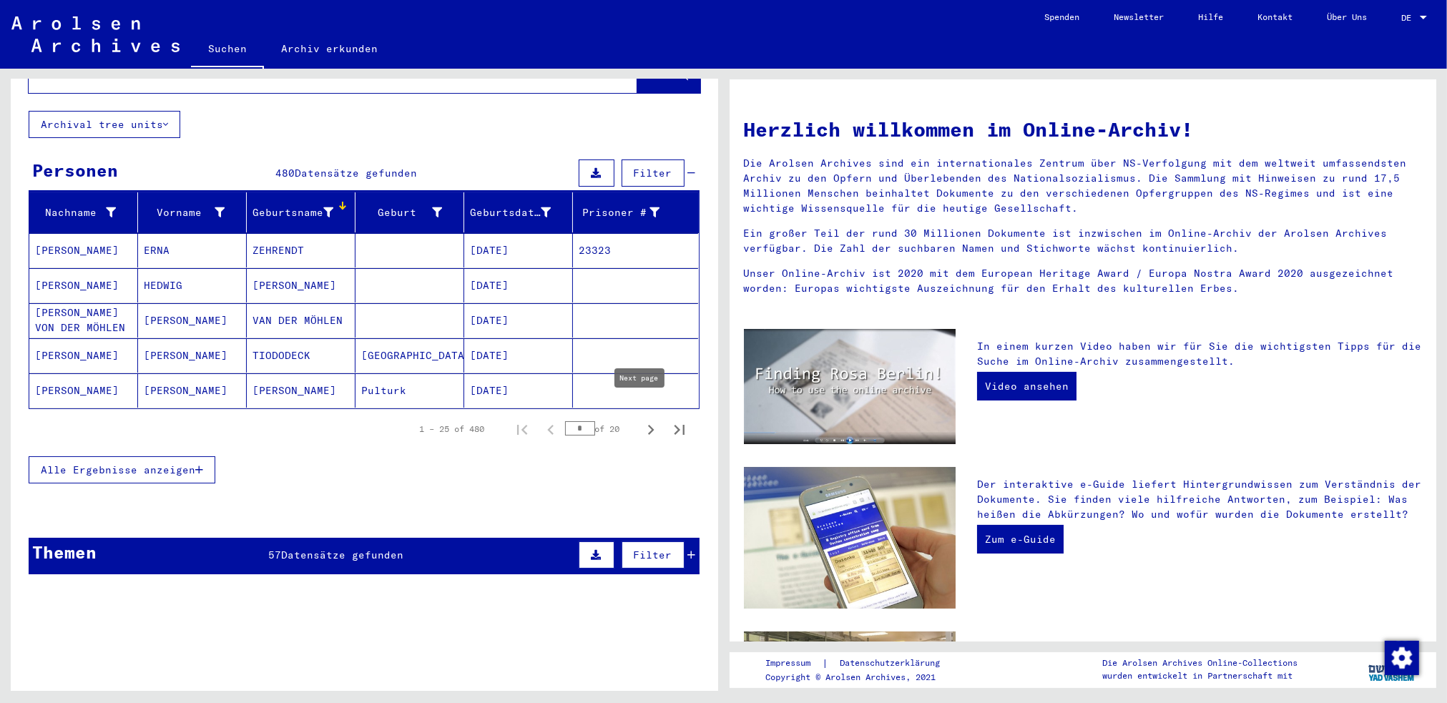
click at [648, 425] on icon "Next page" at bounding box center [651, 430] width 6 height 10
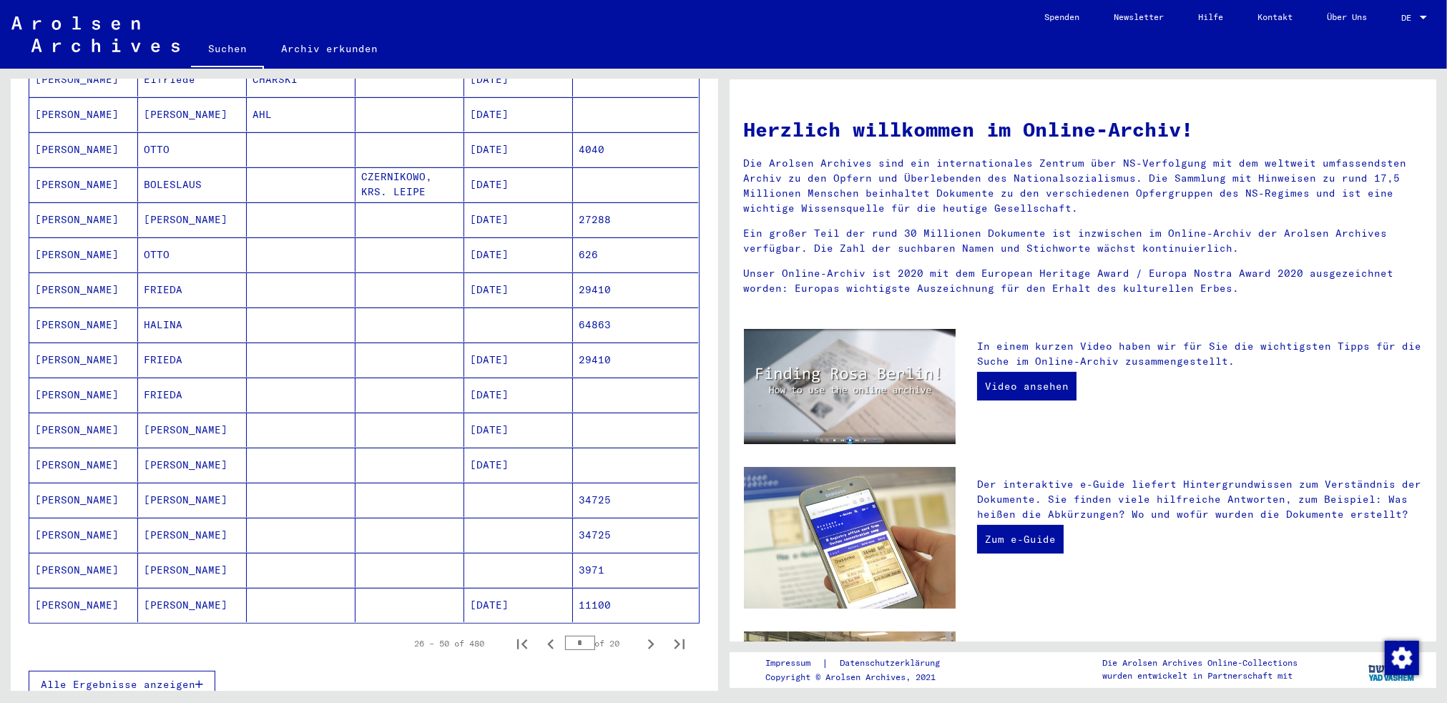
scroll to position [787, 0]
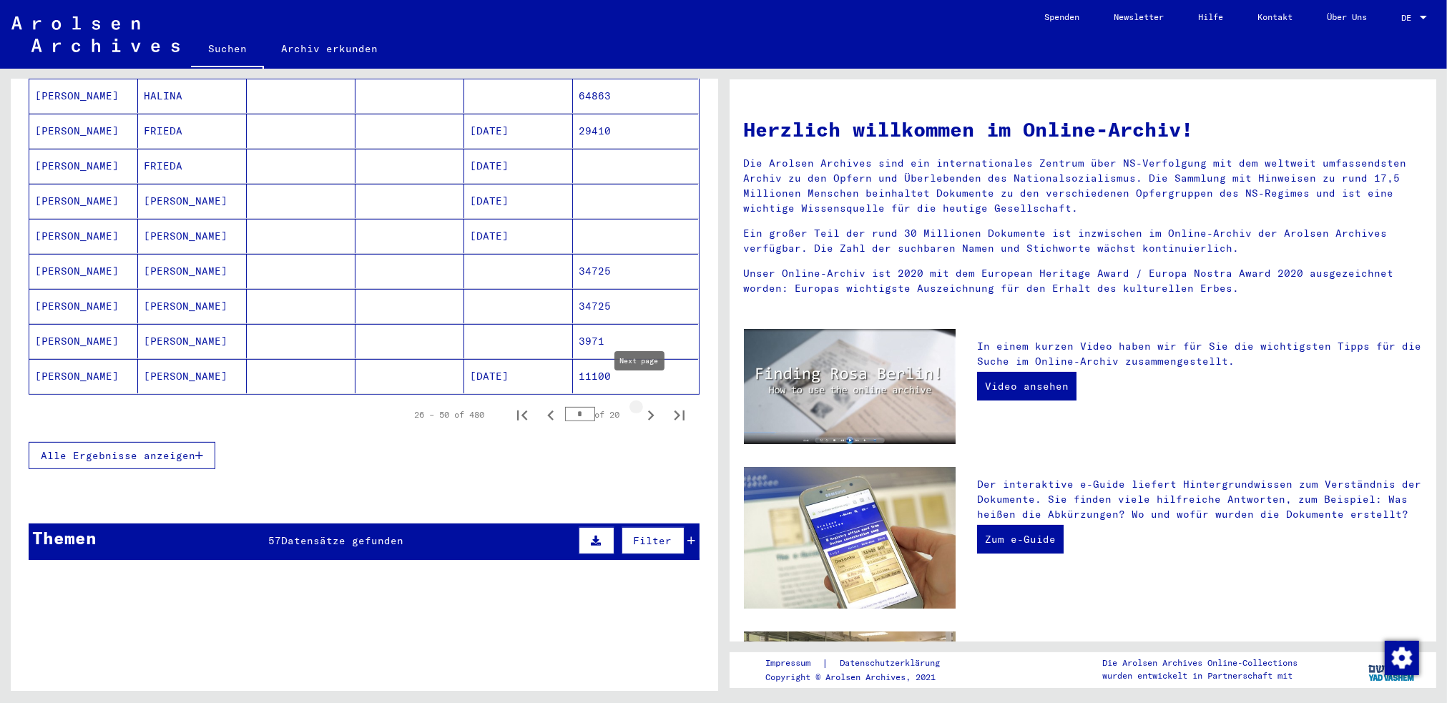
click at [641, 406] on icon "Next page" at bounding box center [651, 416] width 20 height 20
click at [648, 411] on icon "Next page" at bounding box center [651, 416] width 6 height 10
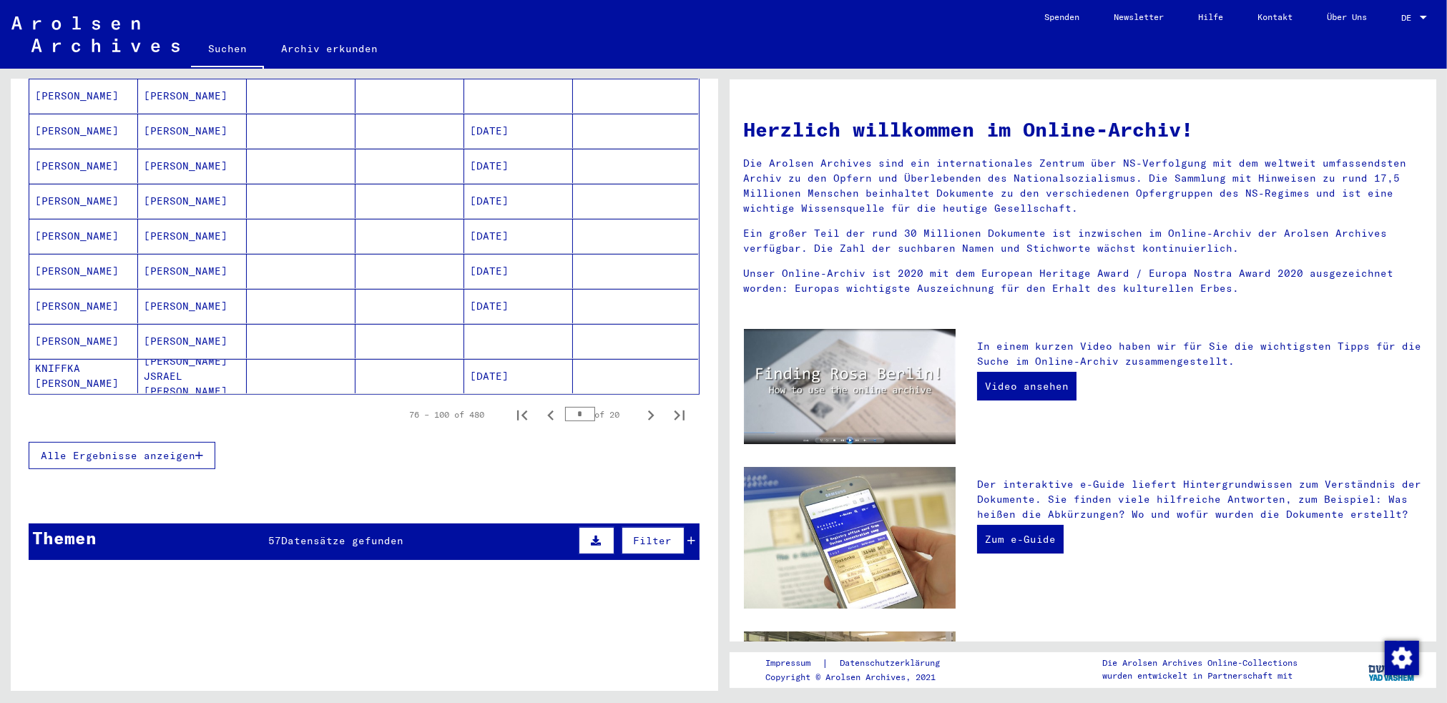
click at [648, 411] on icon "Next page" at bounding box center [651, 416] width 6 height 10
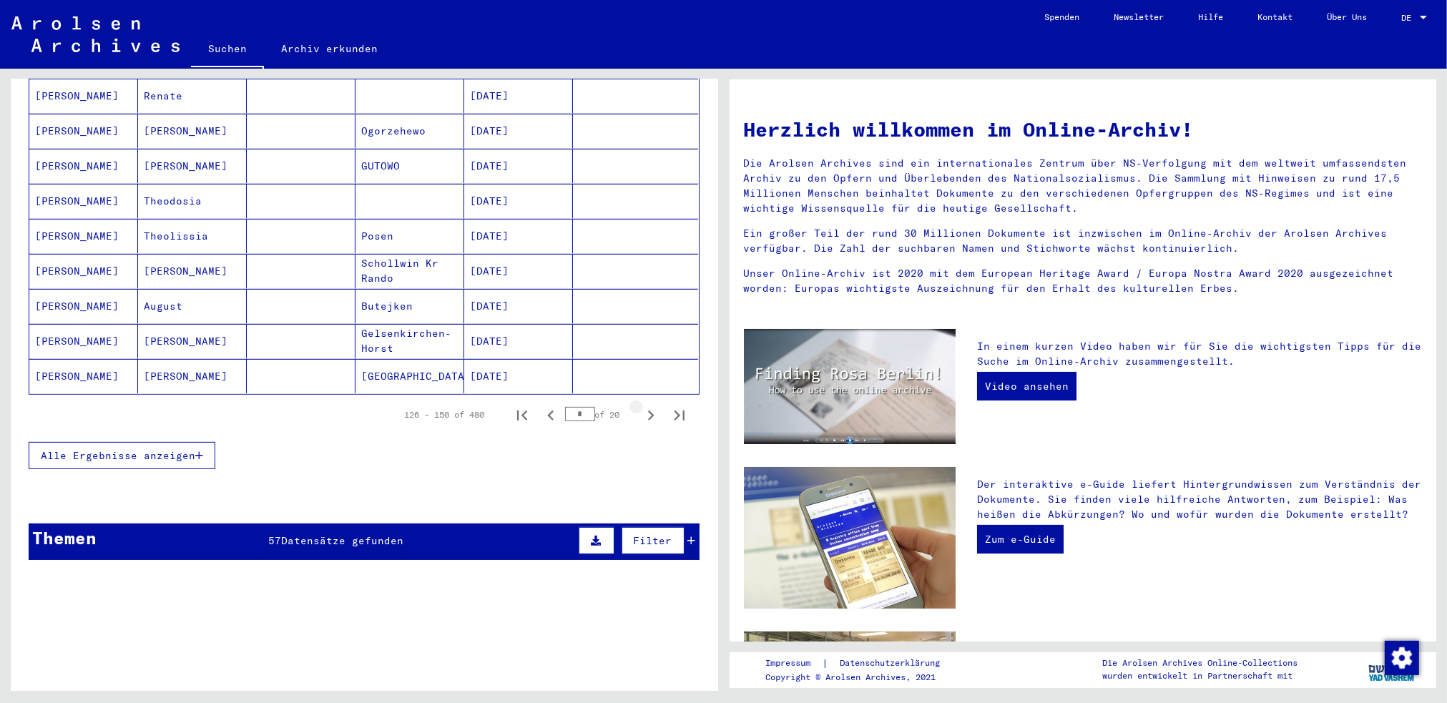
click at [648, 411] on icon "Next page" at bounding box center [651, 416] width 6 height 10
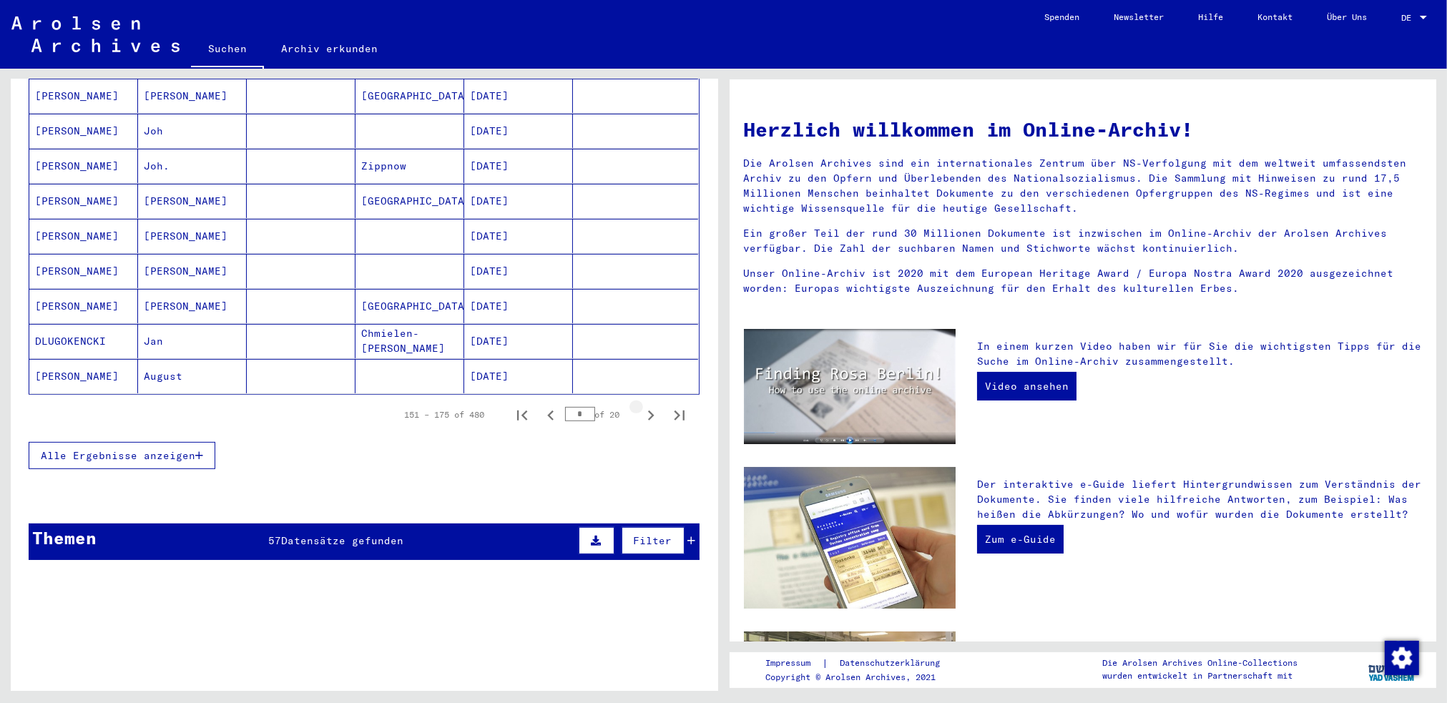
click at [648, 411] on icon "Next page" at bounding box center [651, 416] width 6 height 10
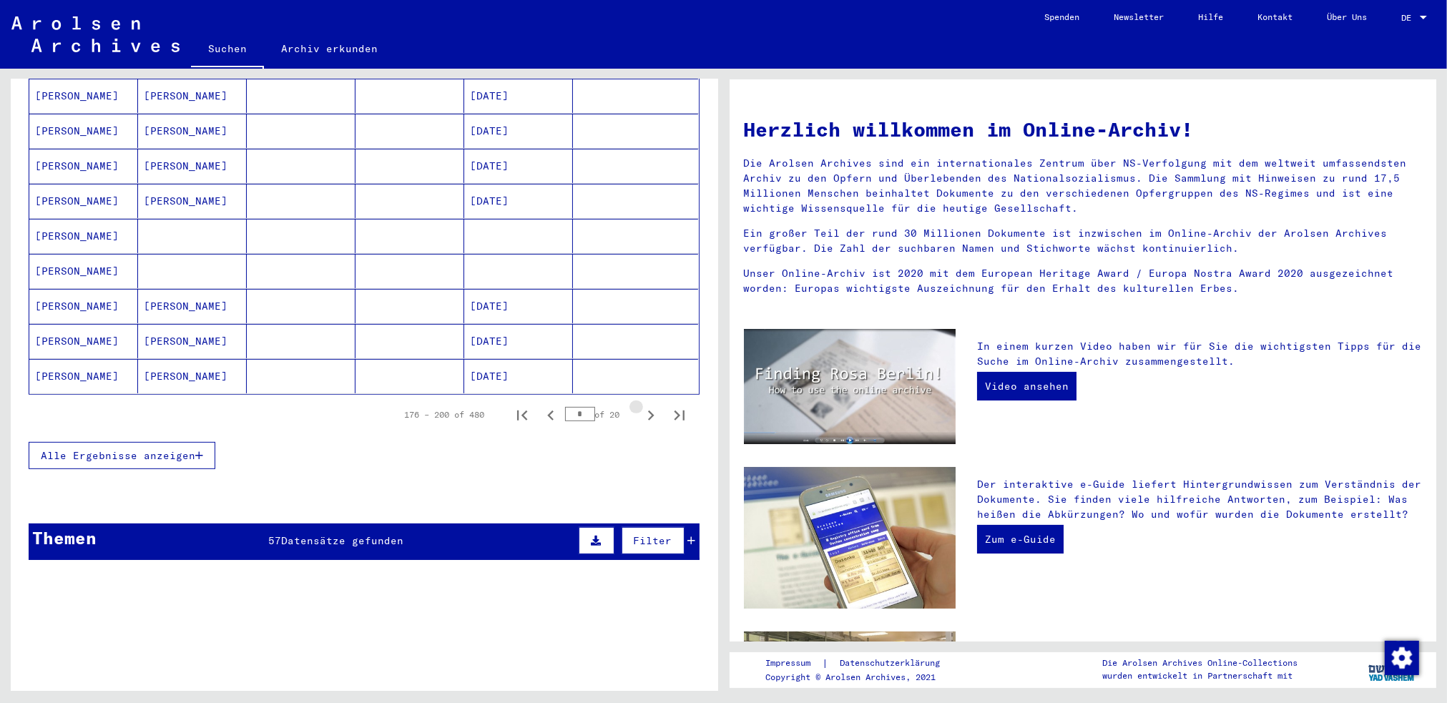
click at [648, 411] on icon "Next page" at bounding box center [651, 416] width 6 height 10
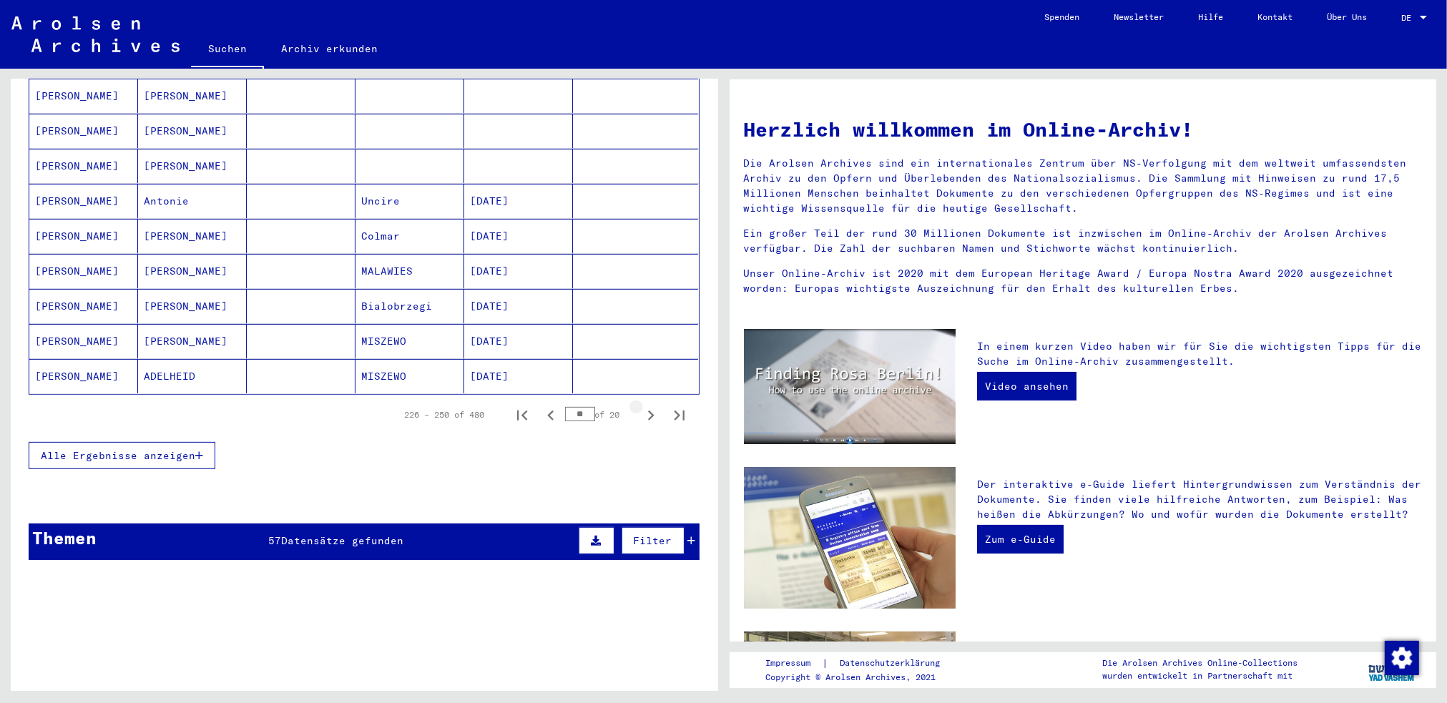
click at [648, 411] on icon "Next page" at bounding box center [651, 416] width 6 height 10
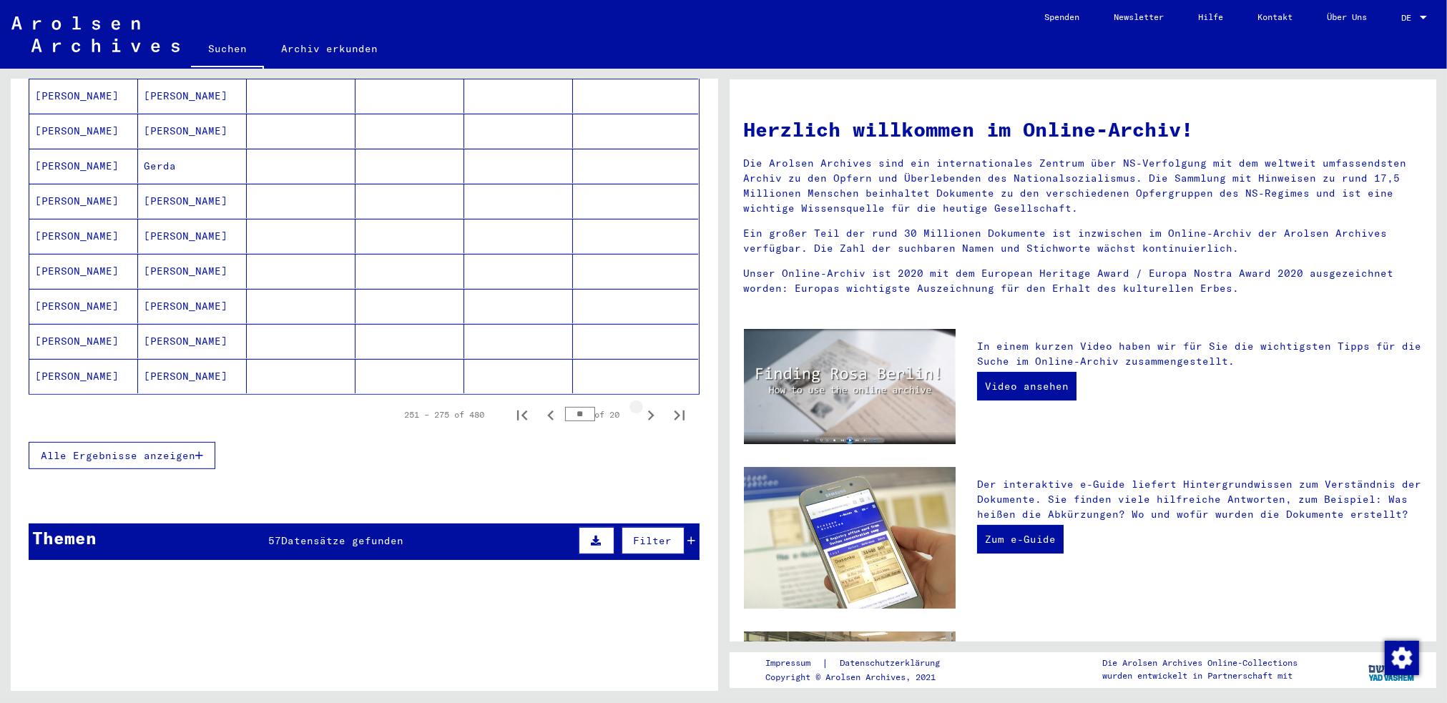
click at [648, 411] on icon "Next page" at bounding box center [651, 416] width 6 height 10
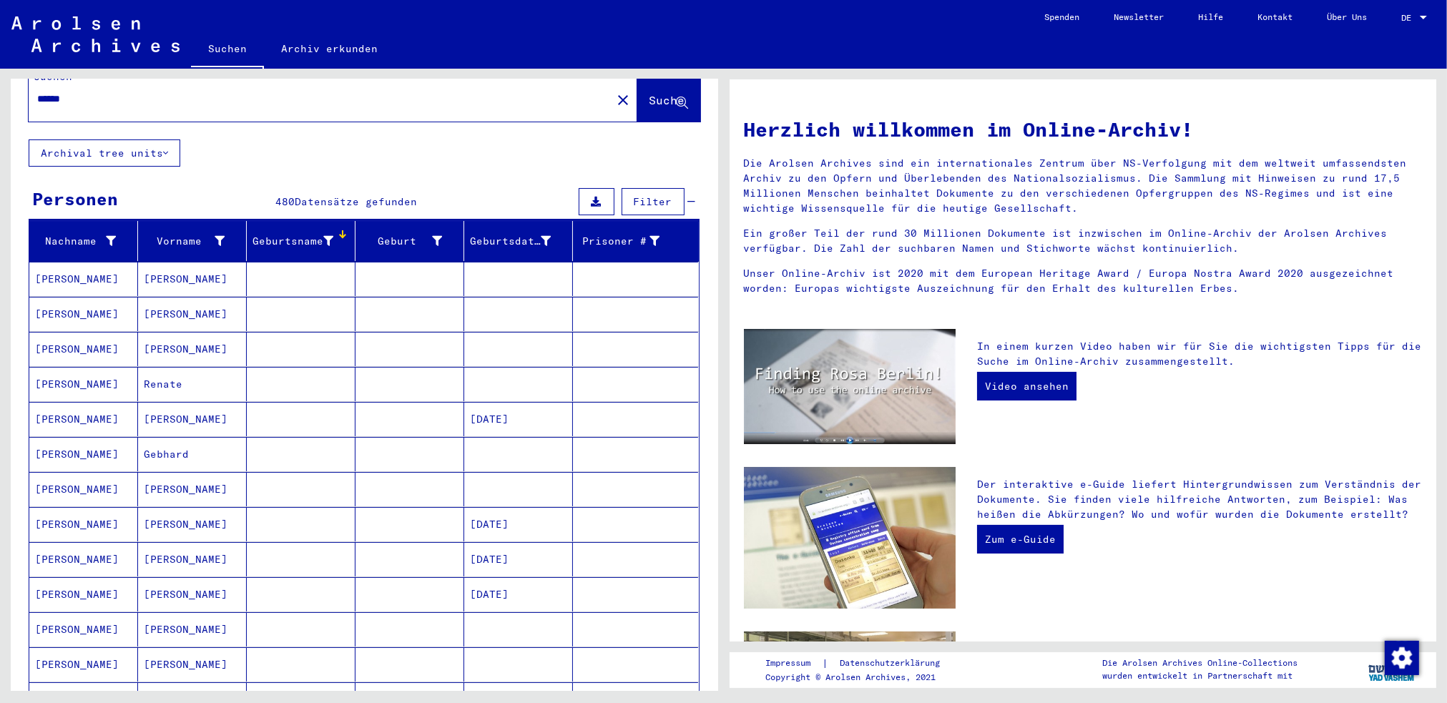
scroll to position [0, 0]
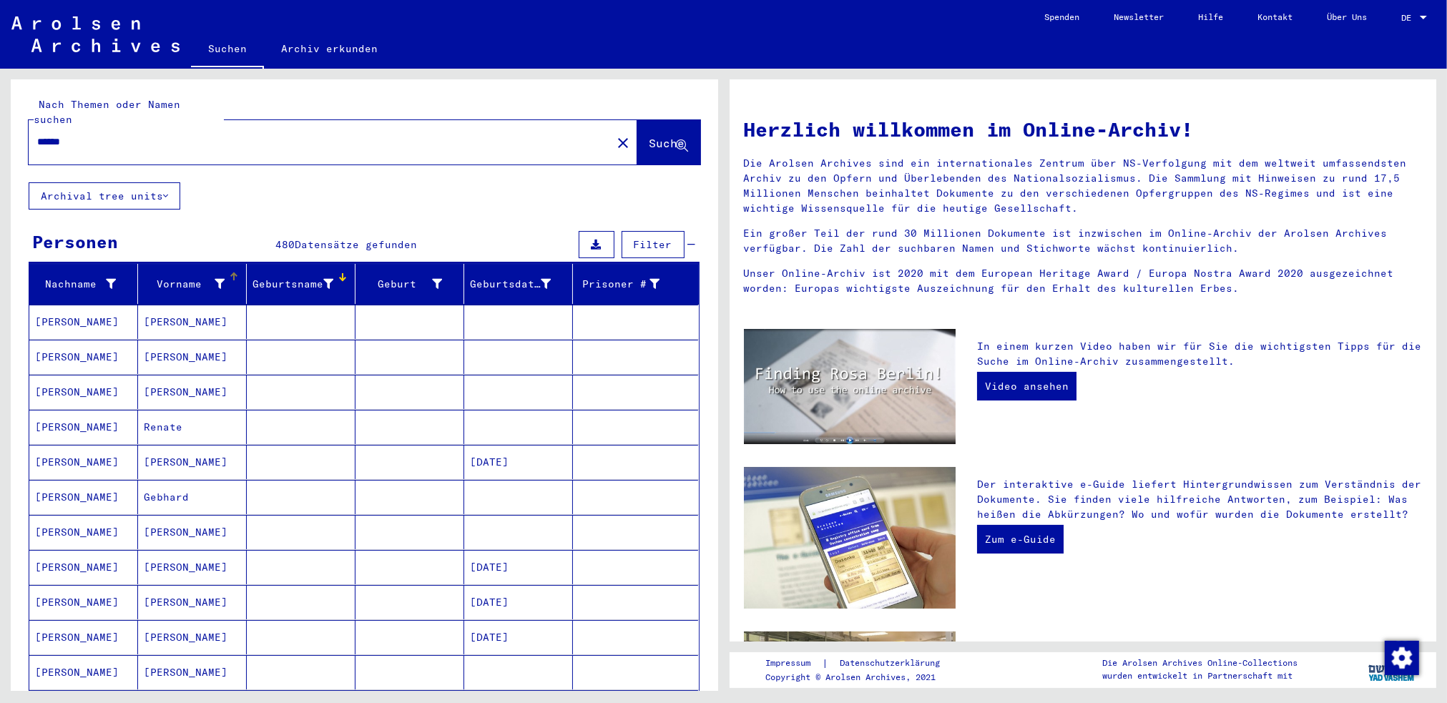
click at [177, 277] on div "Vorname" at bounding box center [184, 284] width 81 height 15
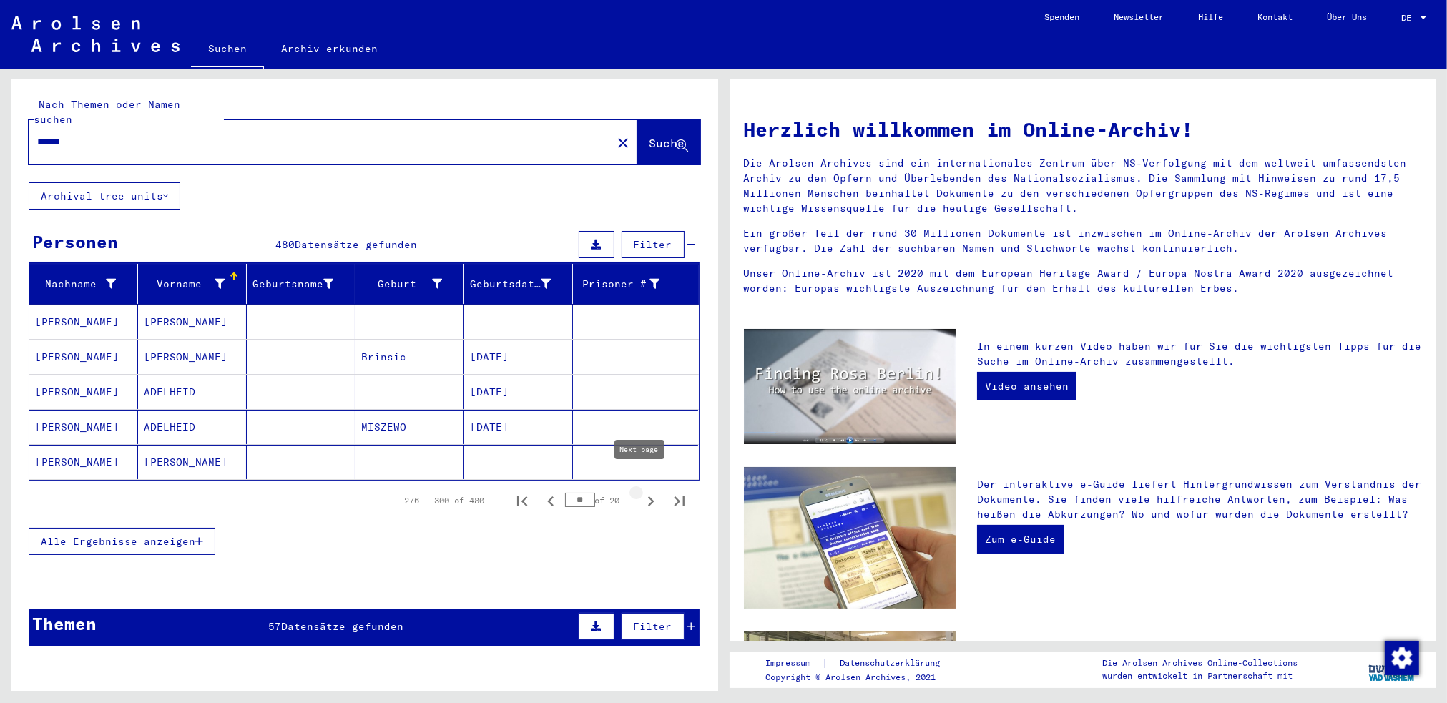
click at [648, 496] on icon "Next page" at bounding box center [651, 501] width 6 height 10
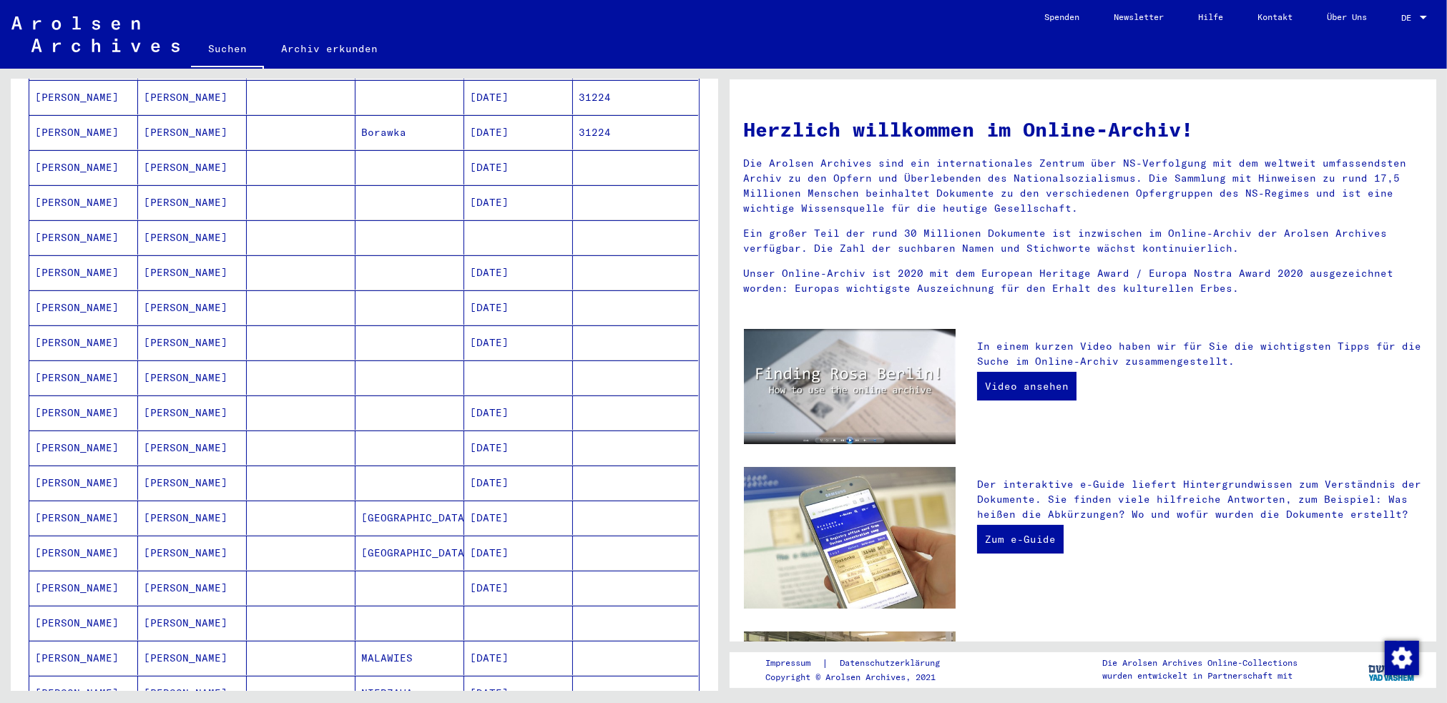
scroll to position [644, 0]
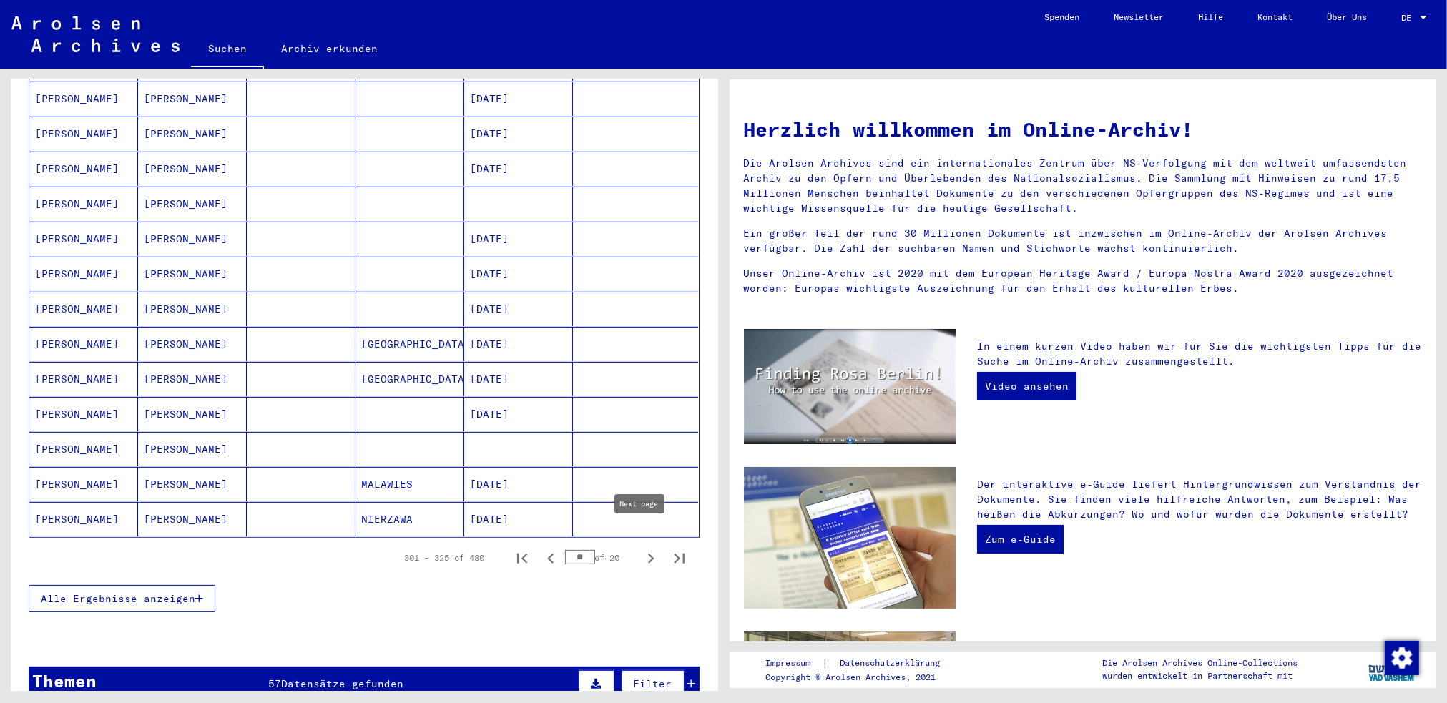
click at [641, 549] on icon "Next page" at bounding box center [651, 559] width 20 height 20
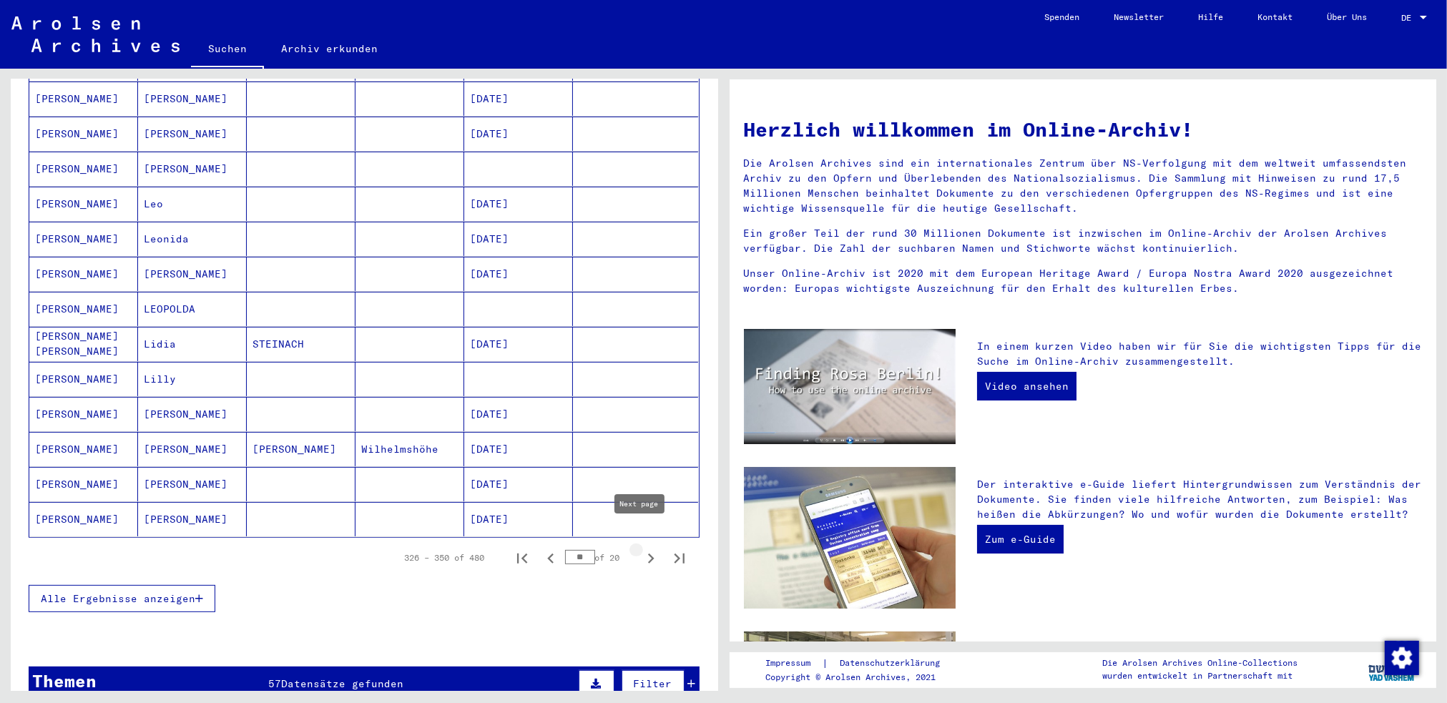
click at [648, 554] on icon "Next page" at bounding box center [651, 559] width 6 height 10
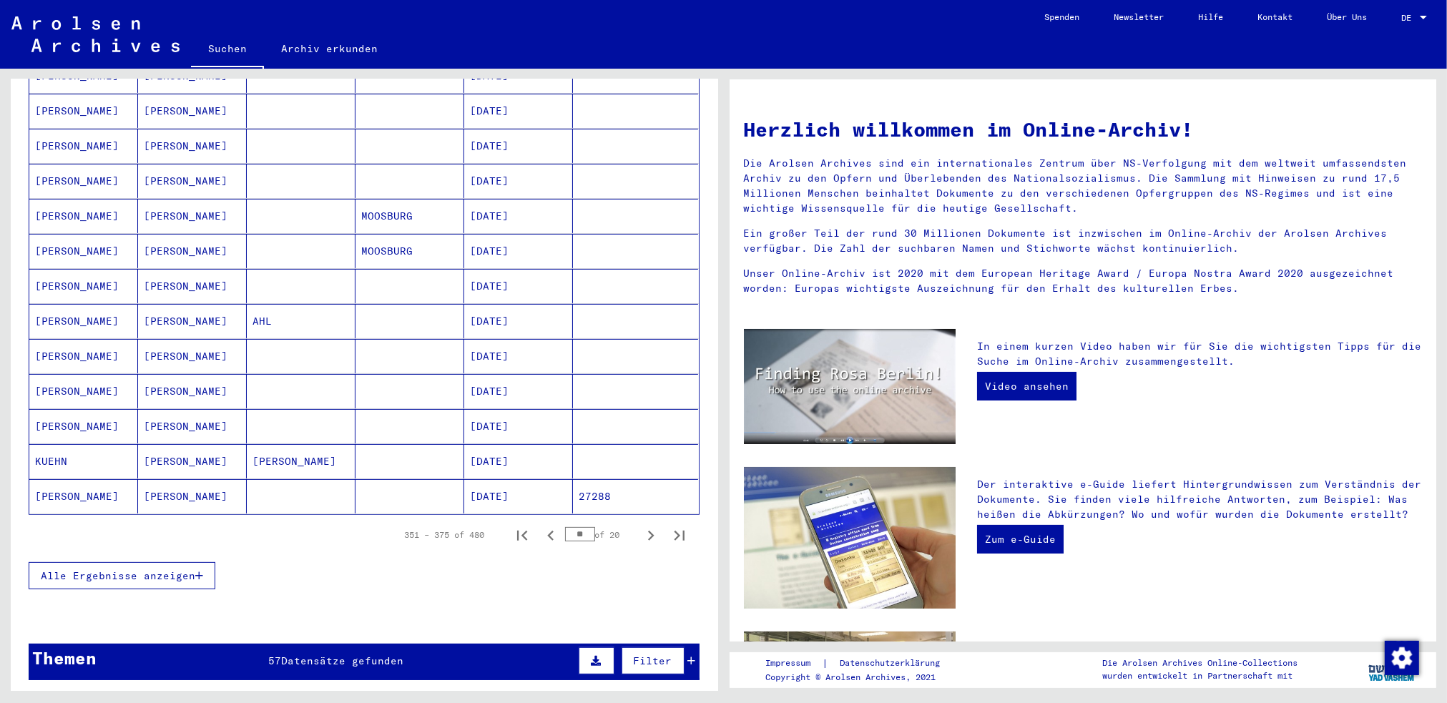
scroll to position [787, 0]
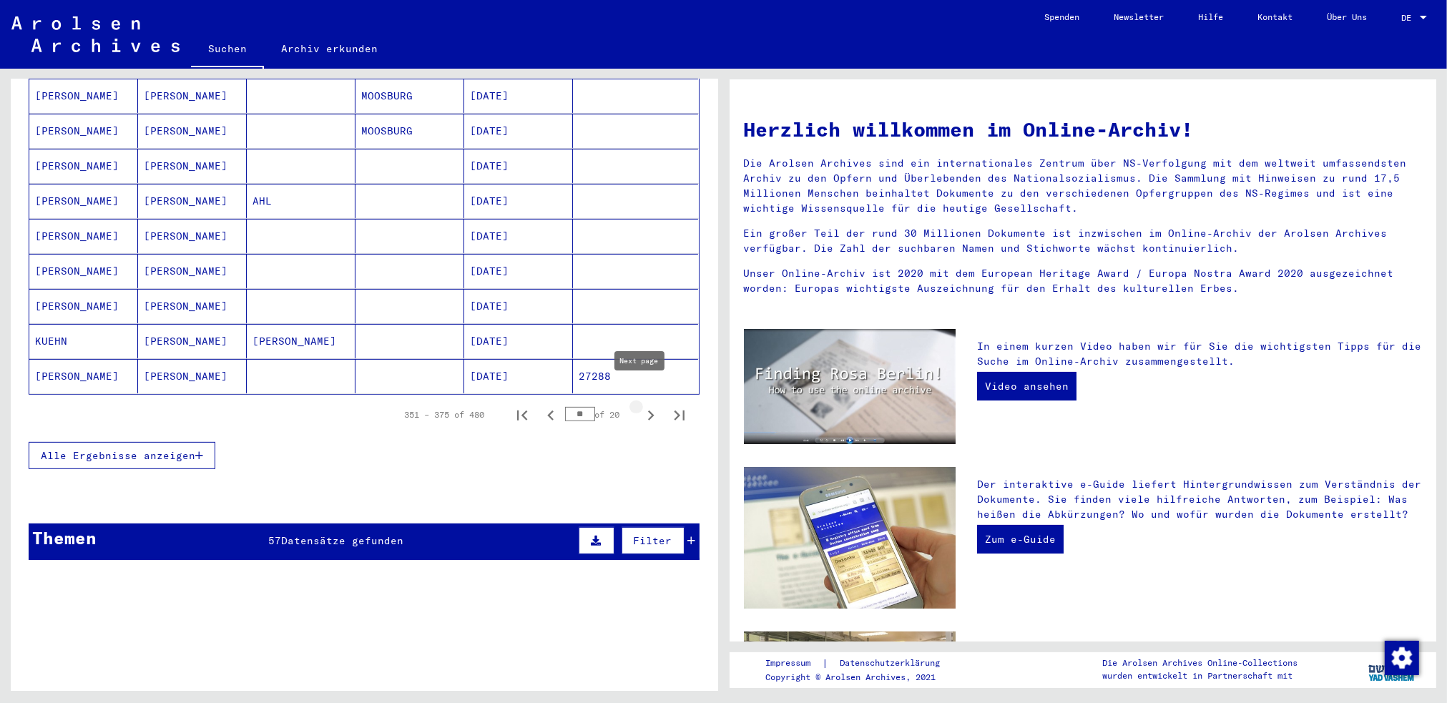
click at [642, 406] on icon "Next page" at bounding box center [651, 416] width 20 height 20
type input "**"
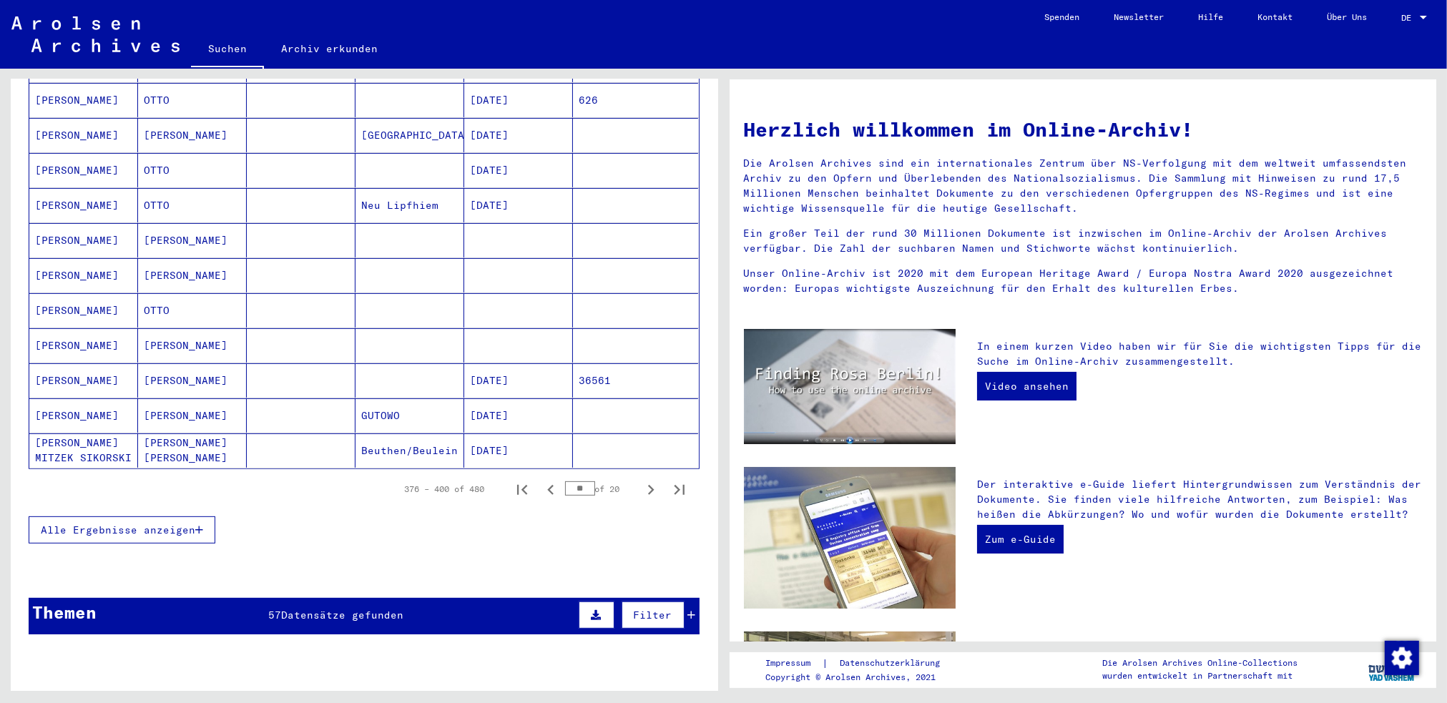
scroll to position [858, 0]
